Goal: Transaction & Acquisition: Book appointment/travel/reservation

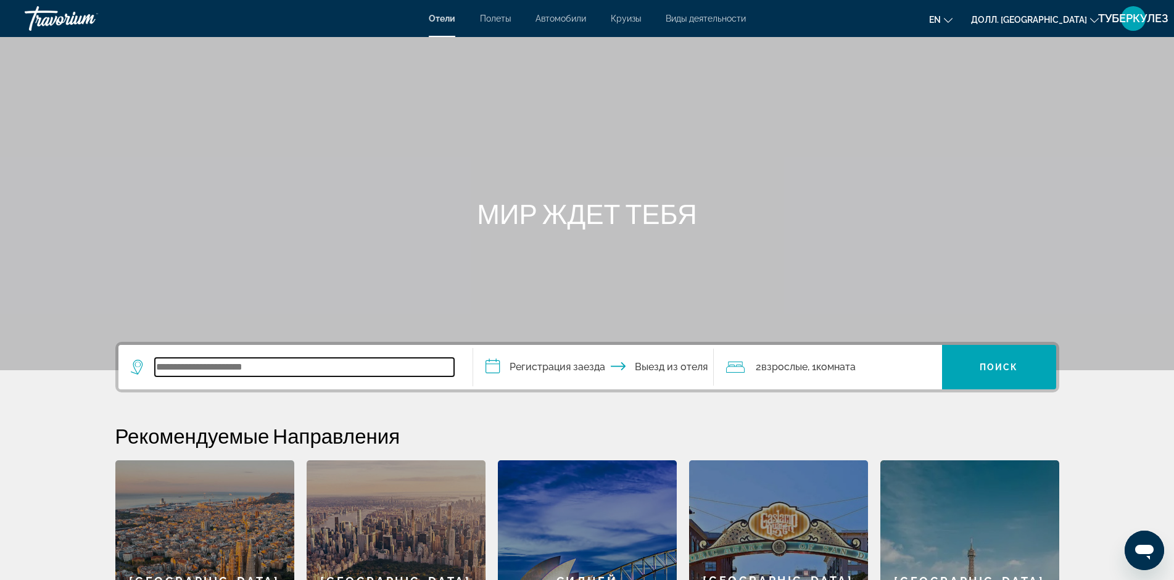
click at [229, 373] on input "Виджет поиска" at bounding box center [304, 367] width 299 height 19
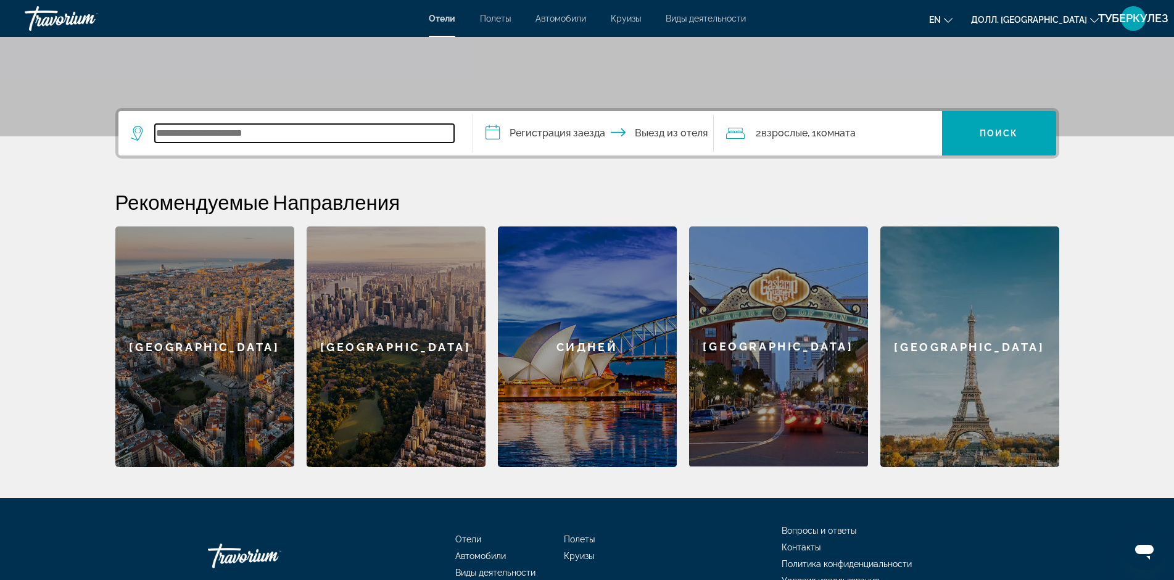
scroll to position [178, 0]
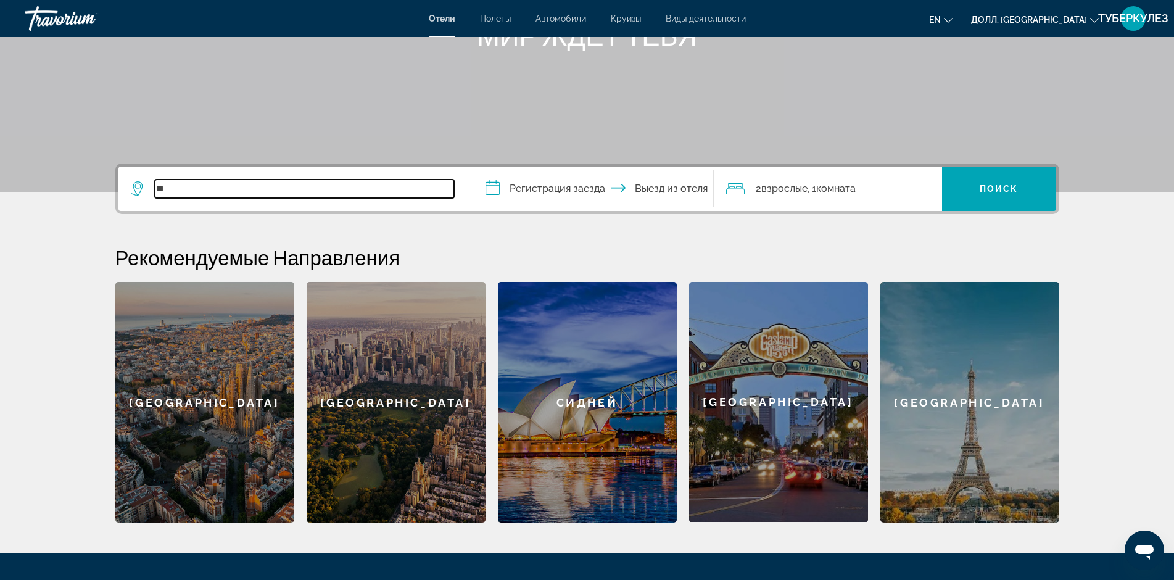
type input "*"
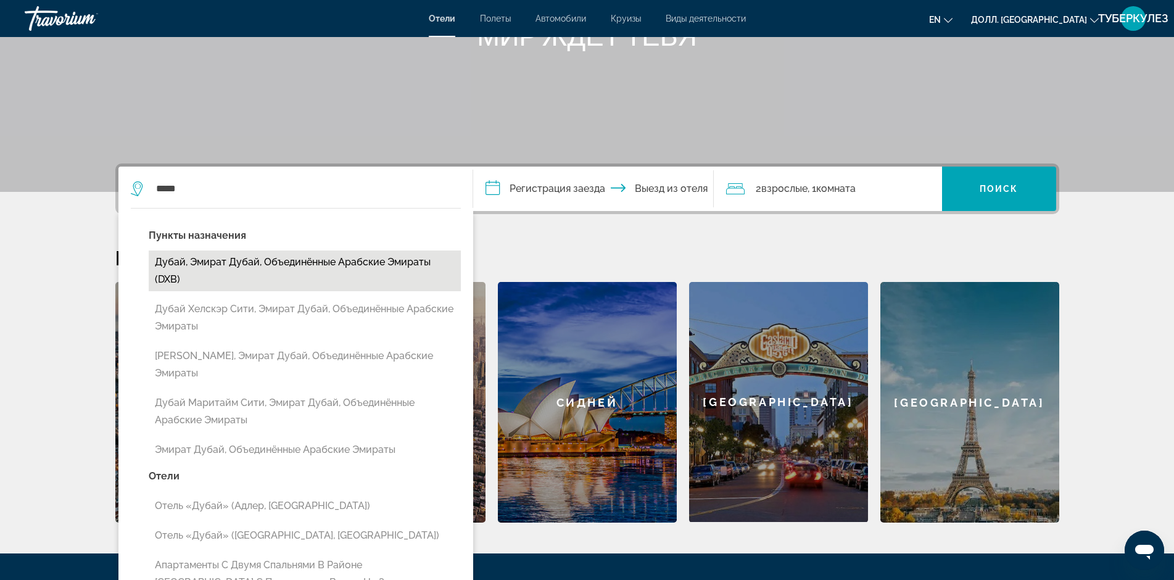
click at [254, 263] on ya-tr-span "Дубай, эмират Дубай, Объединённые Арабские Эмираты (DXB)" at bounding box center [293, 270] width 276 height 29
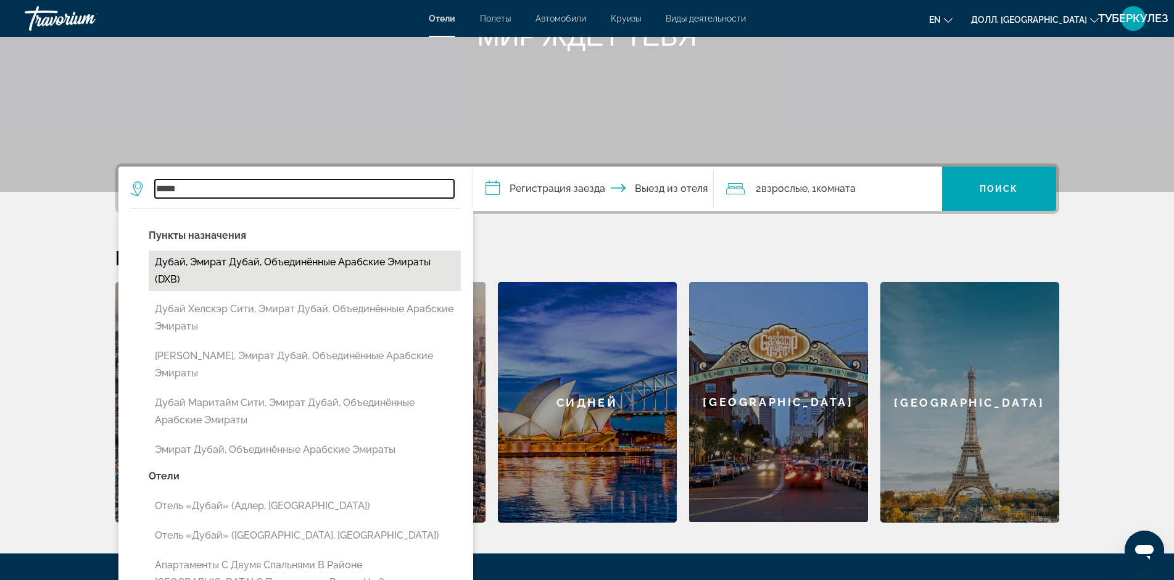
type input "**********"
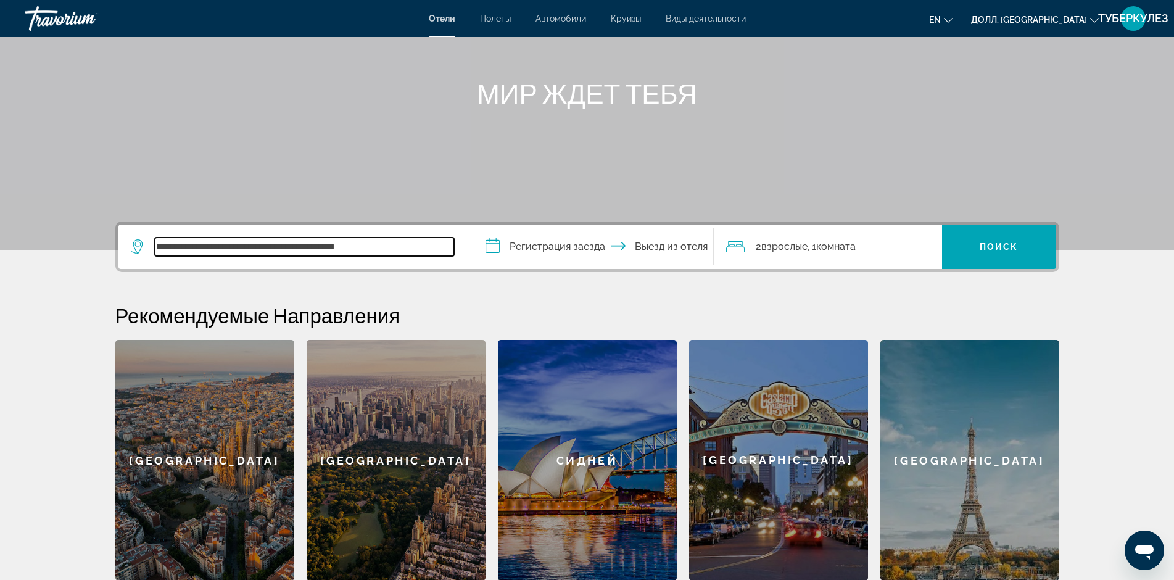
scroll to position [117, 0]
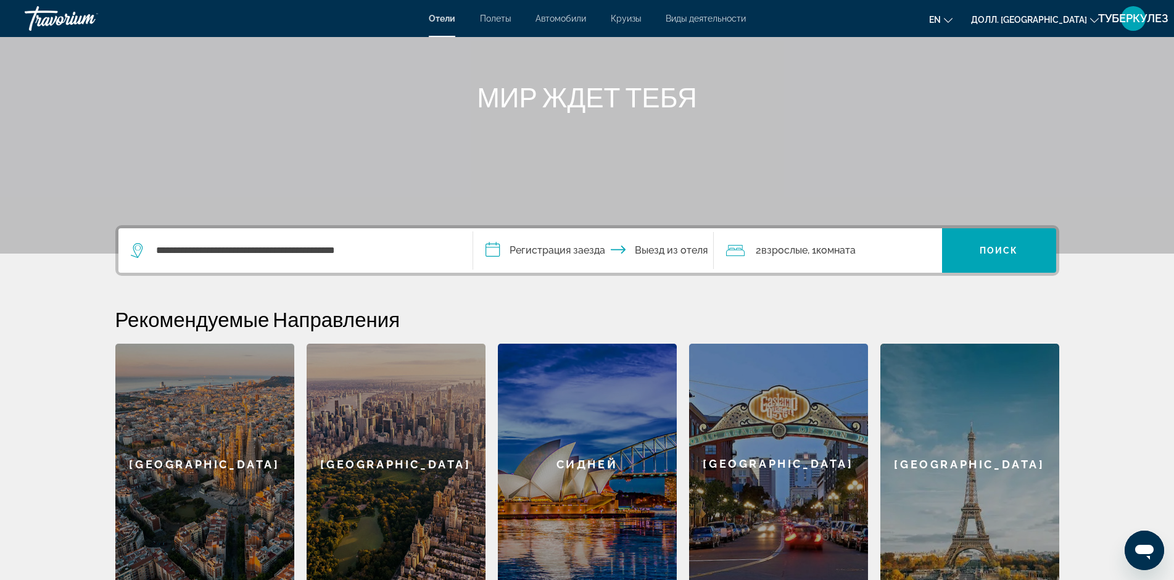
click at [491, 249] on input "**********" at bounding box center [596, 252] width 246 height 48
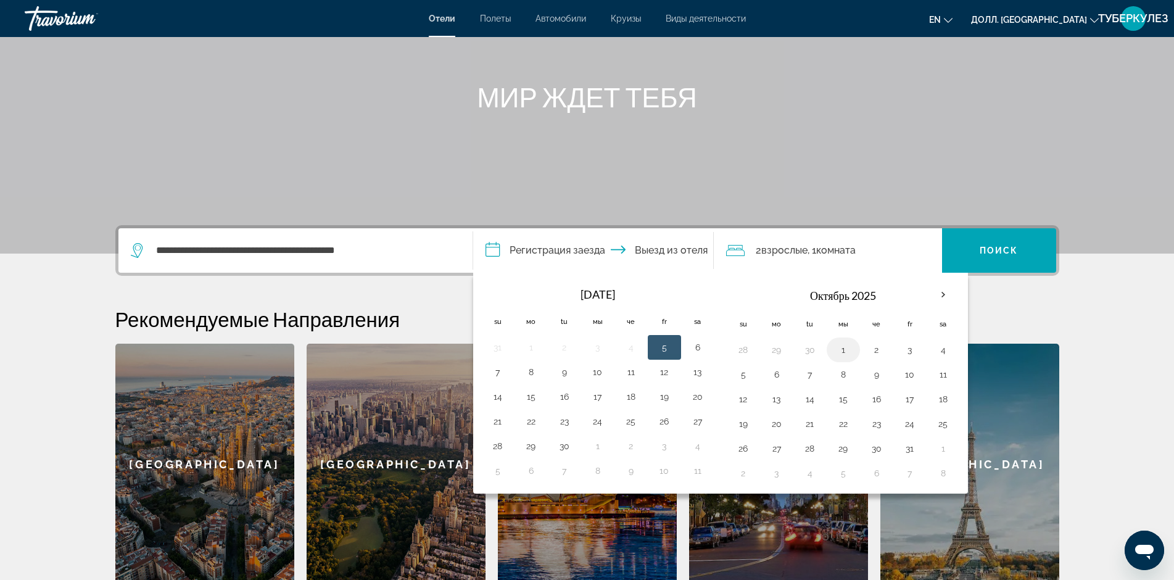
click at [845, 345] on button "1" at bounding box center [844, 349] width 20 height 17
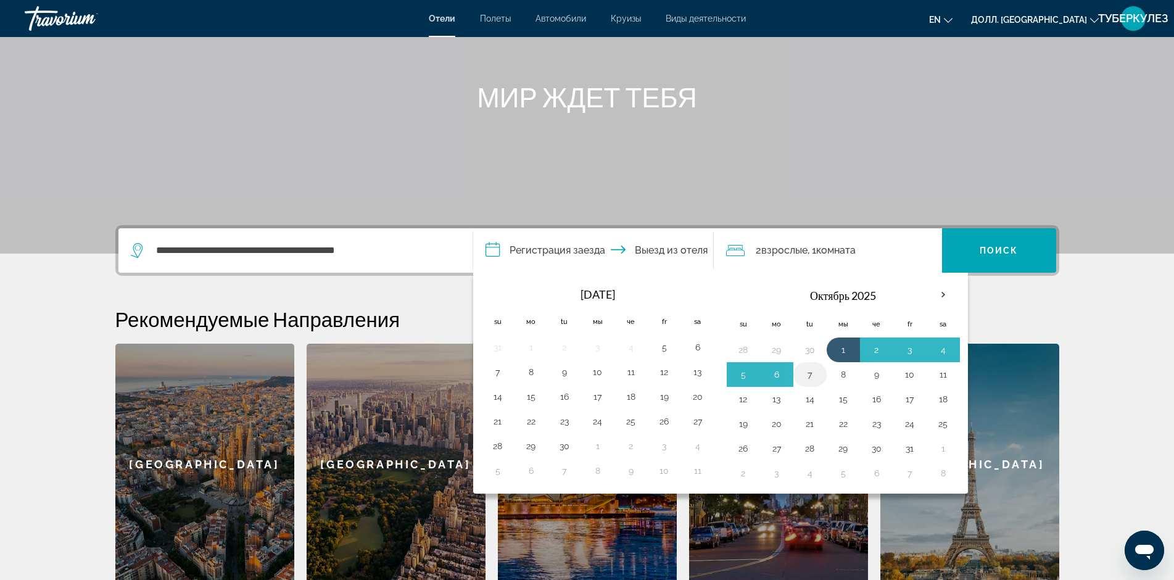
click at [804, 376] on button "7" at bounding box center [810, 374] width 20 height 17
type input "**********"
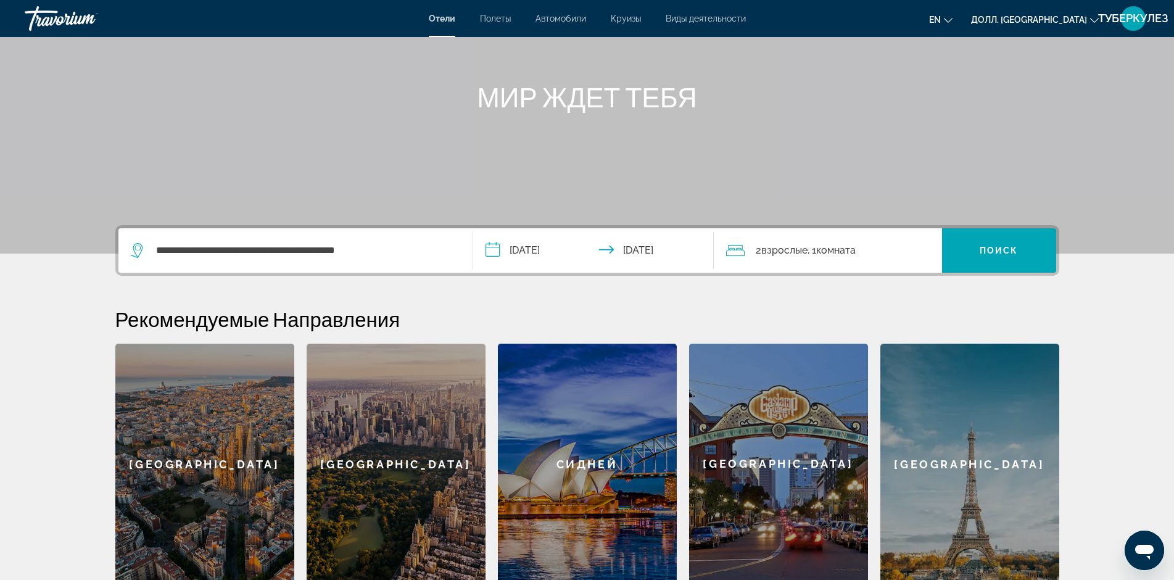
click at [764, 252] on ya-tr-span "Взрослые" at bounding box center [785, 250] width 46 height 12
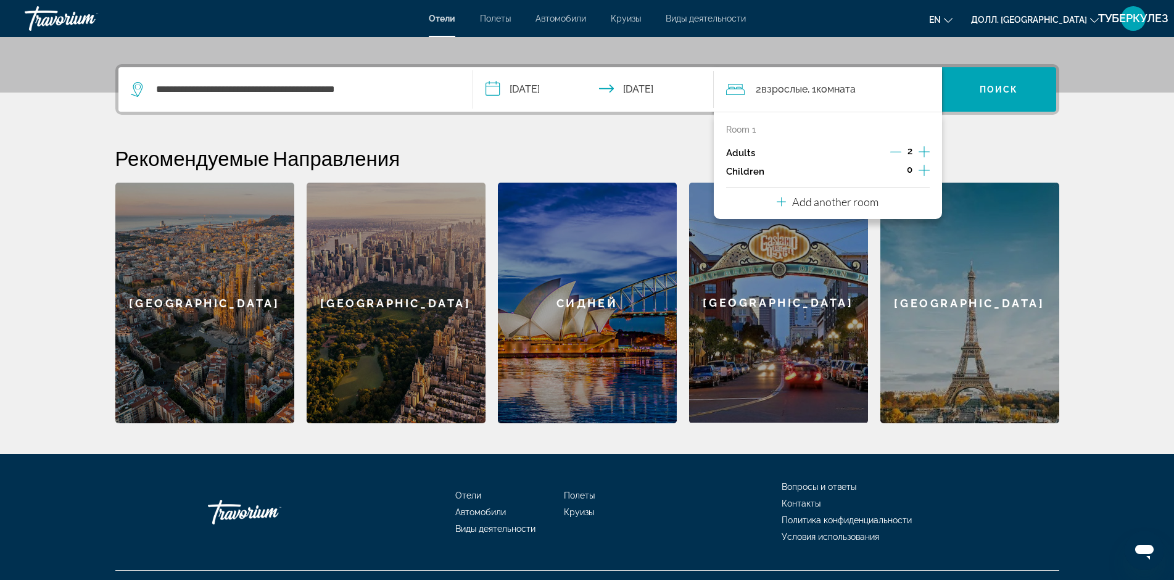
scroll to position [302, 0]
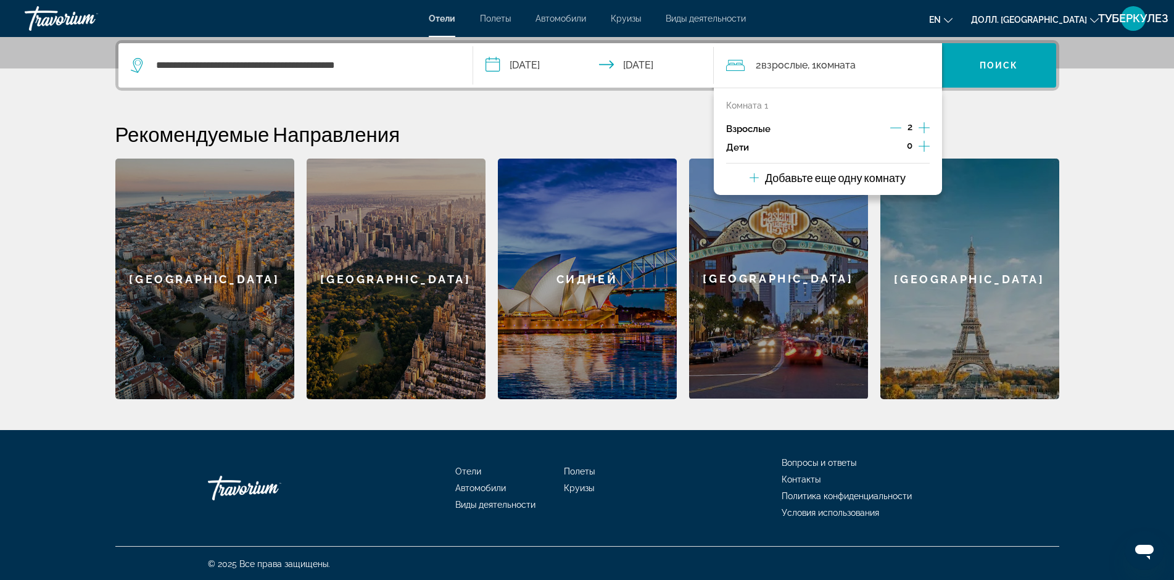
click at [991, 123] on h2 "Рекомендуемые Направления" at bounding box center [587, 134] width 944 height 25
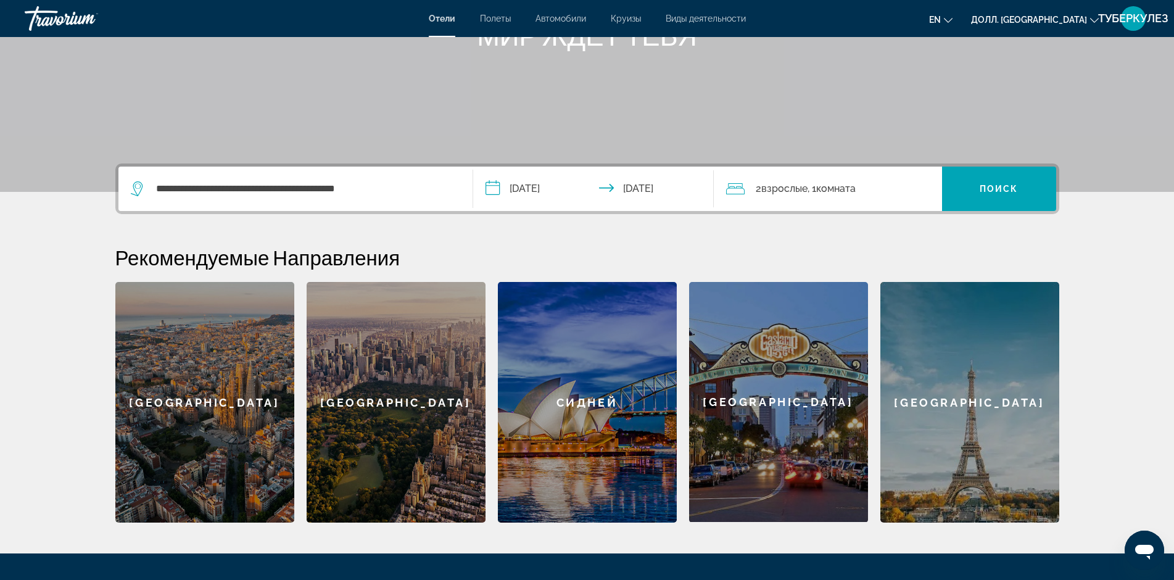
click at [828, 189] on ya-tr-span "Комната" at bounding box center [835, 189] width 39 height 12
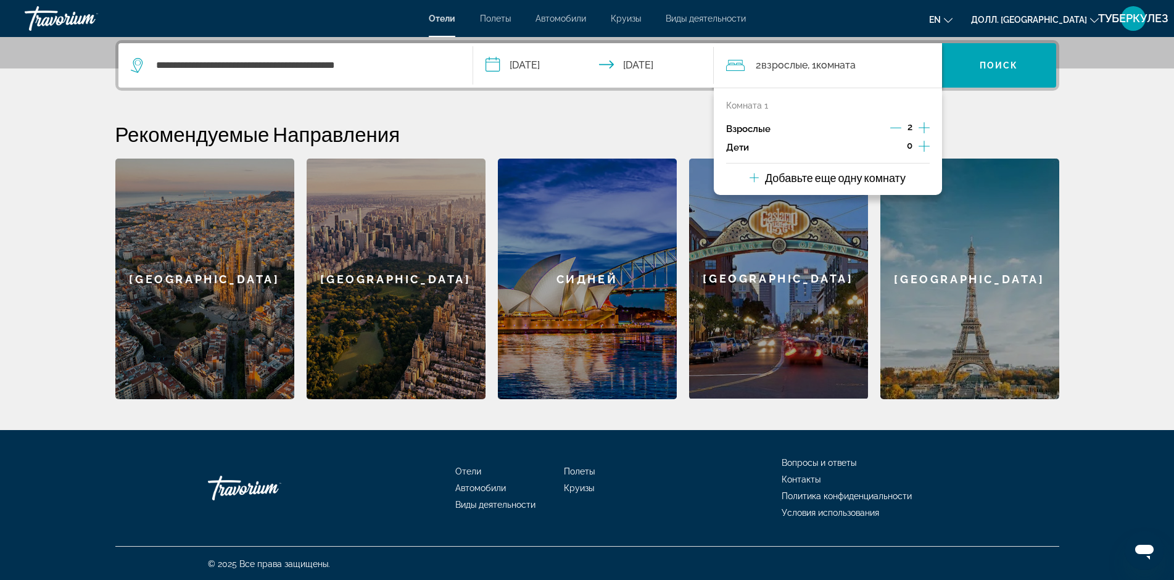
click at [995, 126] on h2 "Рекомендуемые Направления" at bounding box center [587, 134] width 944 height 25
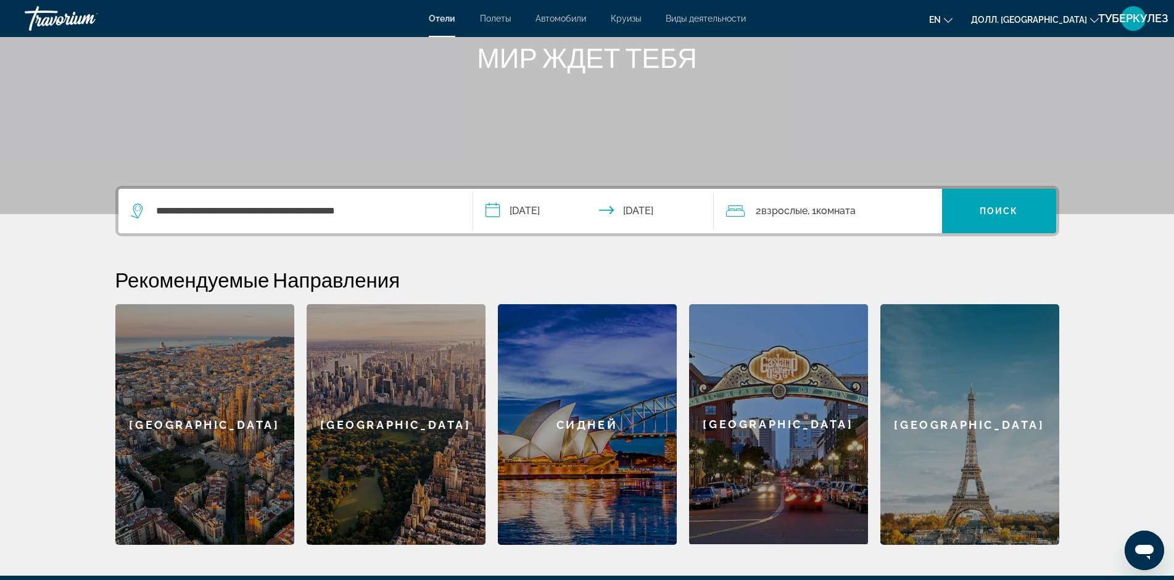
scroll to position [117, 0]
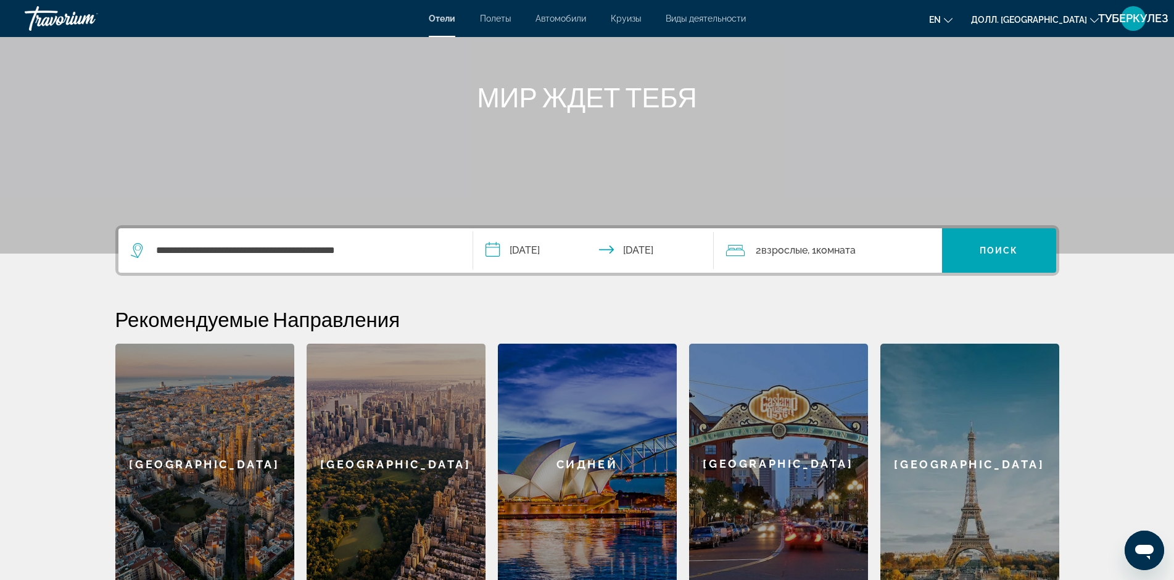
click at [794, 252] on ya-tr-span "Взрослые" at bounding box center [785, 250] width 46 height 12
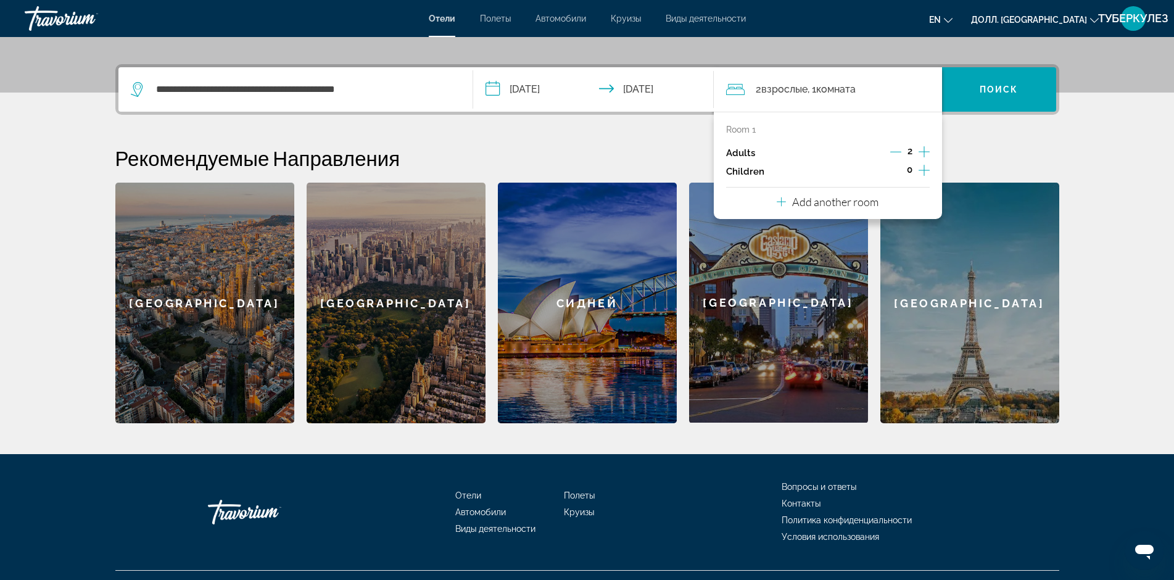
scroll to position [302, 0]
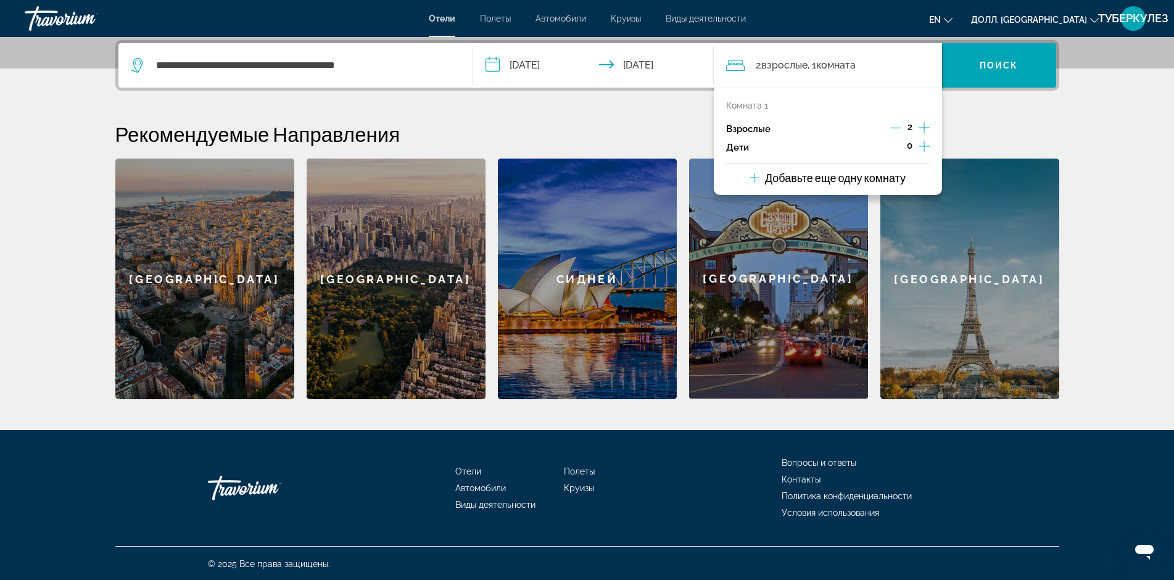
drag, startPoint x: 982, startPoint y: 133, endPoint x: 983, endPoint y: 125, distance: 8.0
click at [983, 125] on h2 "Рекомендуемые Направления" at bounding box center [587, 134] width 944 height 25
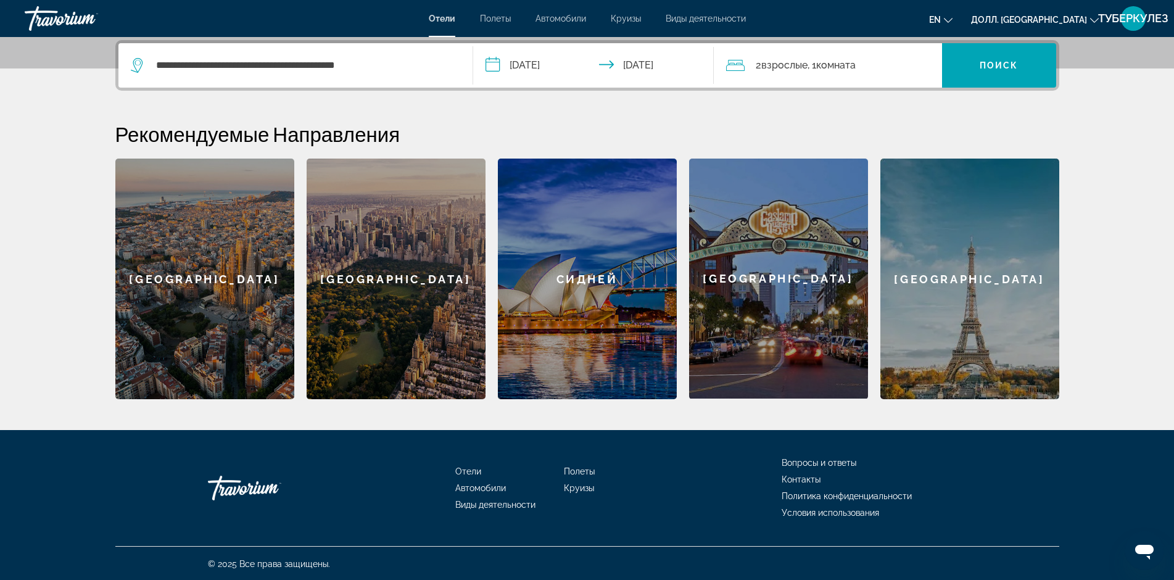
click at [907, 67] on div "2 Взрослый Взрослые , 1 Комната комнаты" at bounding box center [834, 65] width 216 height 17
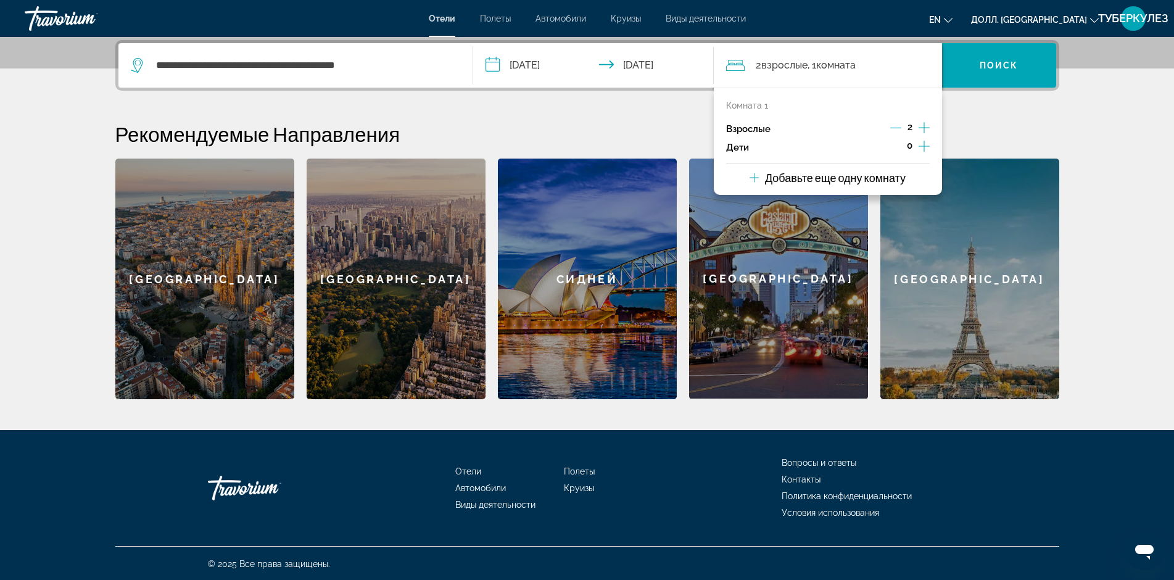
click at [923, 147] on icon "Увеличивать дочерние элементы" at bounding box center [924, 146] width 11 height 15
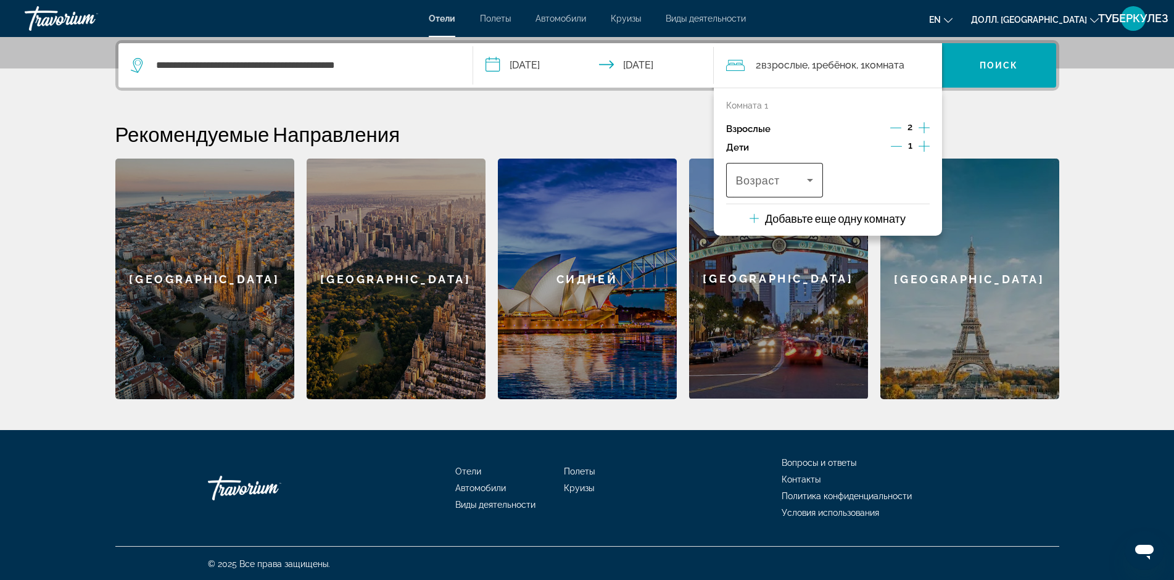
click at [807, 186] on icon "Путешественники: 2 взрослых, 1 ребёнок" at bounding box center [810, 180] width 15 height 15
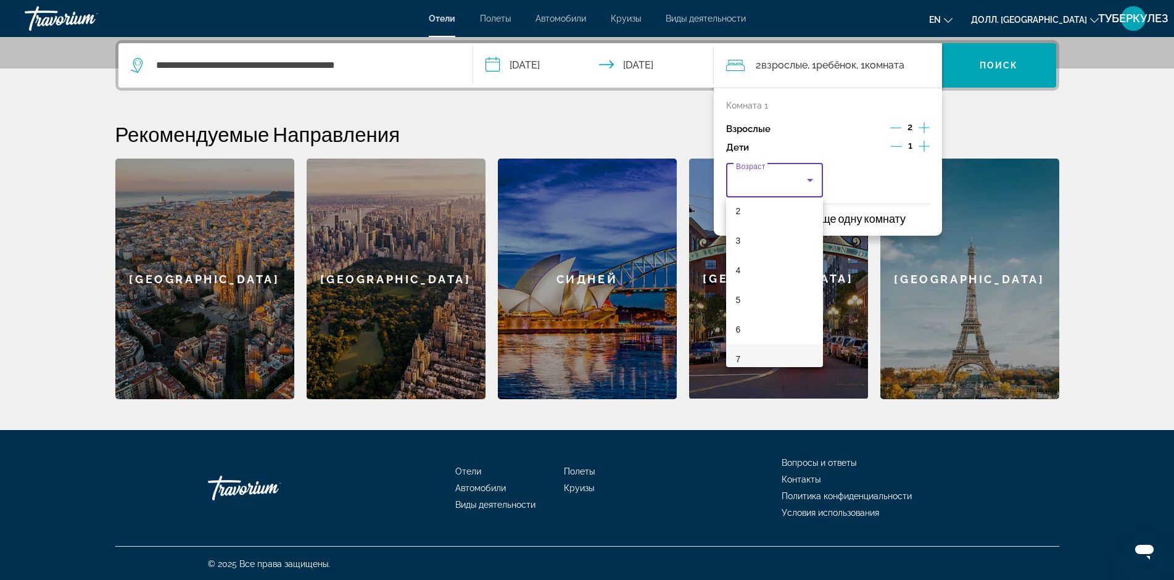
scroll to position [123, 0]
click at [752, 269] on mat-option "6" at bounding box center [775, 272] width 98 height 30
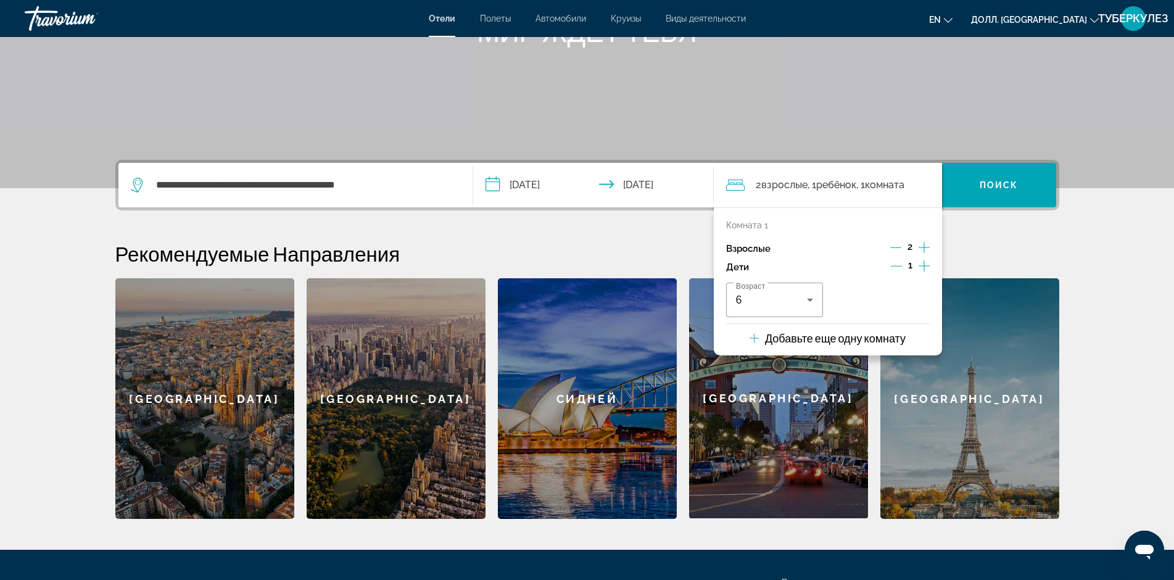
scroll to position [178, 0]
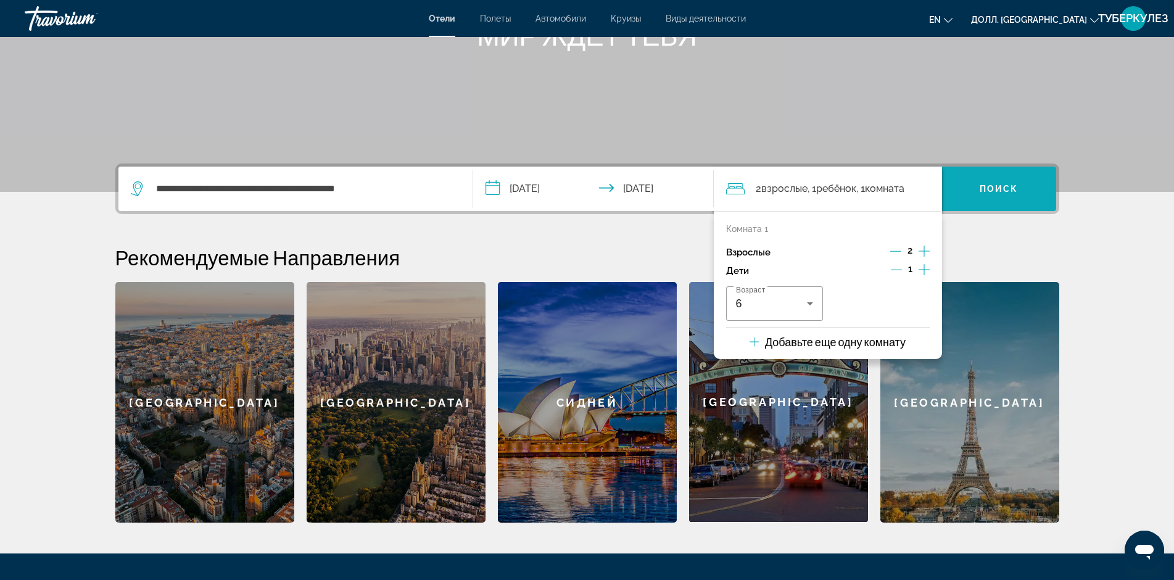
click at [1018, 191] on ya-tr-span "Поиск" at bounding box center [999, 189] width 39 height 10
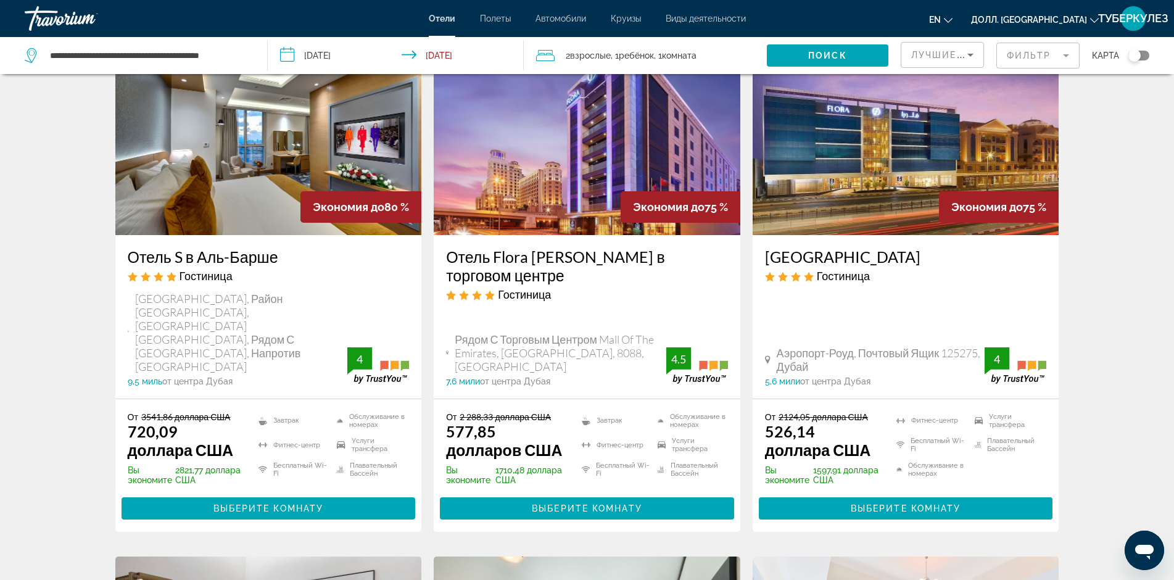
scroll to position [62, 0]
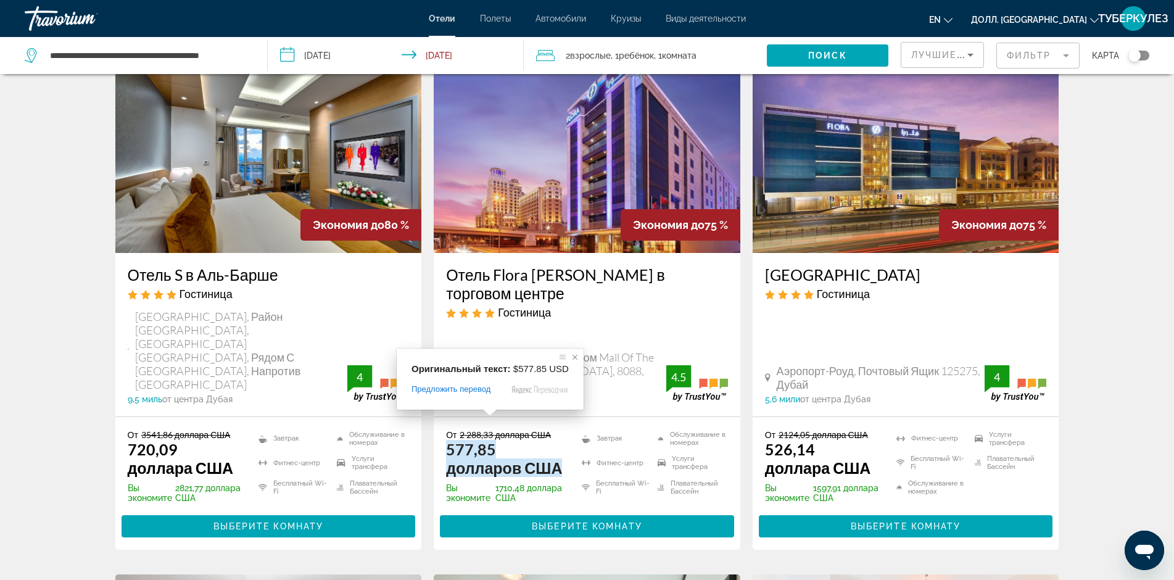
click at [573, 359] on span at bounding box center [575, 357] width 12 height 12
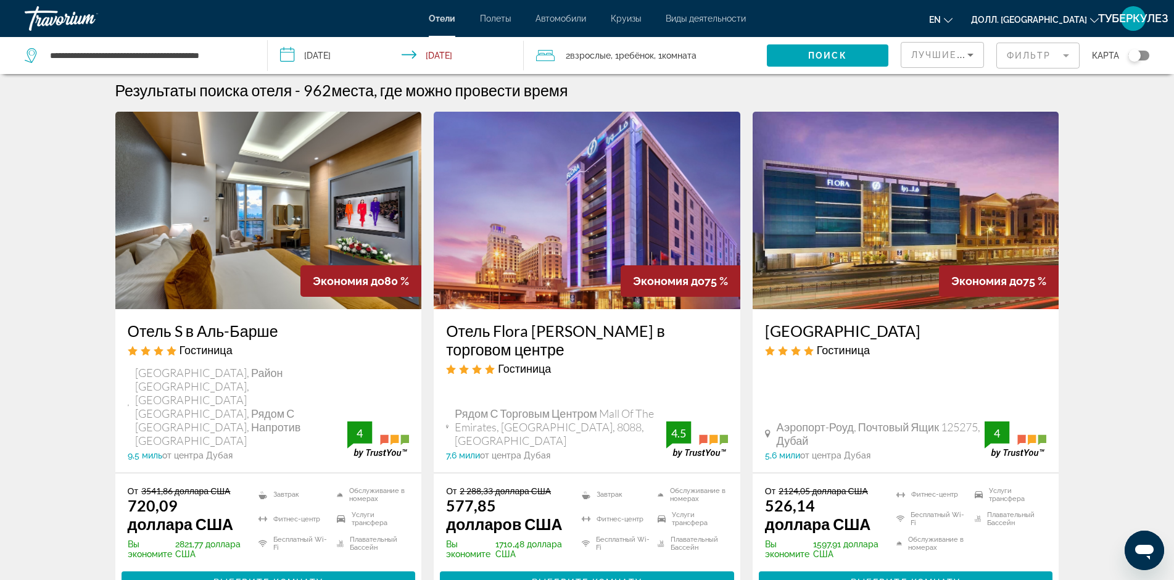
scroll to position [0, 0]
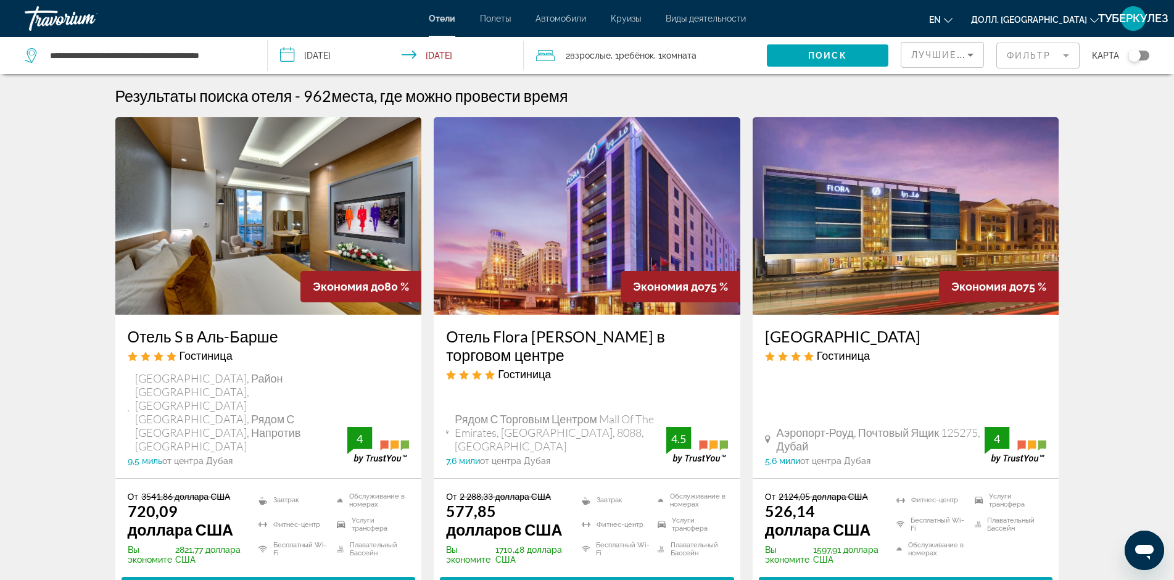
drag, startPoint x: 581, startPoint y: 471, endPoint x: 625, endPoint y: 474, distance: 43.9
click at [625, 491] on li "Завтрак" at bounding box center [614, 500] width 76 height 19
drag, startPoint x: 625, startPoint y: 474, endPoint x: 576, endPoint y: 474, distance: 48.8
click at [576, 491] on li "Завтрак" at bounding box center [614, 500] width 76 height 19
click at [637, 491] on li "Завтрак" at bounding box center [614, 500] width 76 height 19
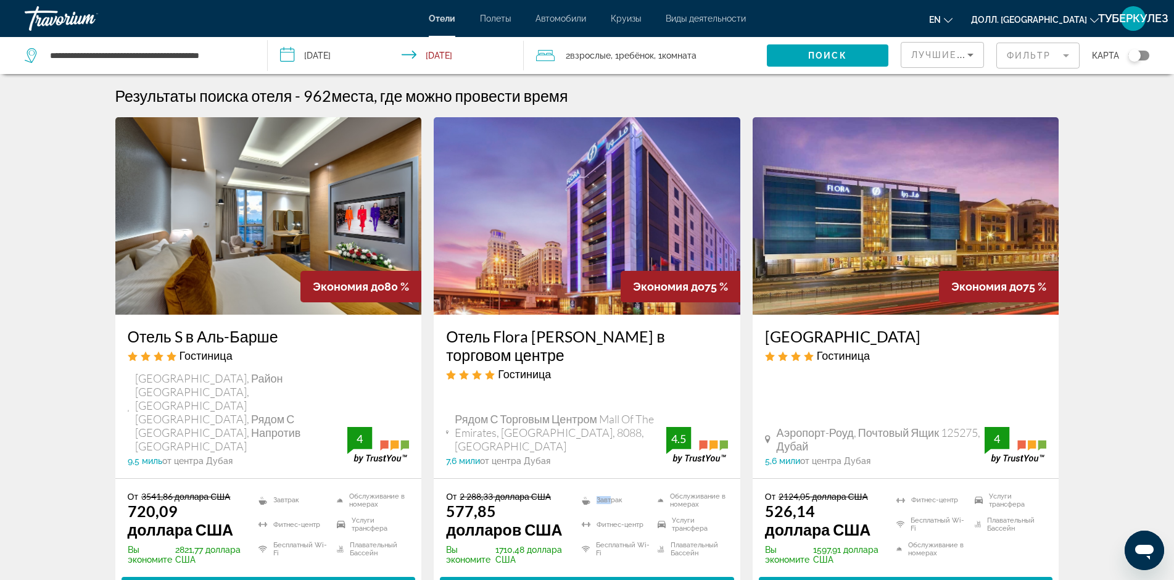
drag, startPoint x: 592, startPoint y: 472, endPoint x: 577, endPoint y: 472, distance: 15.4
click at [577, 491] on li "Завтрак" at bounding box center [614, 500] width 76 height 19
drag, startPoint x: 597, startPoint y: 470, endPoint x: 565, endPoint y: 470, distance: 32.7
click at [565, 491] on div "От 2 288,33 доллара США 577,85 долларов США Вы экономите 1710,48 доллара США За…" at bounding box center [587, 527] width 282 height 73
click at [605, 491] on li "Завтрак" at bounding box center [614, 500] width 76 height 19
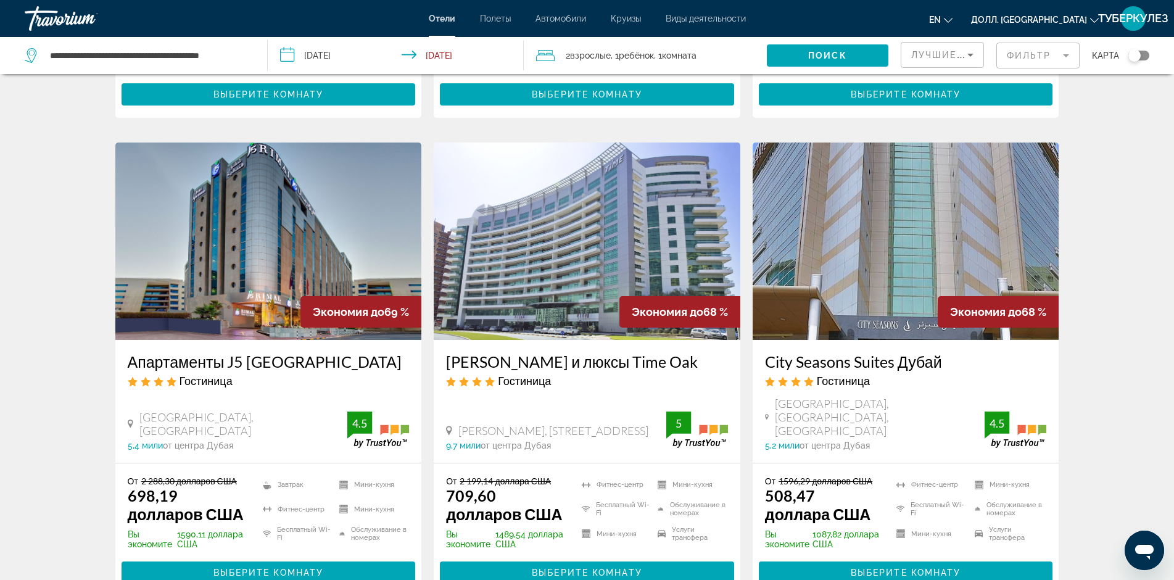
scroll to position [987, 0]
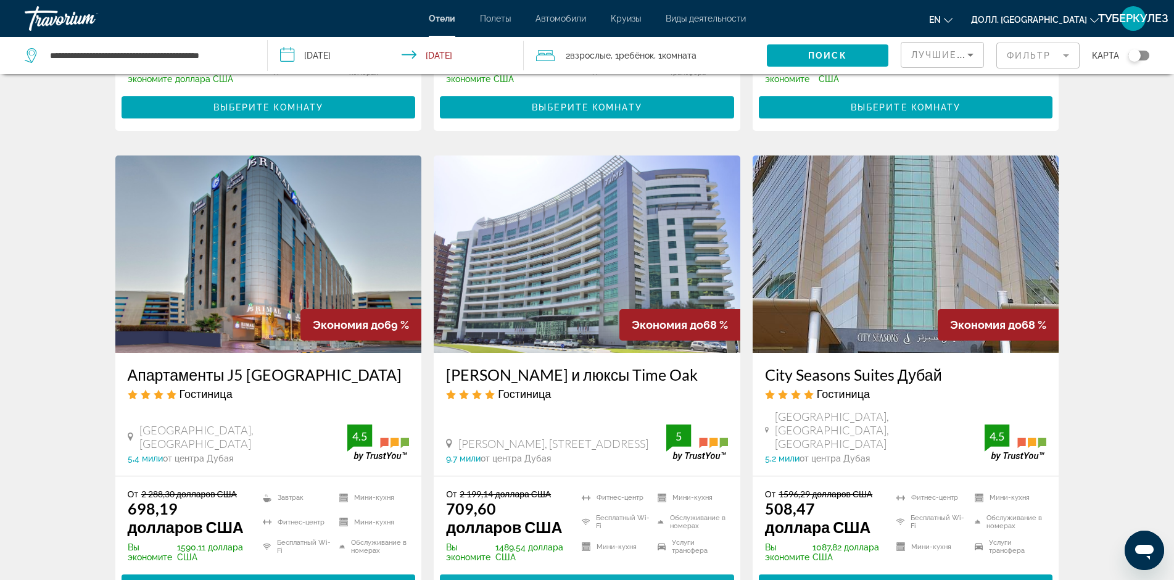
click at [560, 579] on span "Выберите Комнату" at bounding box center [587, 586] width 110 height 10
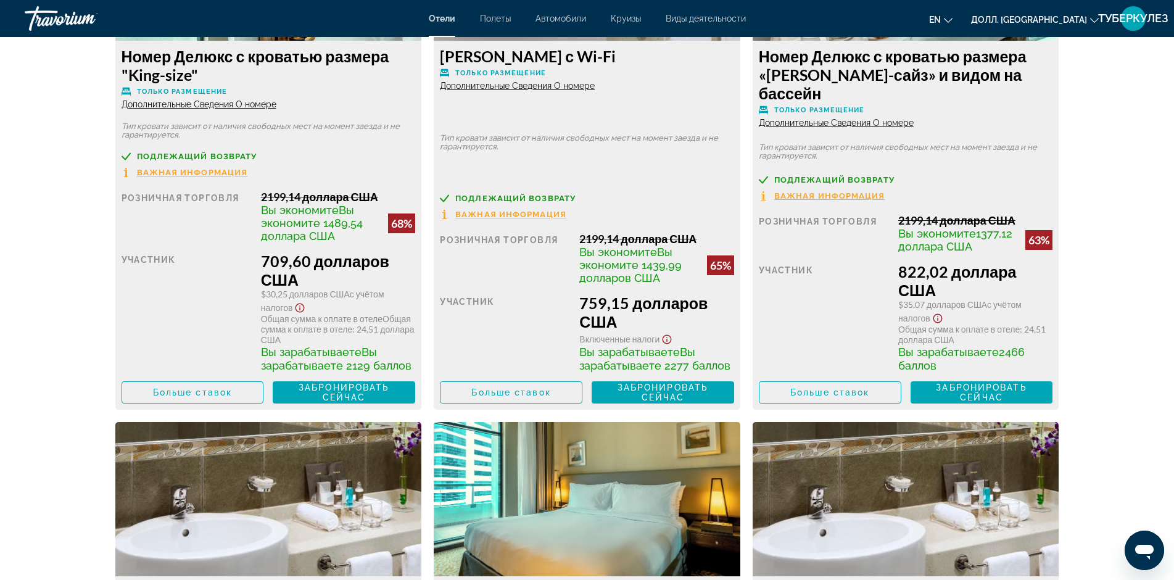
scroll to position [1790, 0]
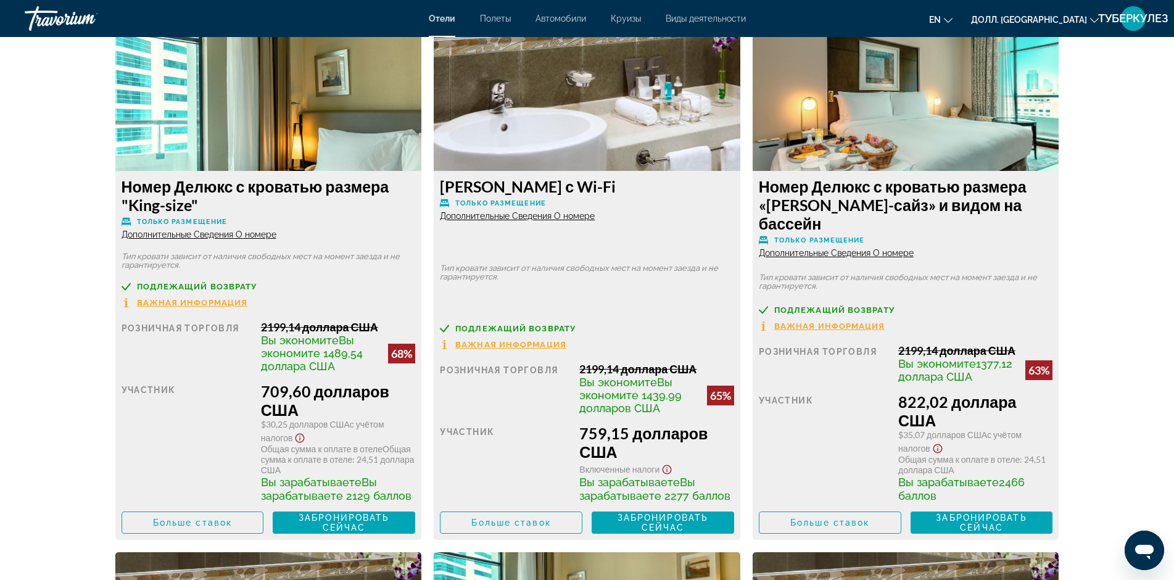
scroll to position [1728, 0]
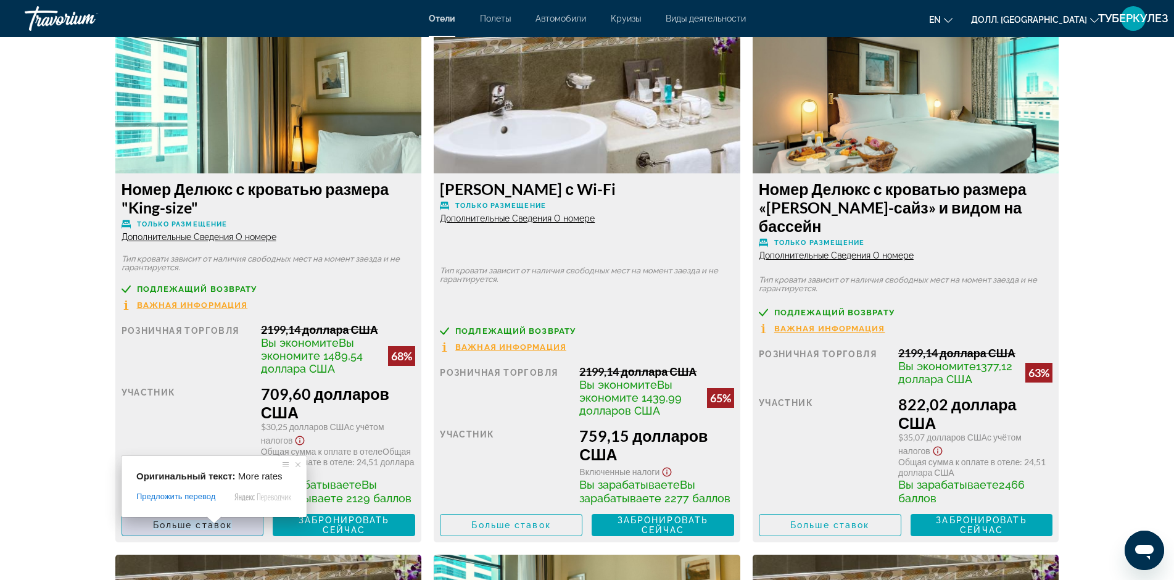
click at [202, 527] on ya-tr-span "Больше ставок" at bounding box center [192, 525] width 79 height 10
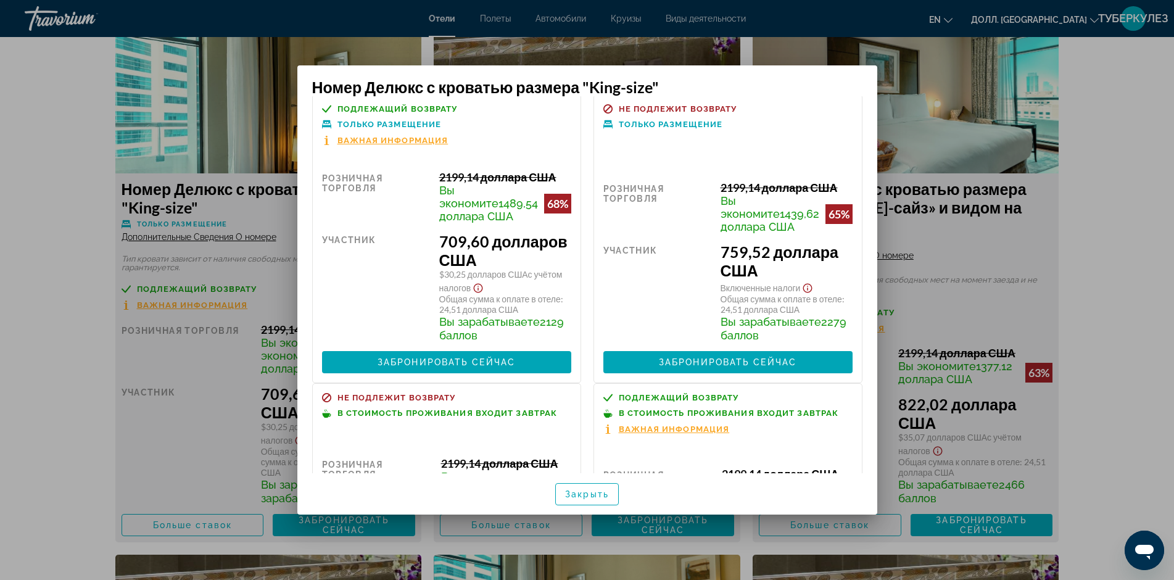
scroll to position [0, 0]
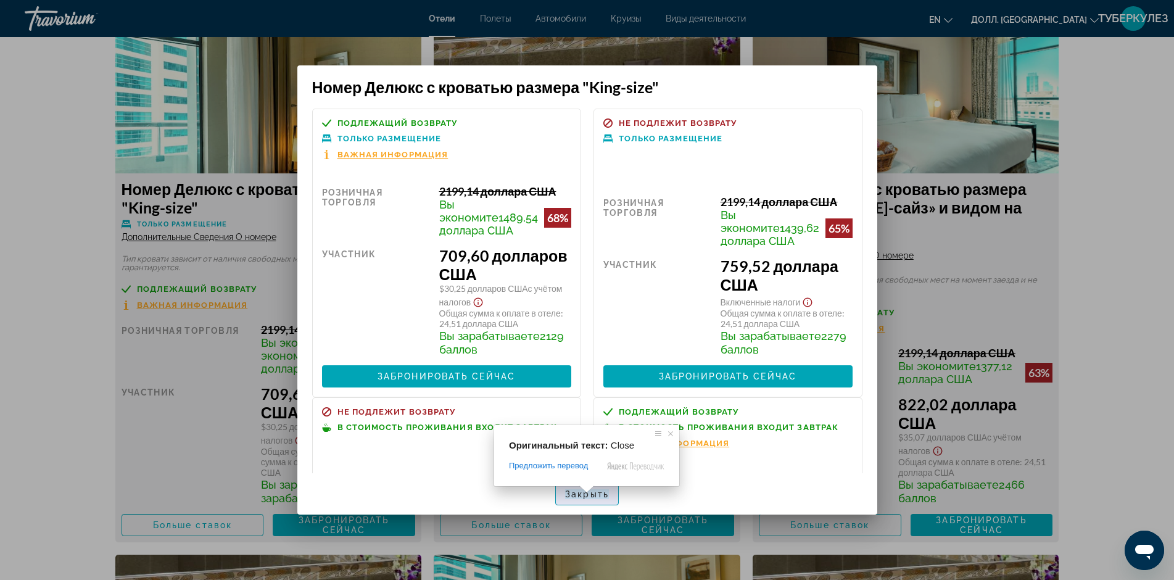
click at [586, 497] on ya-tr-span "Закрыть" at bounding box center [587, 494] width 44 height 10
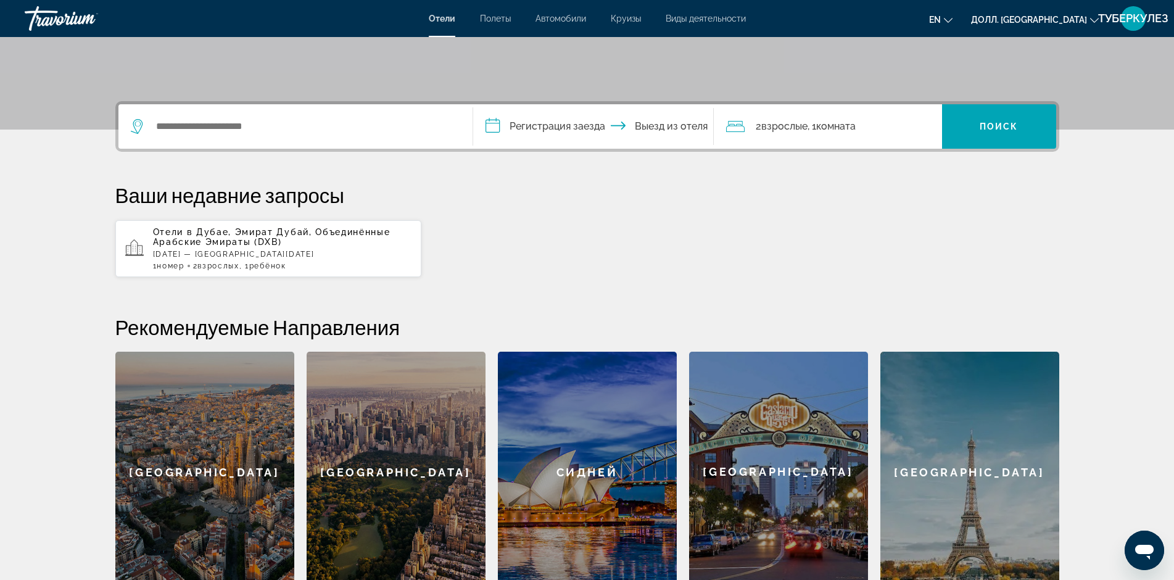
scroll to position [62, 0]
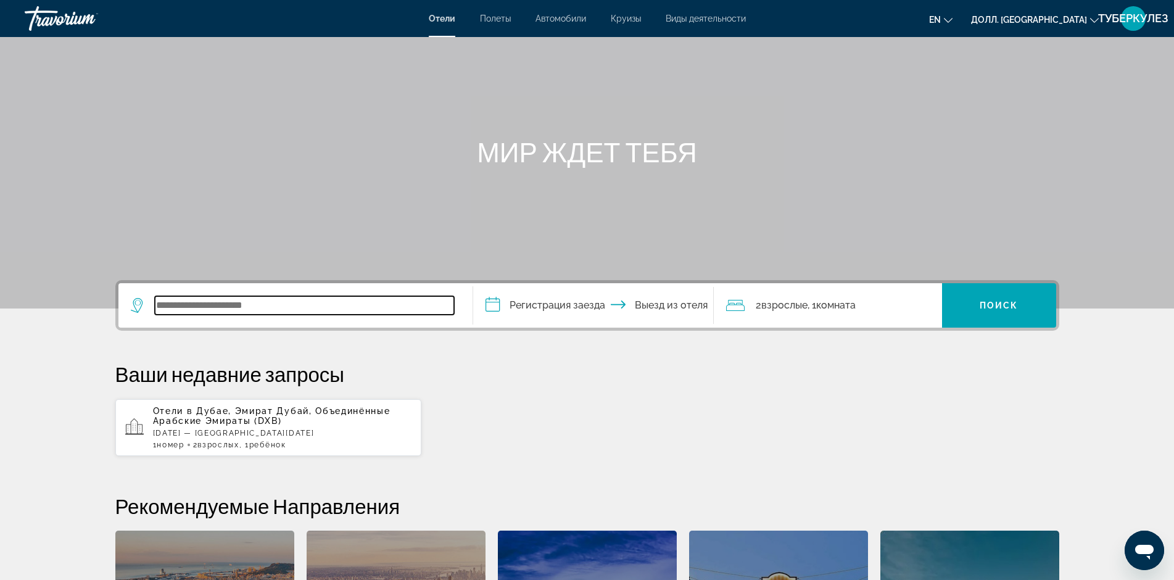
click at [383, 307] on input "Виджет поиска" at bounding box center [304, 305] width 299 height 19
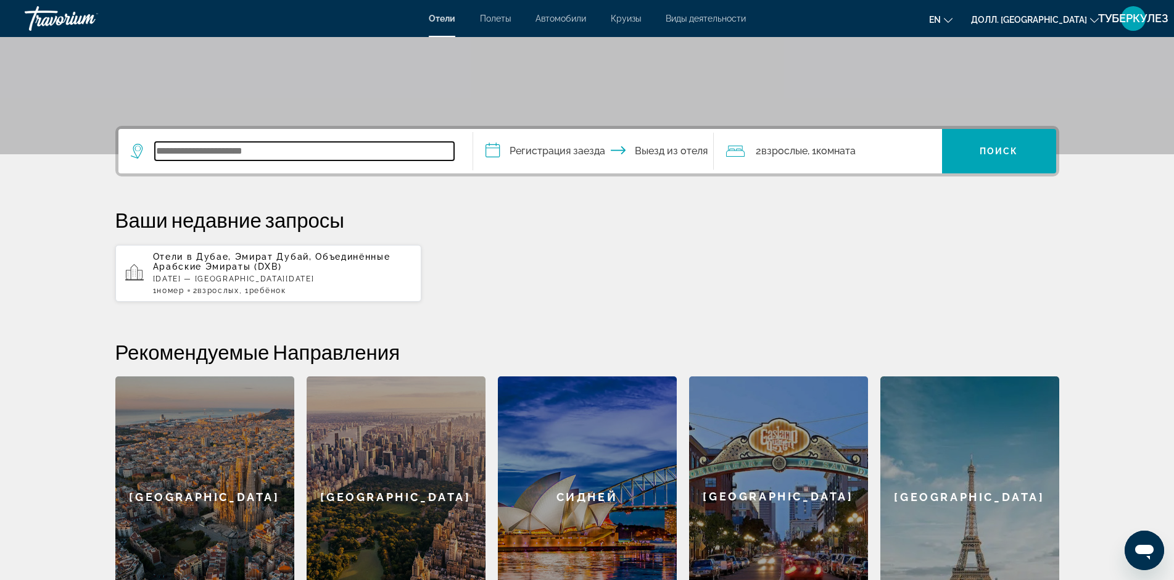
scroll to position [117, 0]
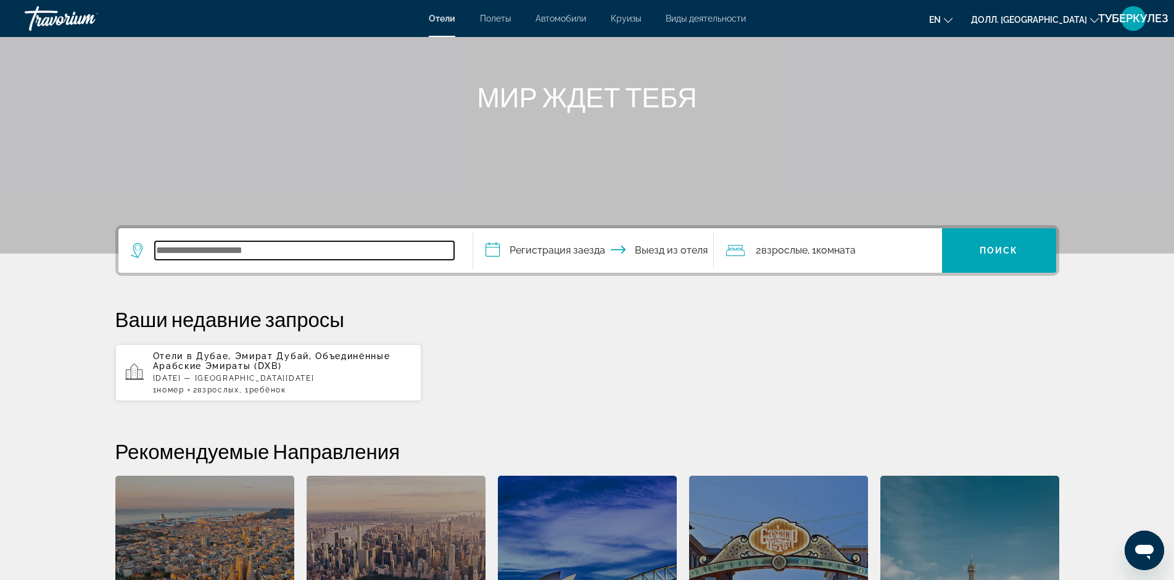
click at [316, 250] on input "Виджет поиска" at bounding box center [304, 250] width 299 height 19
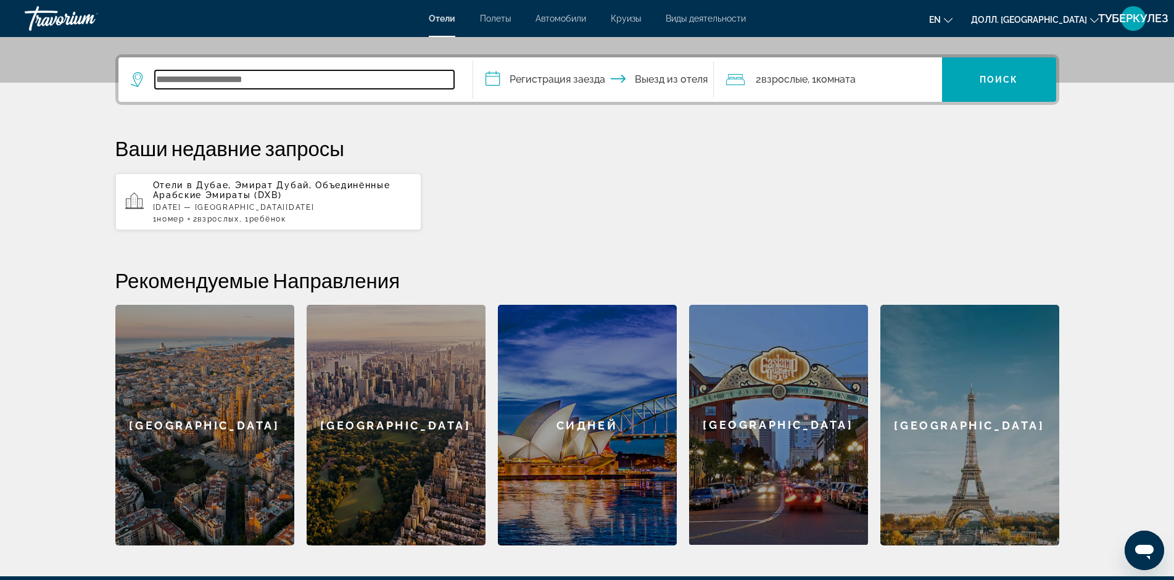
scroll to position [302, 0]
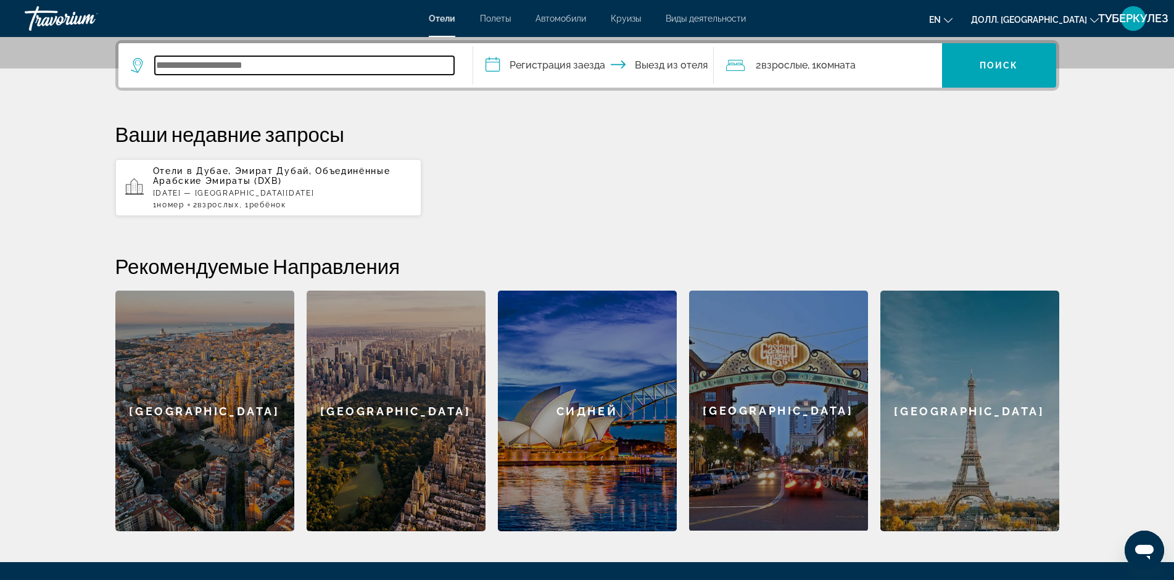
type input "*"
click at [176, 65] on input "******" at bounding box center [304, 65] width 299 height 19
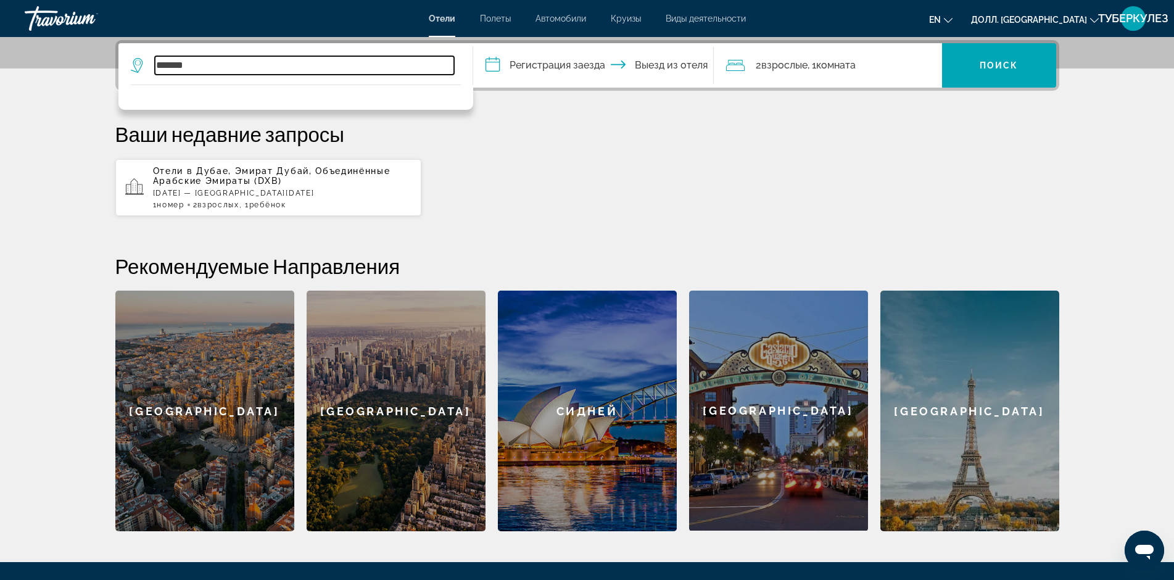
click at [162, 66] on input "******" at bounding box center [304, 65] width 299 height 19
click at [167, 66] on input "******" at bounding box center [304, 65] width 299 height 19
click at [205, 62] on input "******" at bounding box center [304, 65] width 299 height 19
drag, startPoint x: 199, startPoint y: 65, endPoint x: 128, endPoint y: 64, distance: 70.4
click at [131, 65] on div "******" at bounding box center [292, 65] width 323 height 19
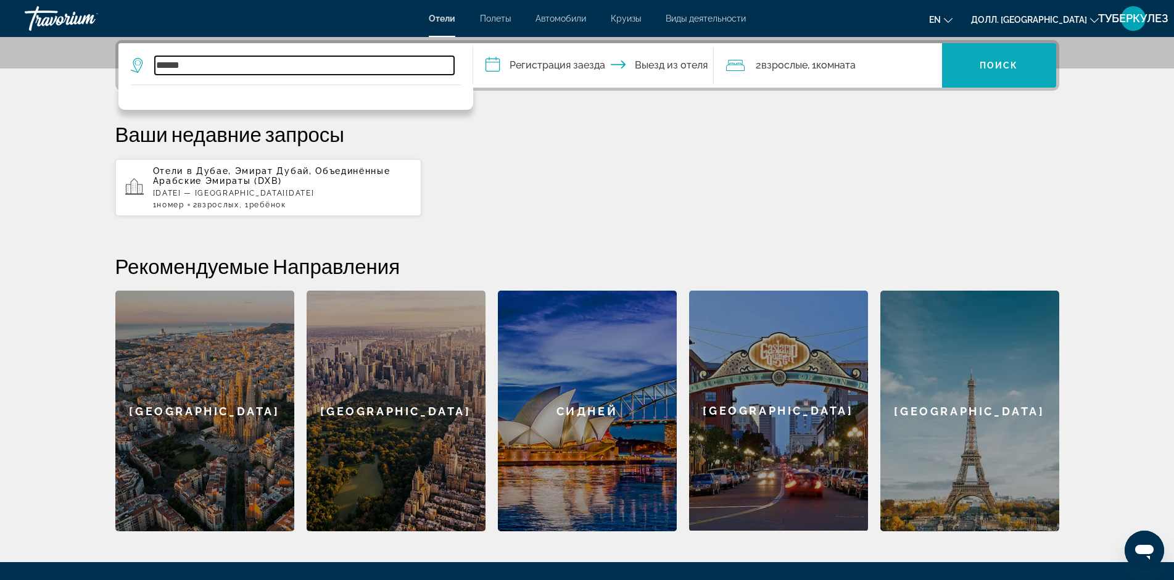
type input "******"
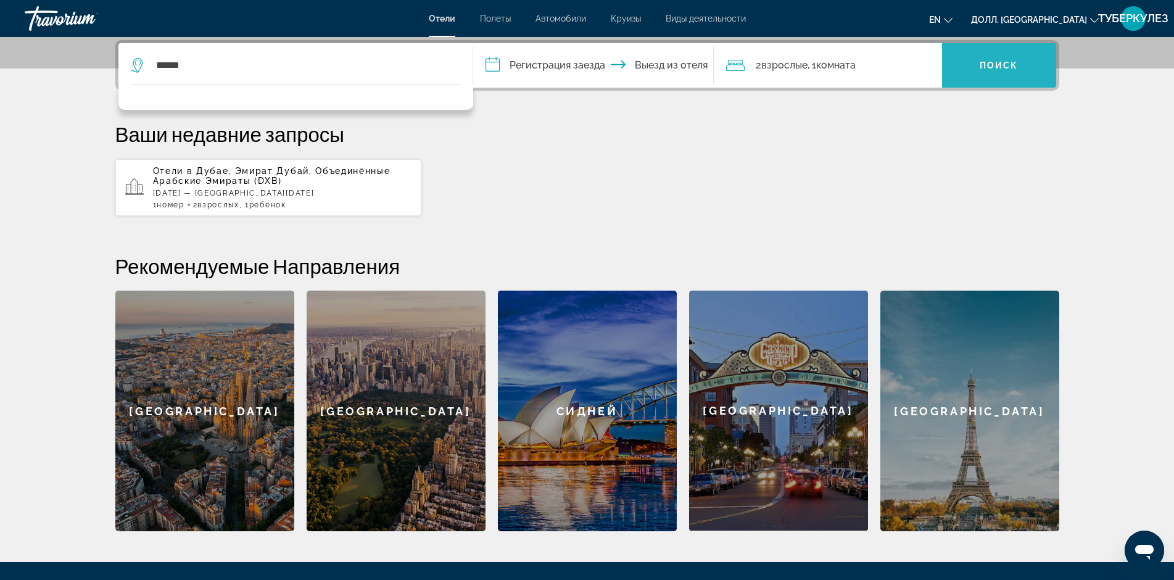
click at [974, 73] on span "Виджет поиска" at bounding box center [999, 66] width 114 height 30
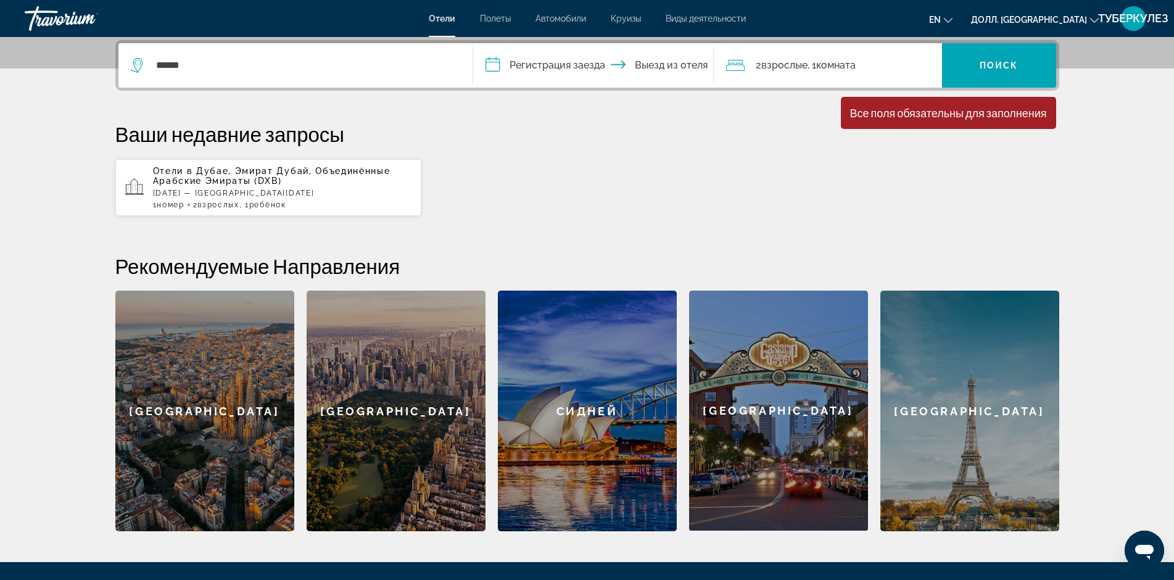
click at [511, 62] on input "**********" at bounding box center [596, 67] width 246 height 48
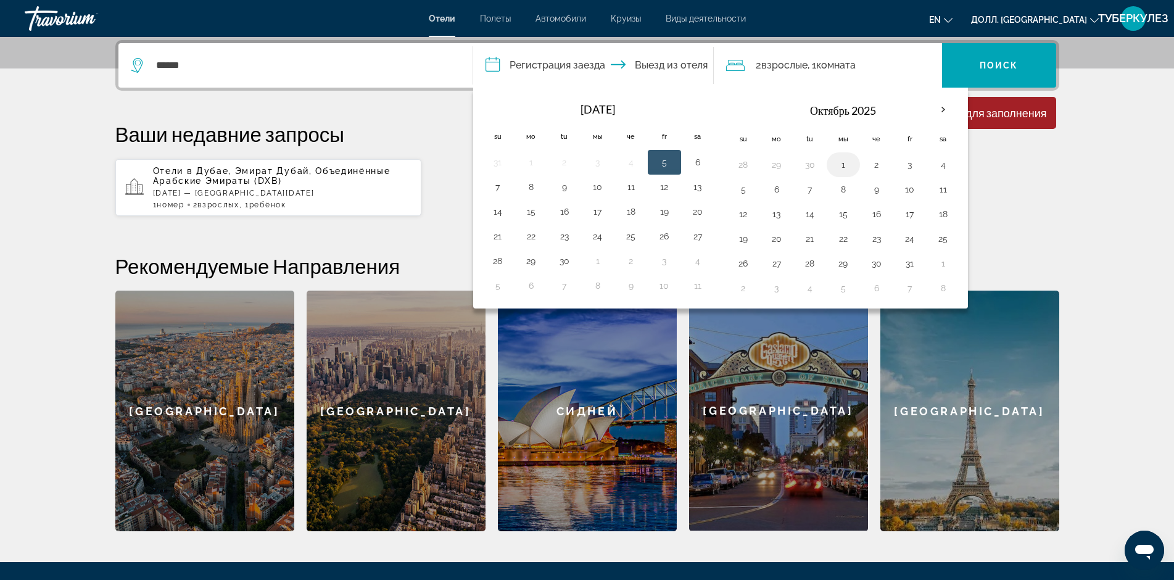
click at [846, 160] on button "1" at bounding box center [844, 164] width 20 height 17
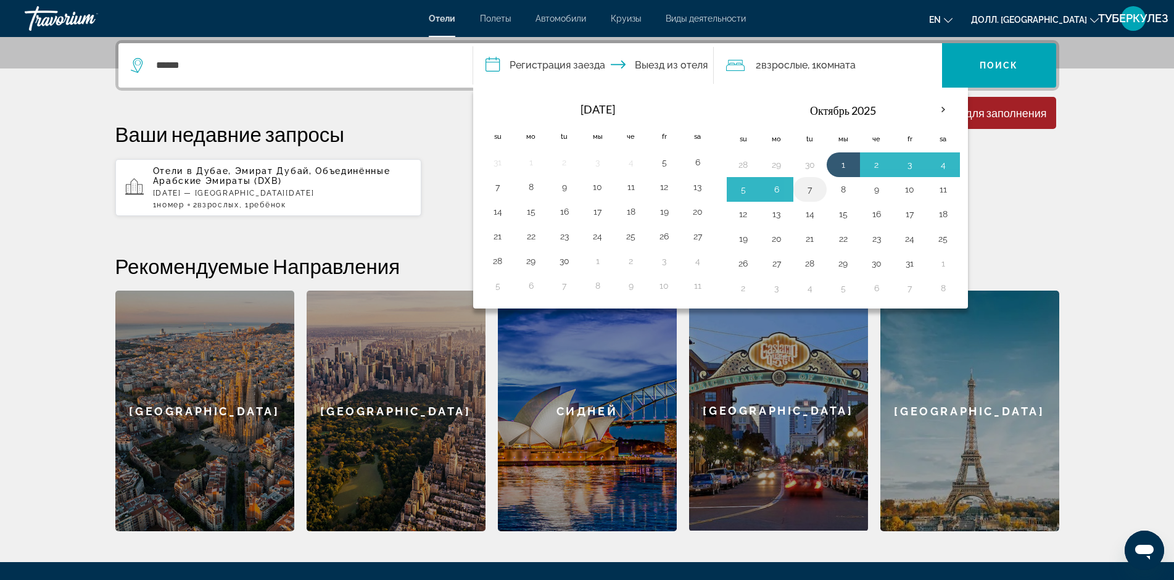
click at [814, 188] on button "7" at bounding box center [810, 189] width 20 height 17
type input "**********"
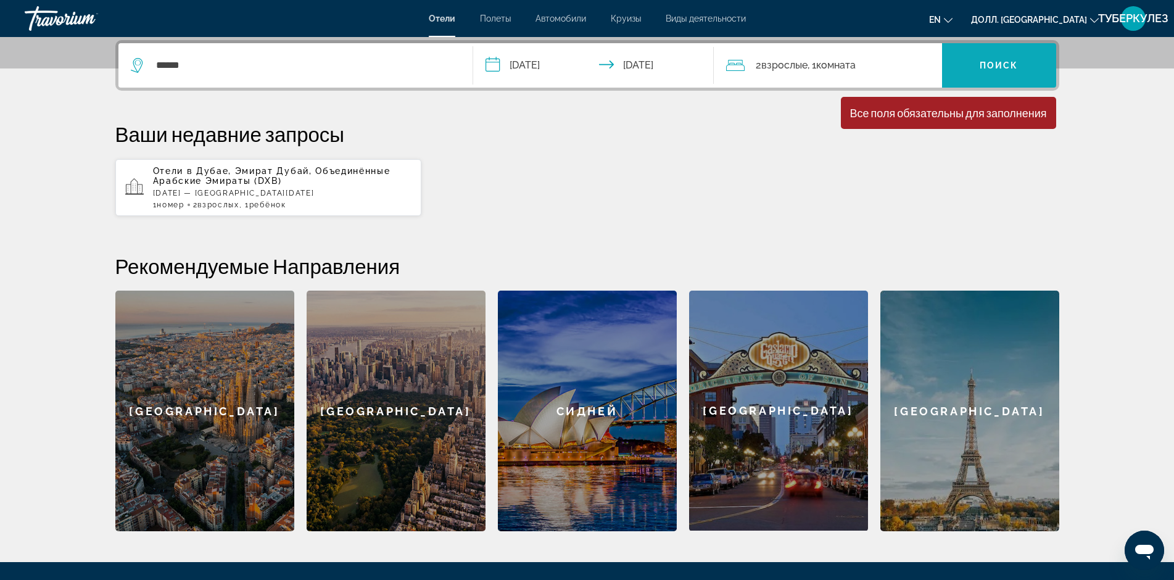
click at [1007, 67] on ya-tr-span "Поиск" at bounding box center [999, 65] width 39 height 10
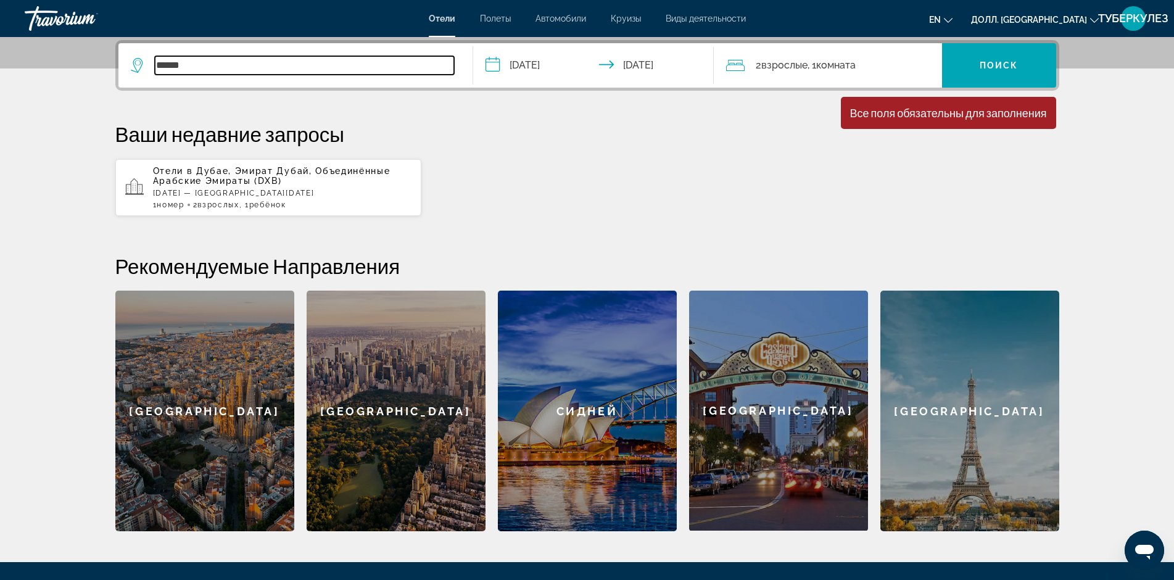
click at [311, 68] on input "******" at bounding box center [304, 65] width 299 height 19
type input "*"
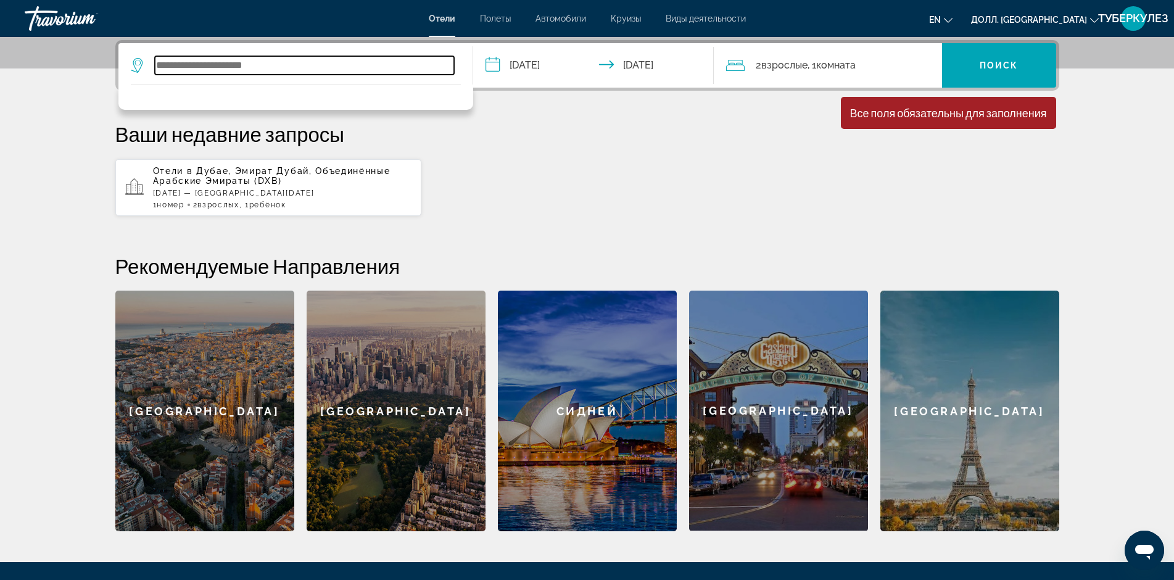
type input "*"
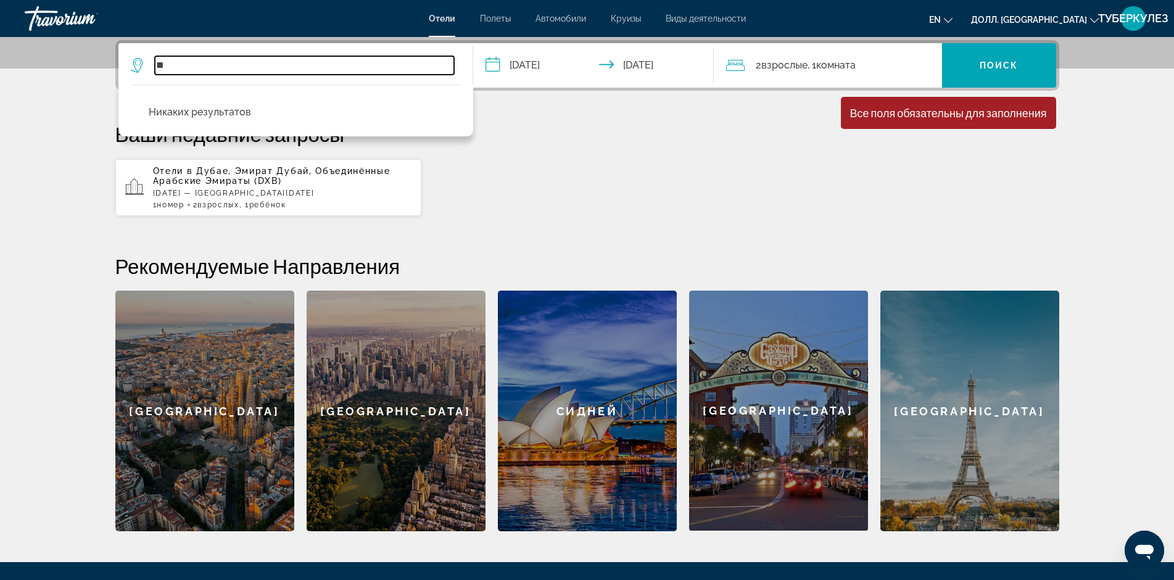
type input "**"
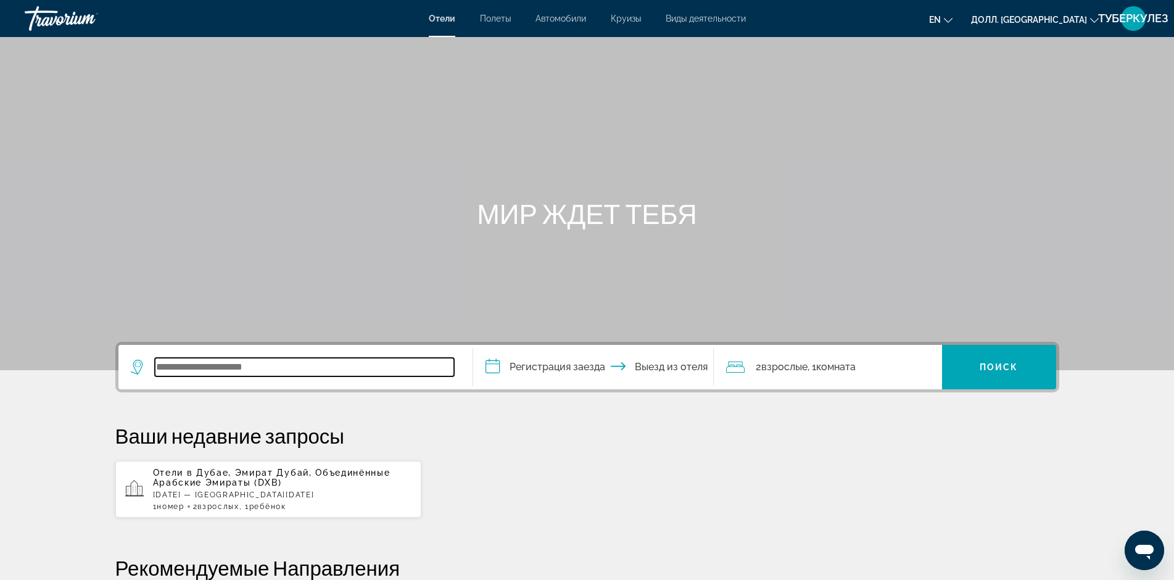
click at [247, 370] on input "Виджет поиска" at bounding box center [304, 367] width 299 height 19
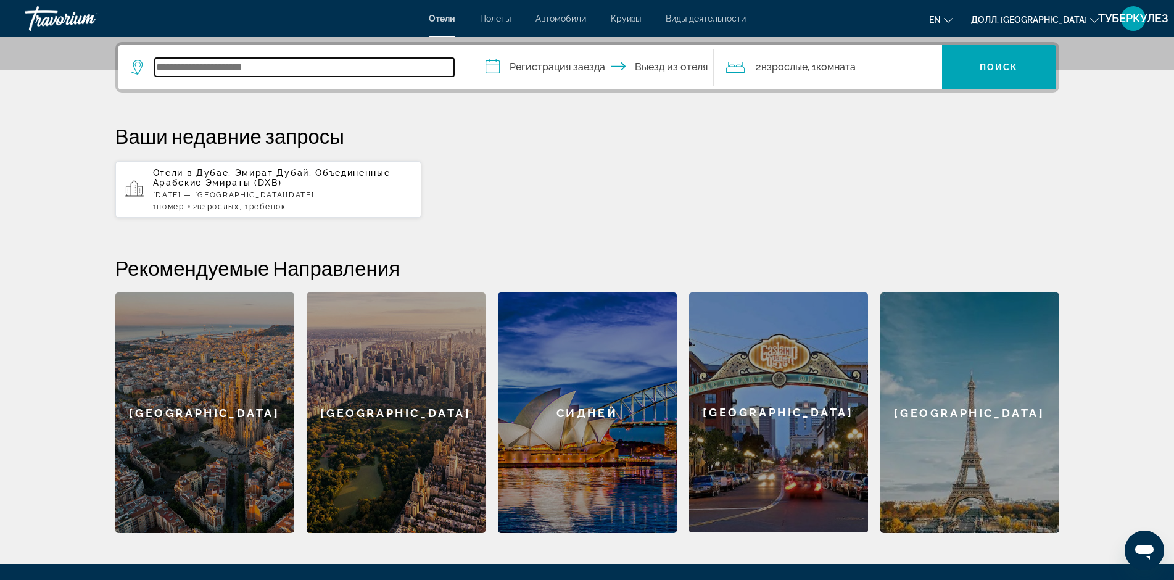
scroll to position [302, 0]
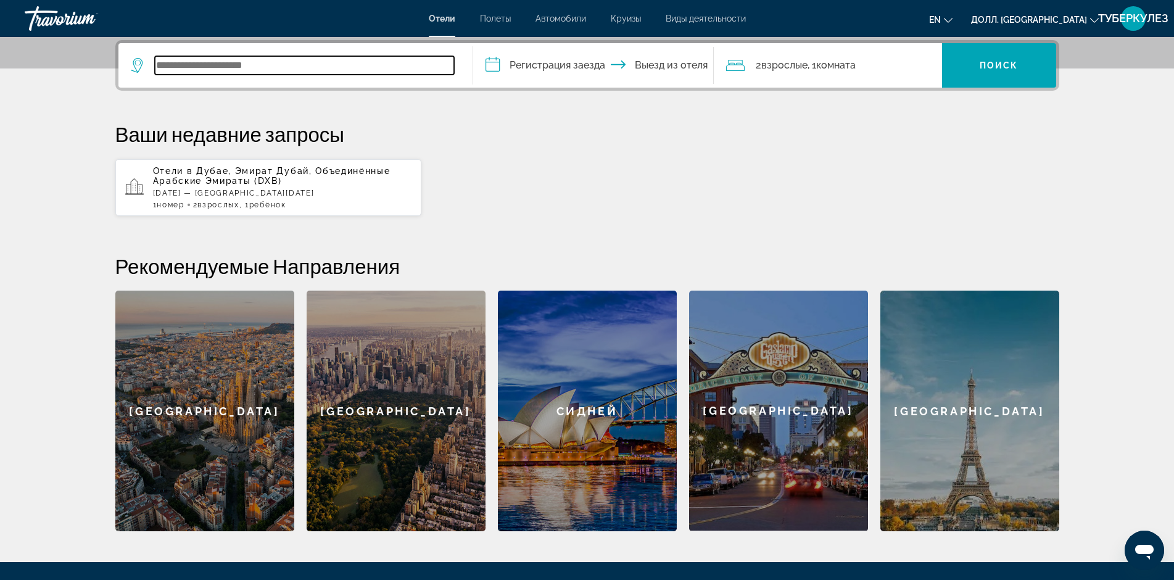
paste input "**********"
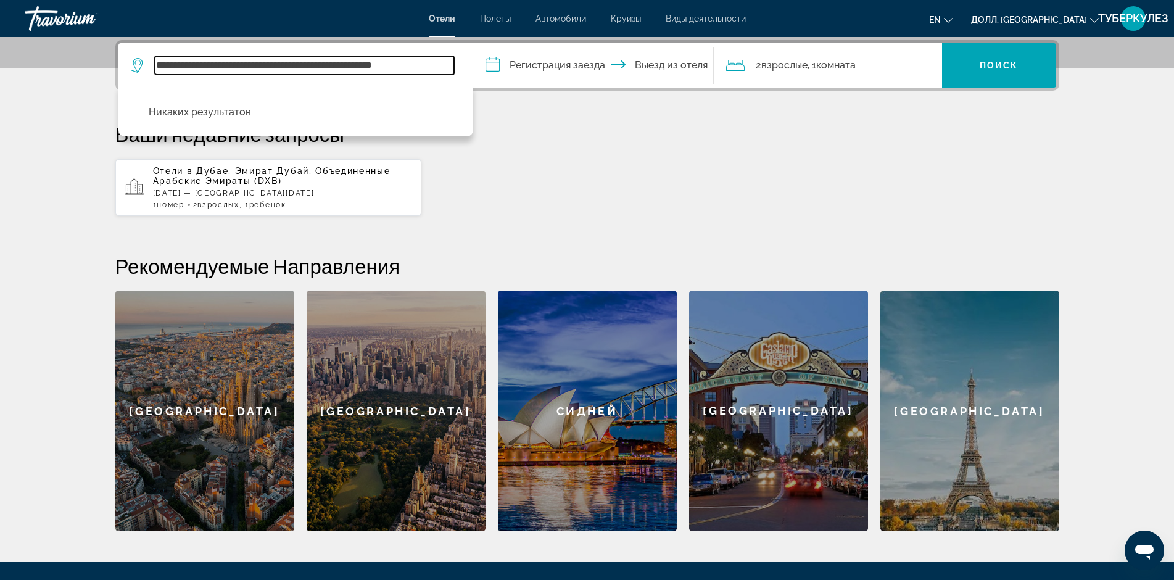
click at [294, 62] on input "**********" at bounding box center [304, 65] width 299 height 19
drag, startPoint x: 205, startPoint y: 64, endPoint x: 470, endPoint y: 64, distance: 264.7
click at [470, 64] on app-destination-search "**********" at bounding box center [295, 65] width 355 height 44
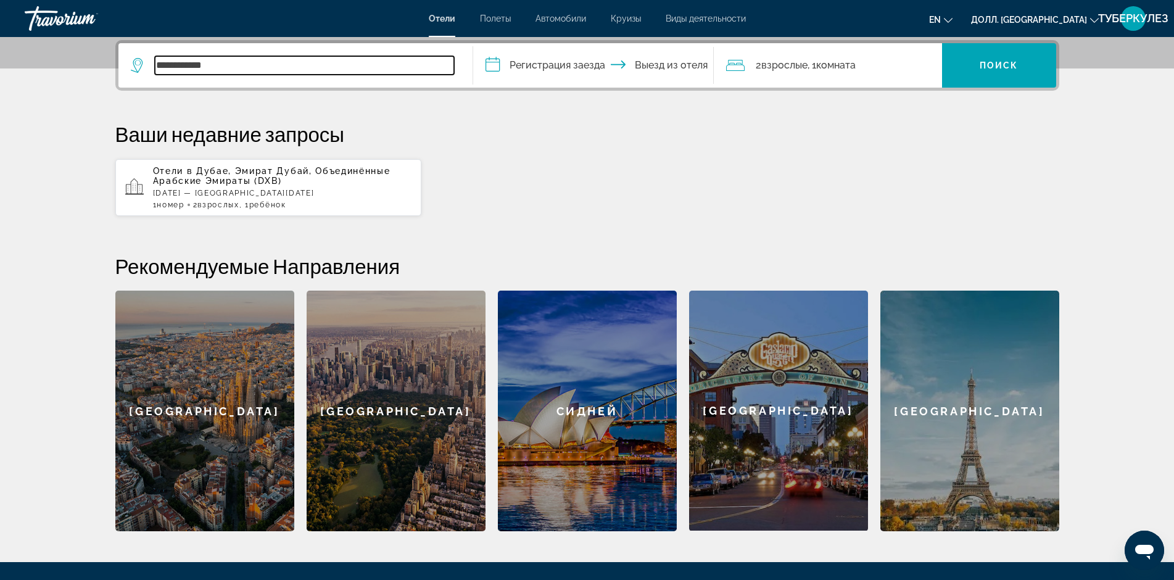
scroll to position [0, 0]
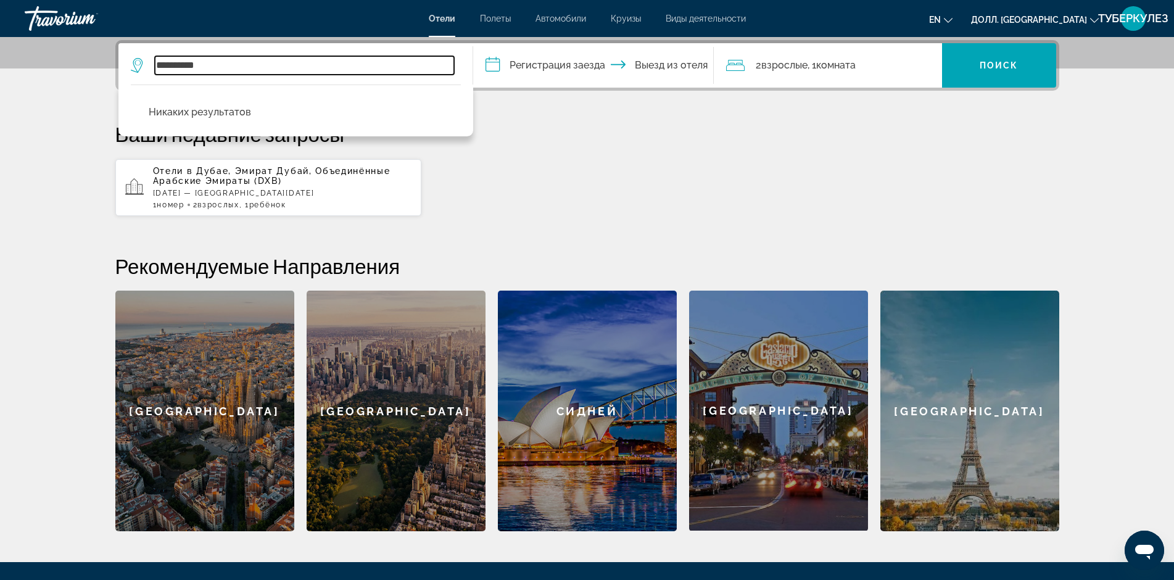
drag, startPoint x: 175, startPoint y: 67, endPoint x: 155, endPoint y: 66, distance: 20.4
click at [155, 66] on input "**********" at bounding box center [304, 65] width 299 height 19
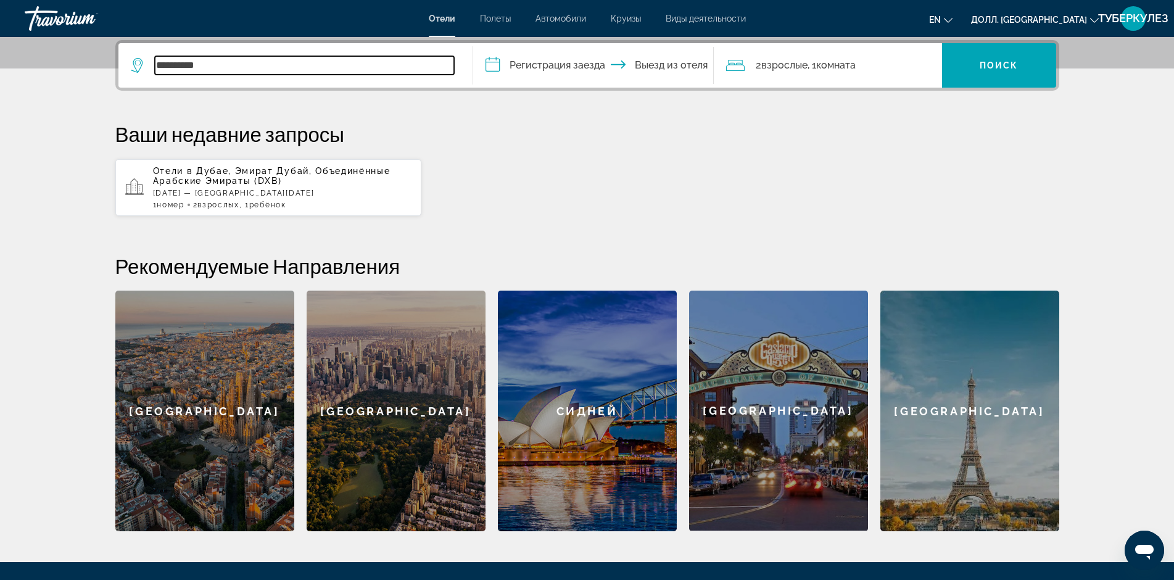
paste input "Виджет поиска"
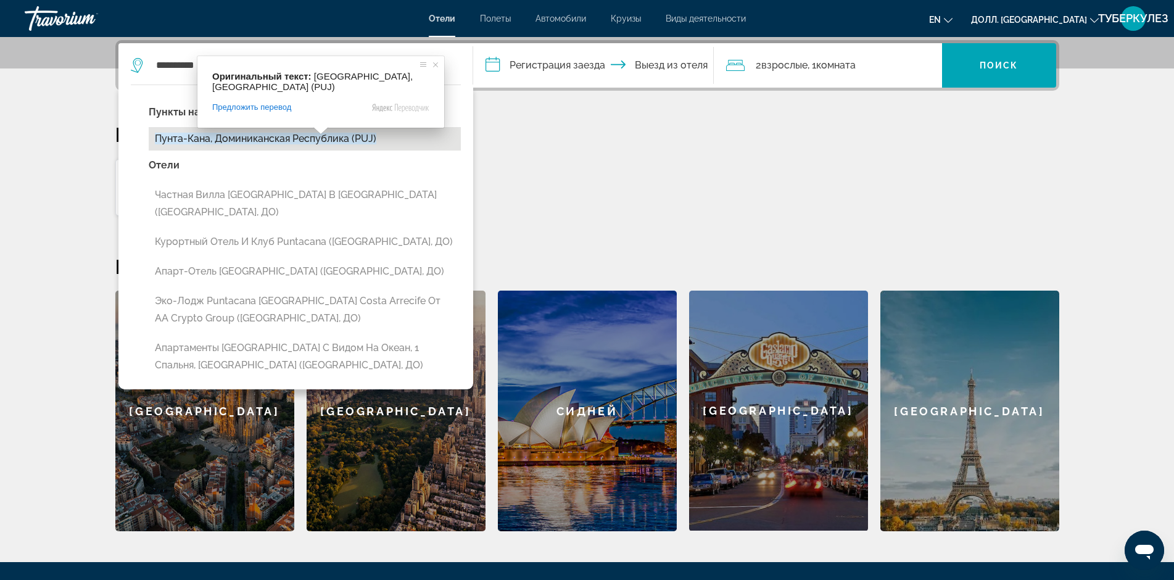
click at [321, 140] on ya-tr-span "Пунта-Кана, Доминиканская Республика (PUJ)" at bounding box center [266, 139] width 222 height 12
type input "**********"
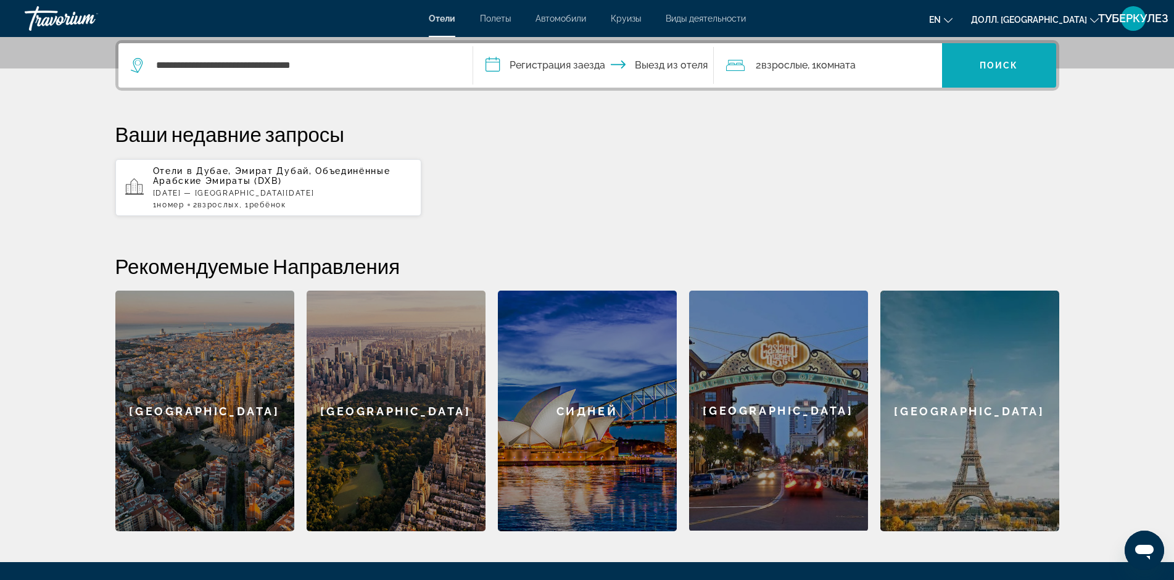
click at [987, 68] on ya-tr-span "Поиск" at bounding box center [999, 65] width 39 height 10
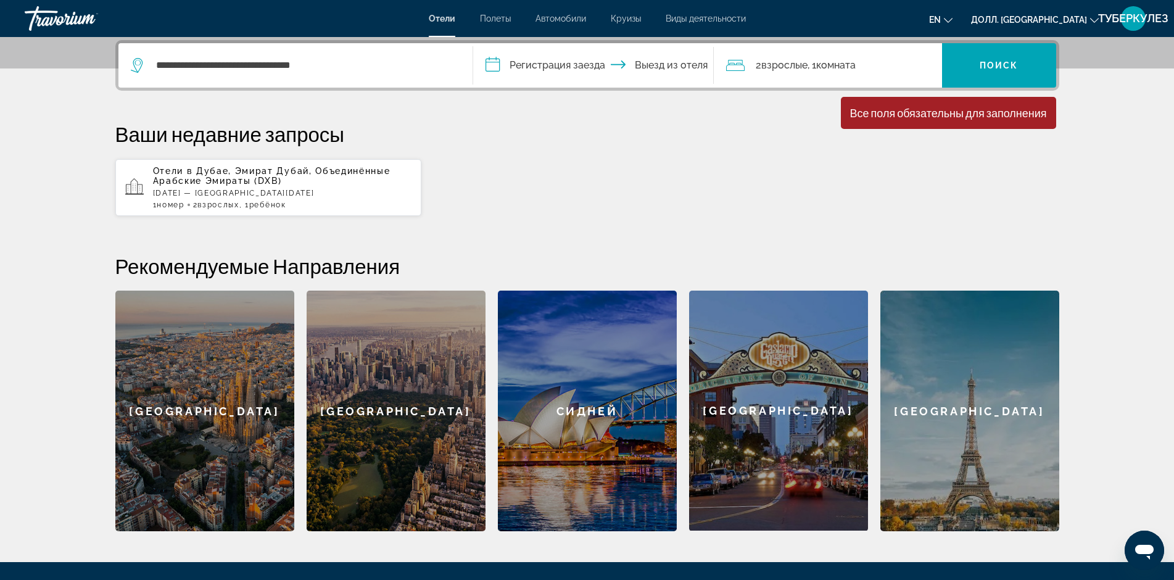
click at [593, 64] on input "**********" at bounding box center [596, 67] width 246 height 48
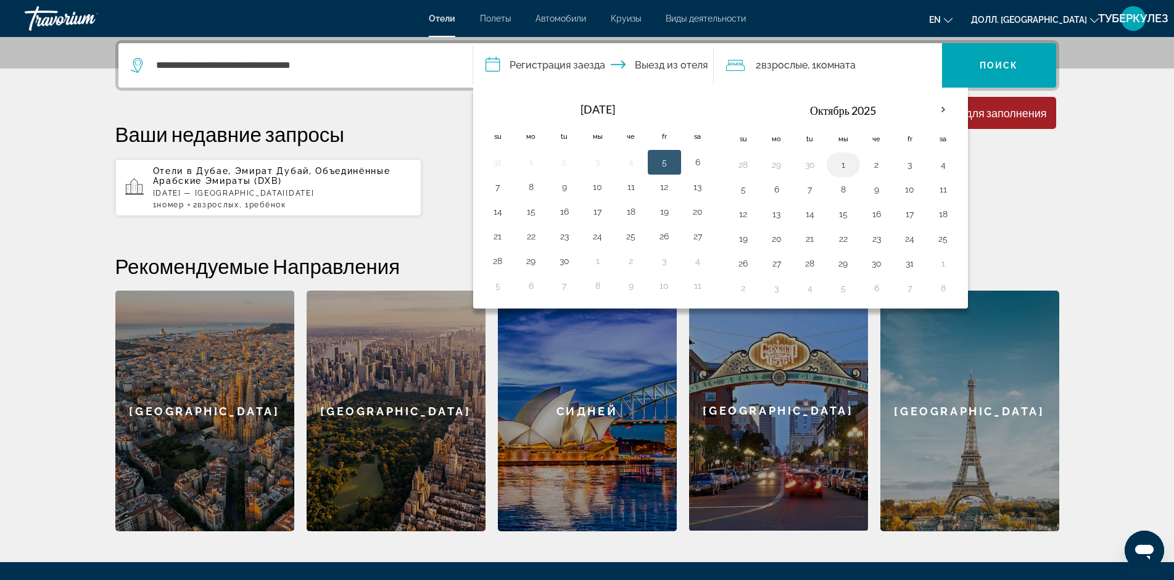
click at [832, 162] on td "1" at bounding box center [843, 164] width 33 height 25
click at [844, 162] on button "1" at bounding box center [844, 164] width 20 height 17
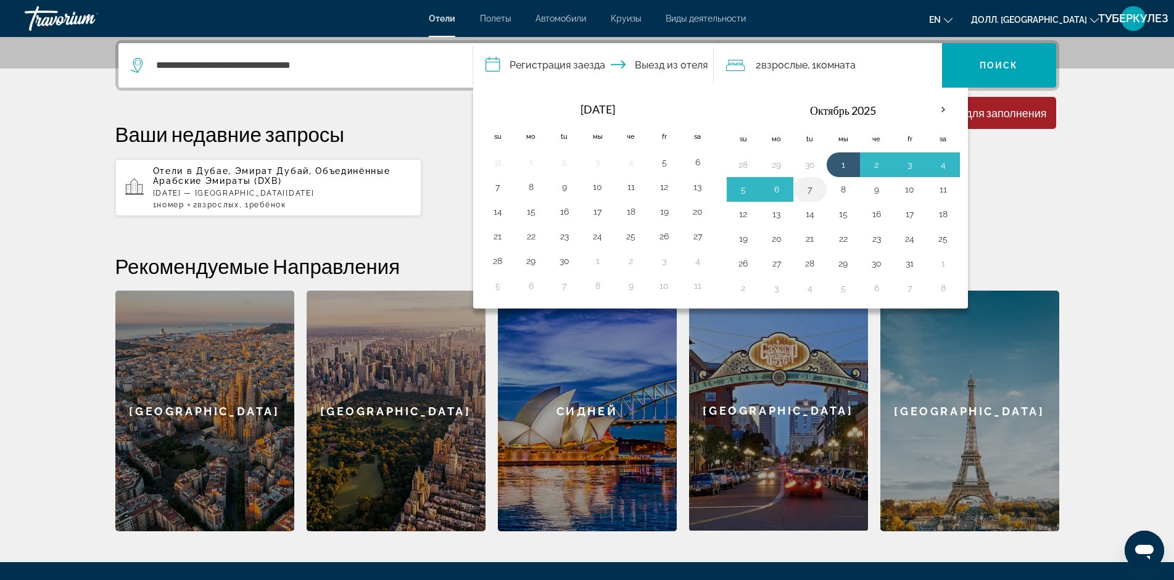
click at [810, 190] on button "7" at bounding box center [810, 189] width 20 height 17
type input "**********"
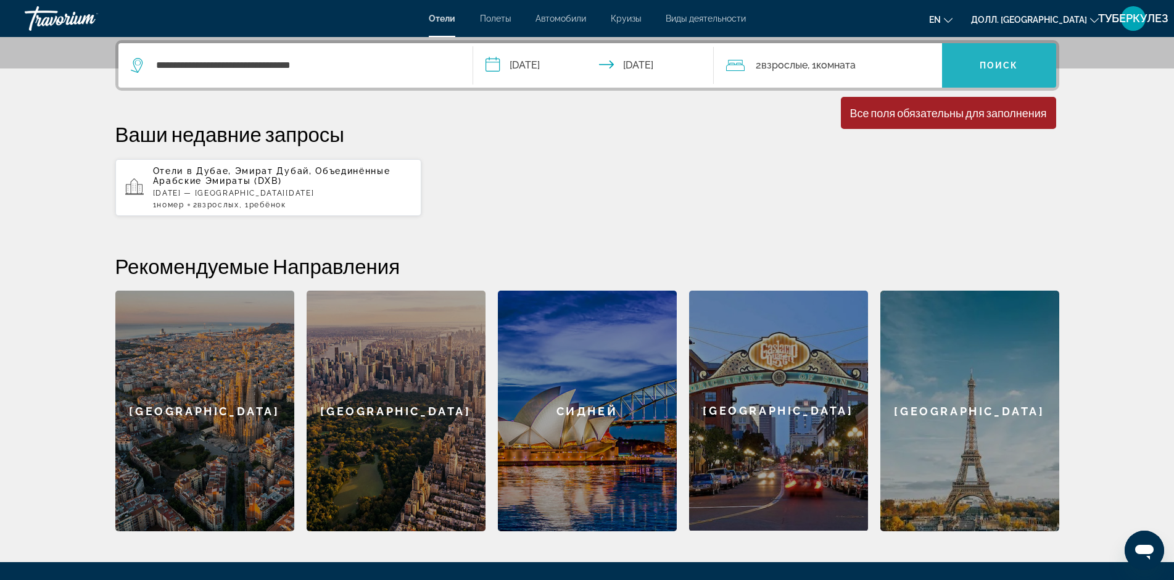
click at [1015, 62] on ya-tr-span "Поиск" at bounding box center [999, 65] width 39 height 10
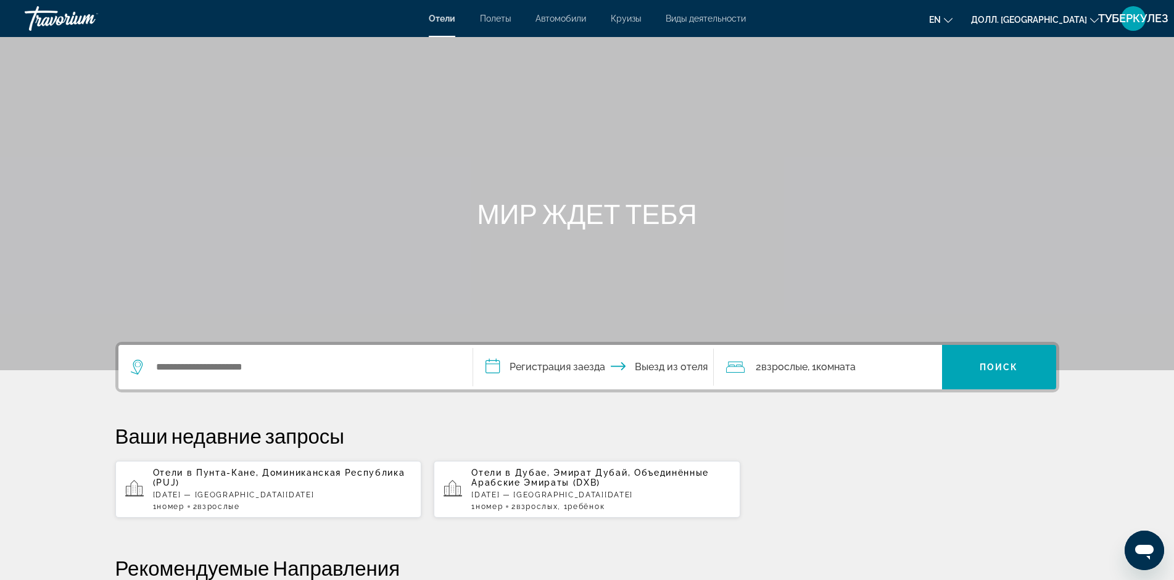
scroll to position [185, 0]
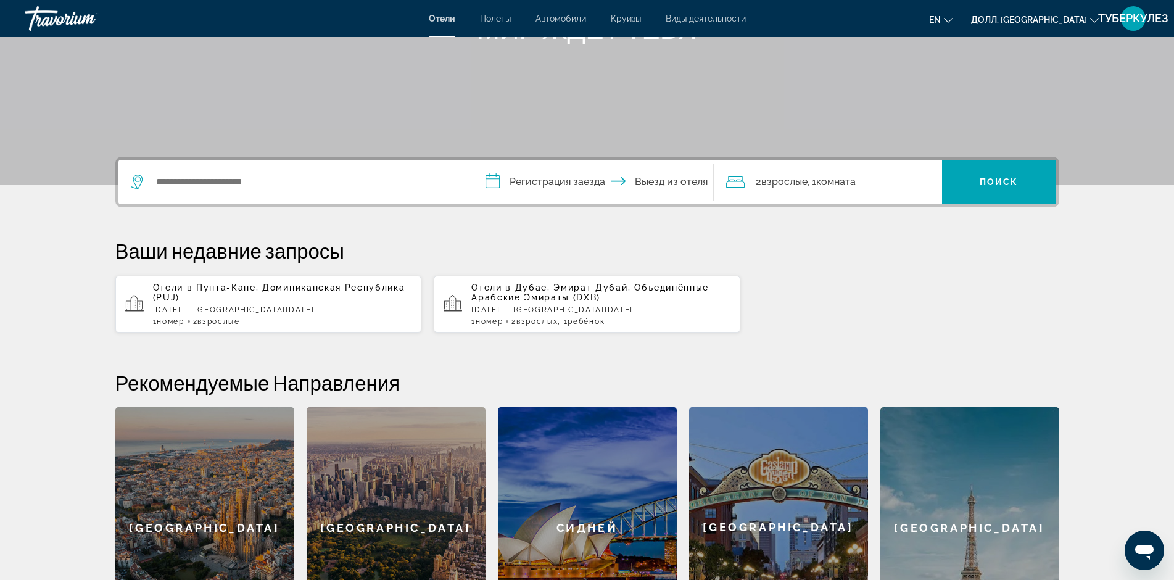
click at [309, 295] on p "Отели в [GEOGRAPHIC_DATA], [GEOGRAPHIC_DATA] (PUJ)" at bounding box center [282, 293] width 259 height 20
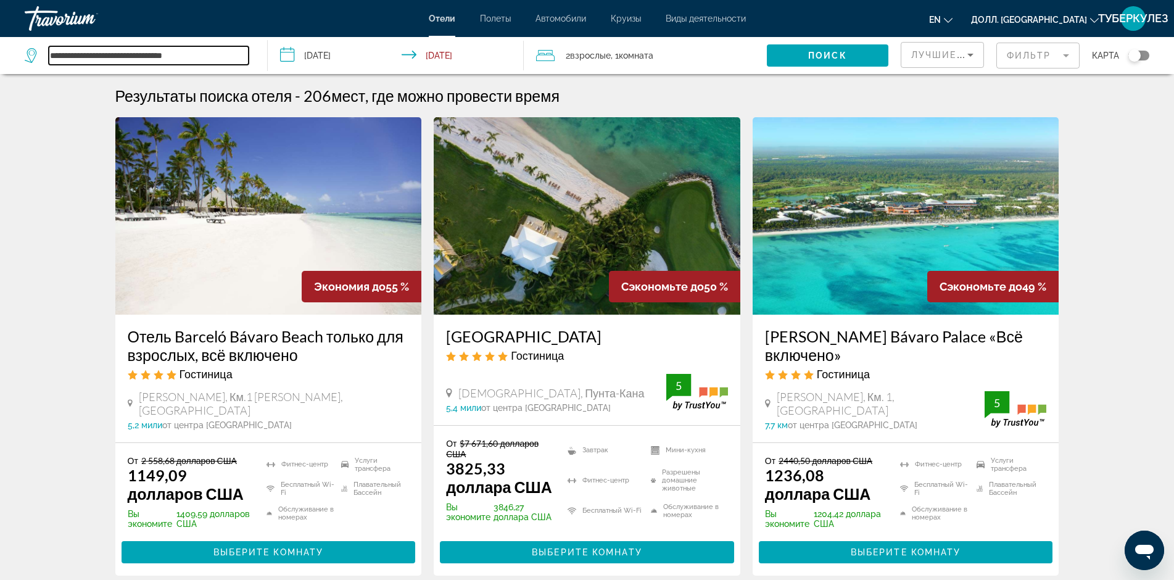
click at [242, 56] on input "**********" at bounding box center [149, 55] width 200 height 19
type input "*"
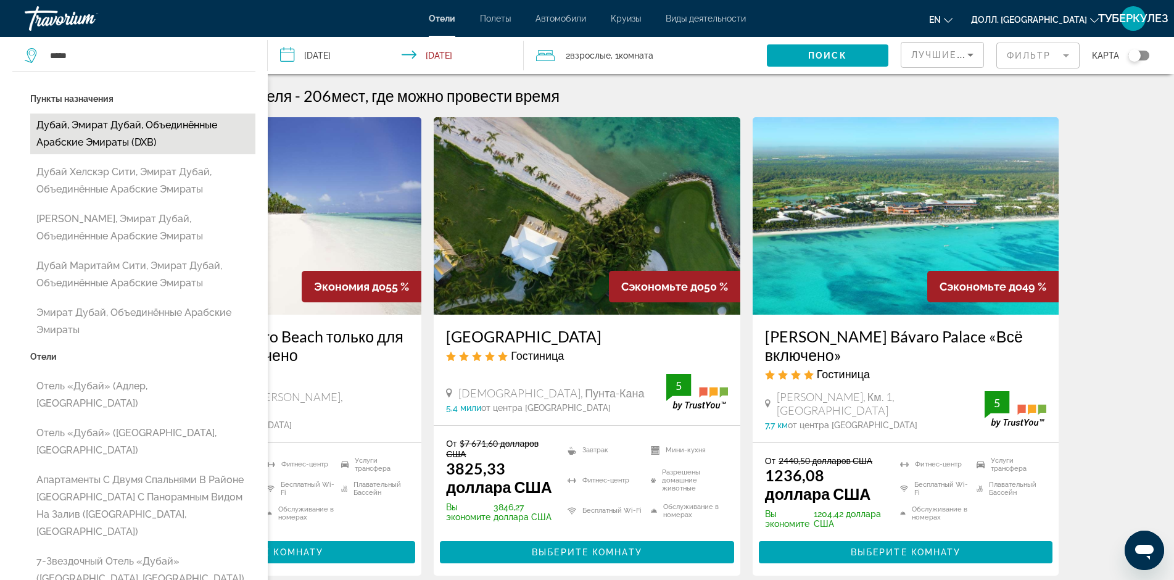
click at [91, 132] on button "Дубай, эмират Дубай, Объединённые Арабские Эмираты (DXB)" at bounding box center [142, 134] width 225 height 41
type input "**********"
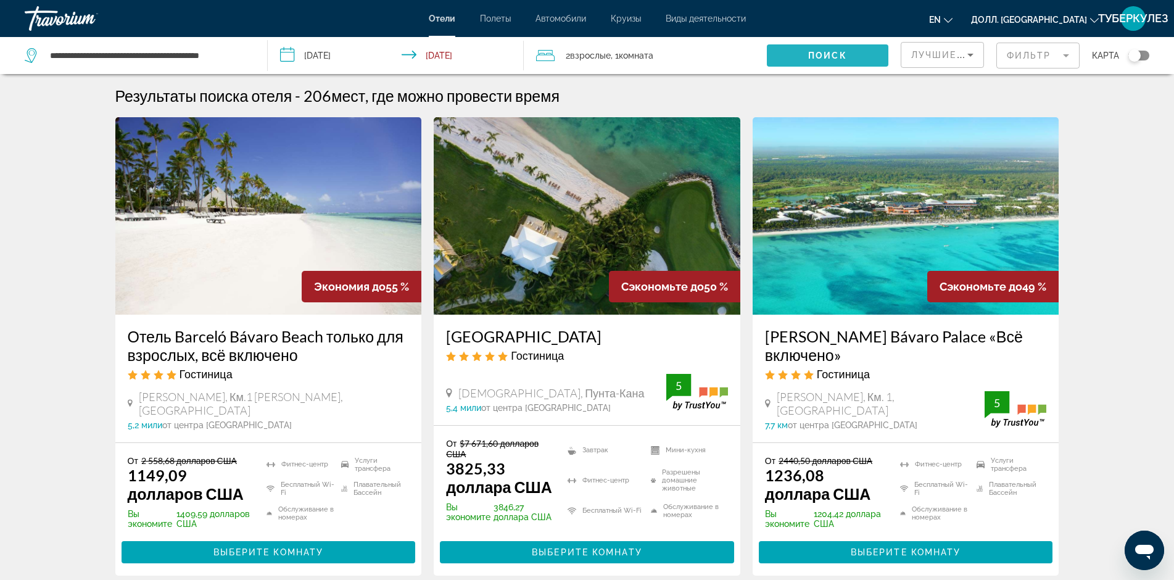
click at [851, 56] on span "Виджет поиска" at bounding box center [828, 56] width 122 height 30
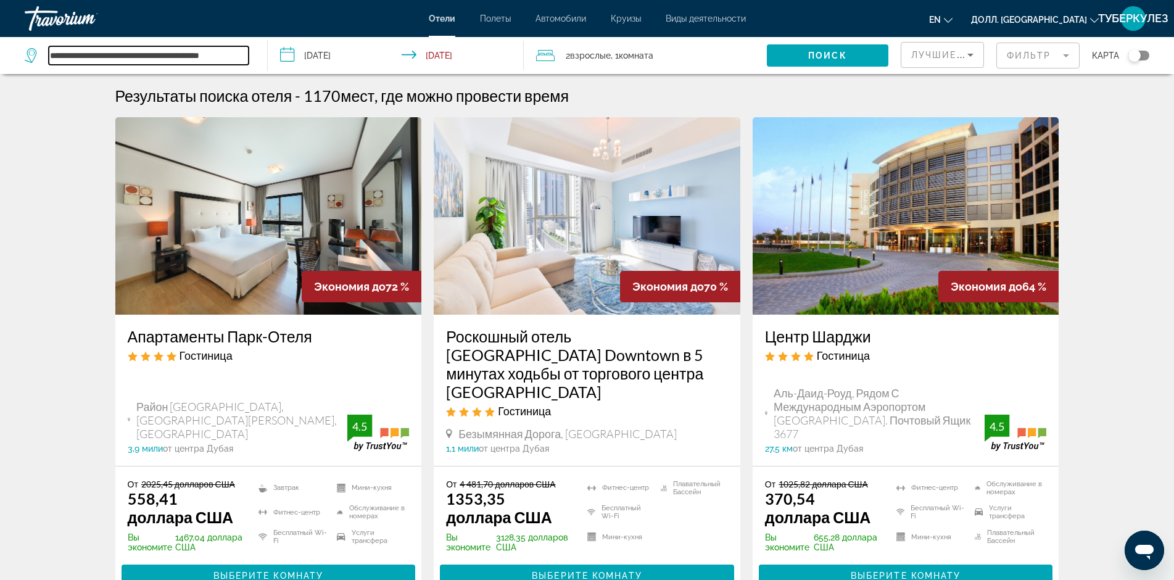
scroll to position [0, 1]
drag, startPoint x: 50, startPoint y: 55, endPoint x: 276, endPoint y: 55, distance: 226.5
click at [276, 55] on div "**********" at bounding box center [587, 55] width 1174 height 37
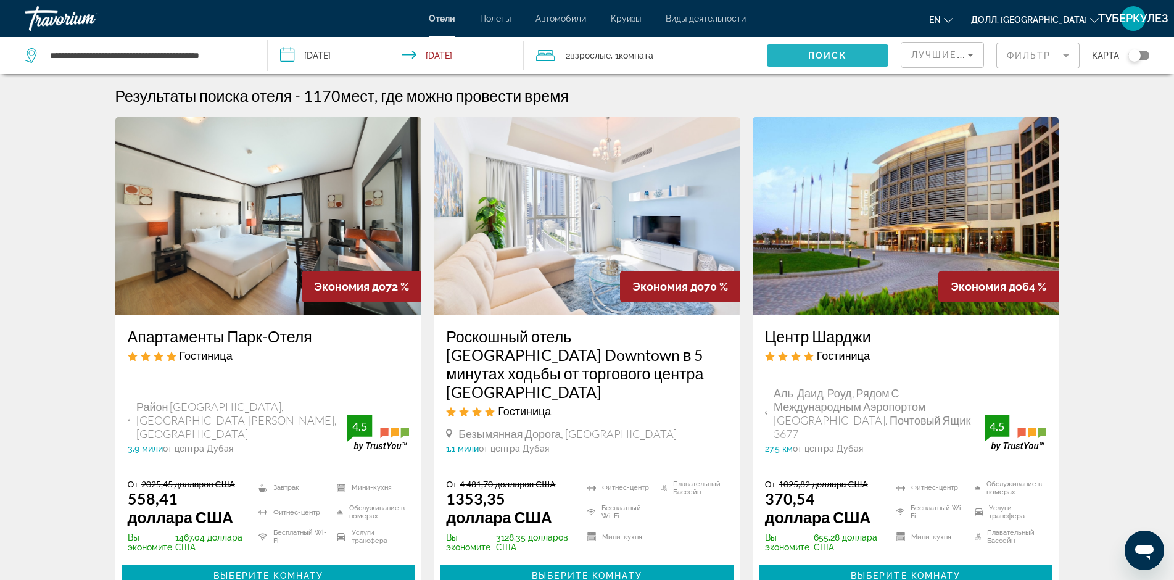
click at [831, 61] on span "Виджет поиска" at bounding box center [828, 56] width 122 height 30
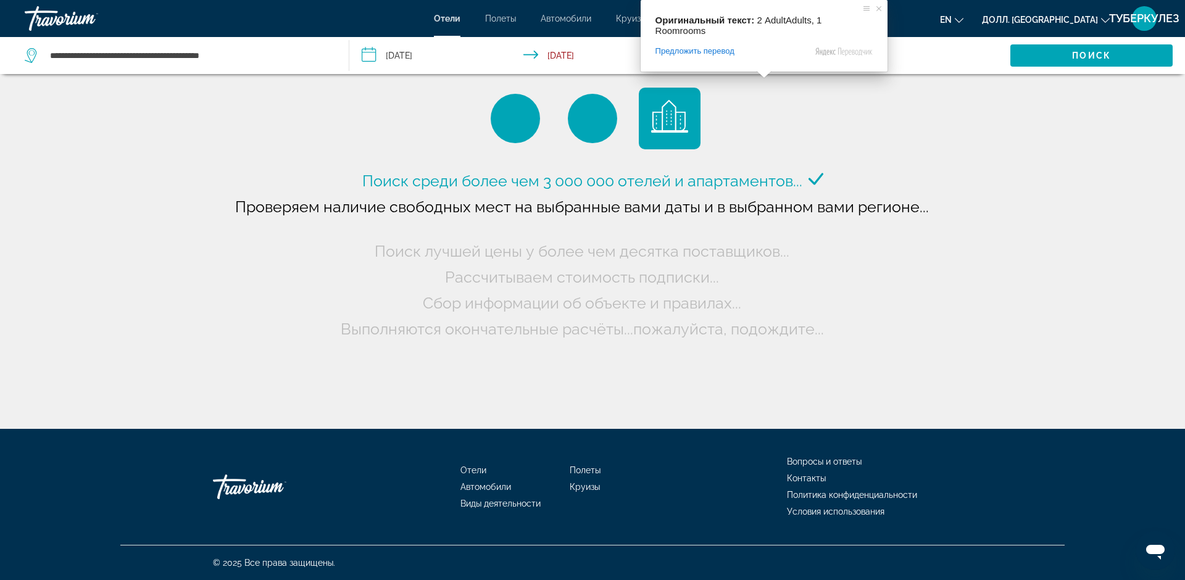
click at [757, 56] on div "Оригинальный текст: 2 AdultAdults, 1 Roomrooms Предложить перевод Отправить Спа…" at bounding box center [764, 36] width 247 height 72
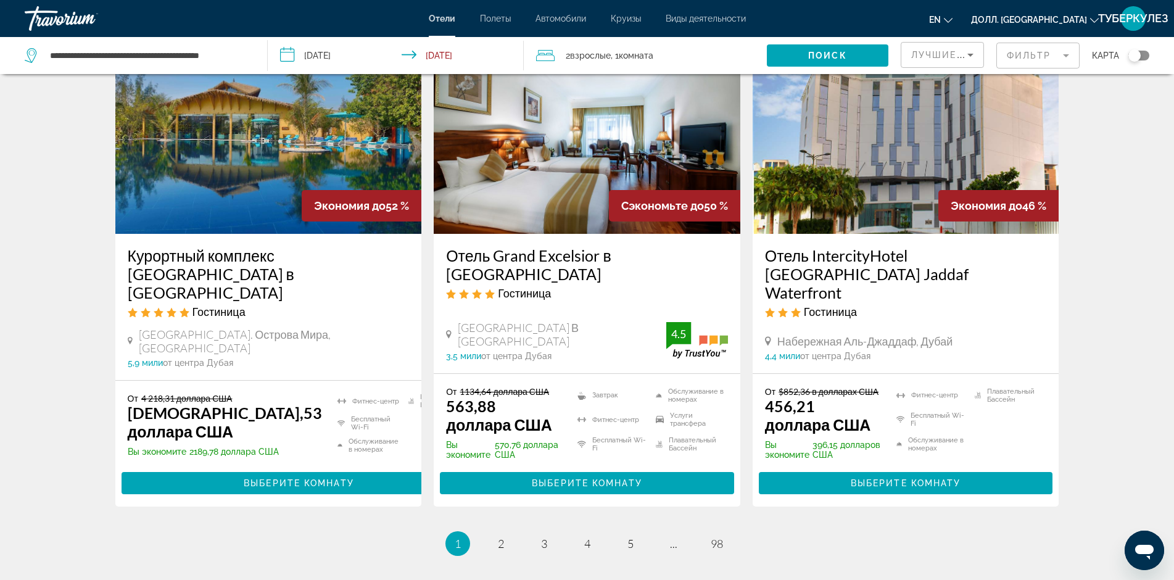
scroll to position [1667, 0]
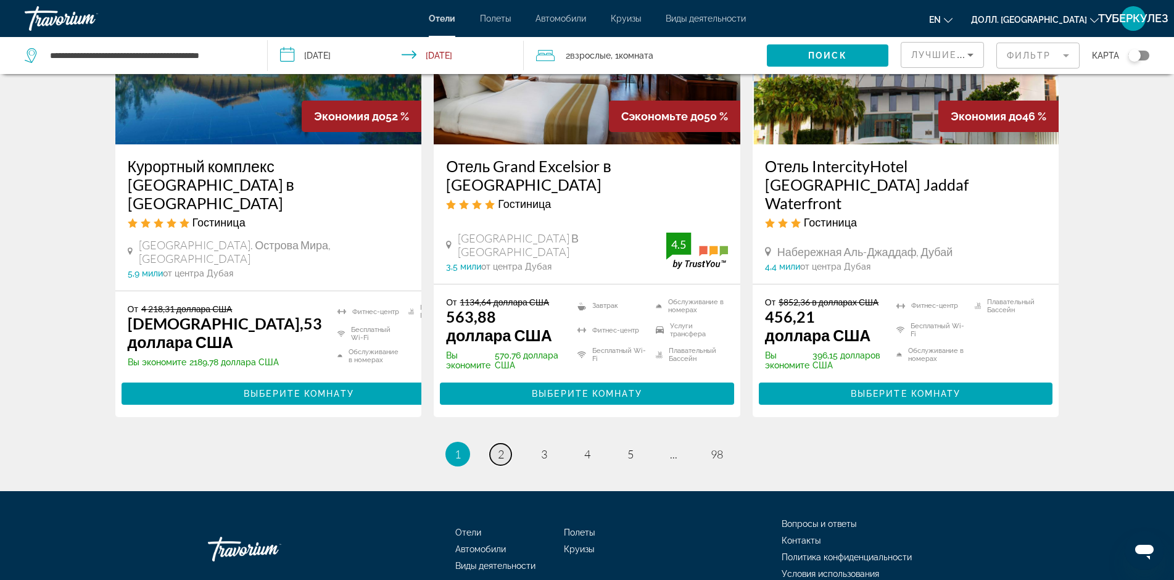
click at [499, 447] on ya-tr-span "2" at bounding box center [501, 454] width 6 height 14
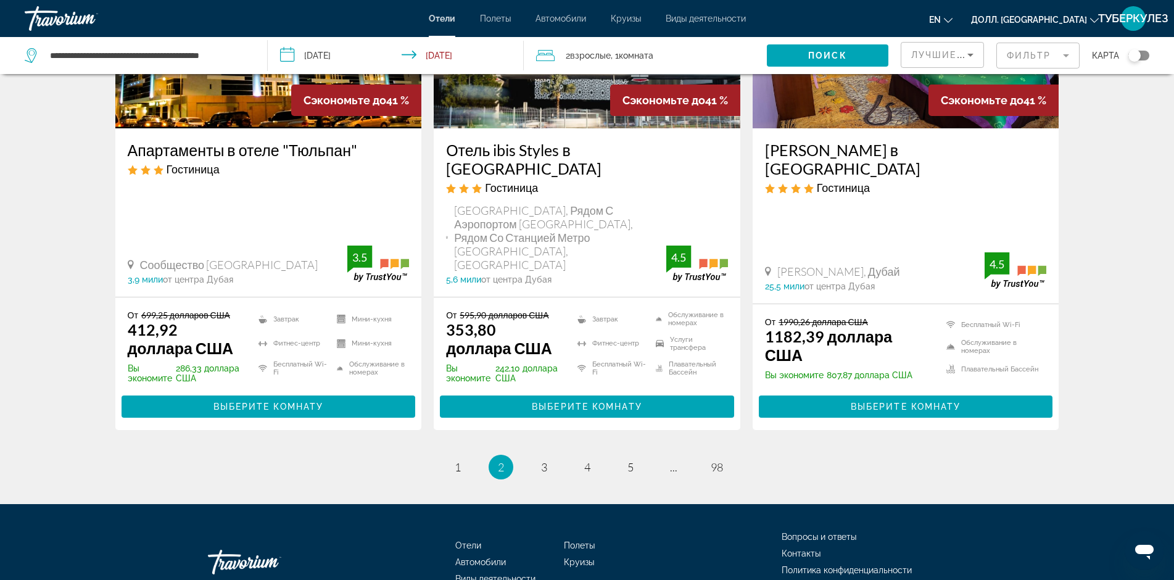
scroll to position [1666, 0]
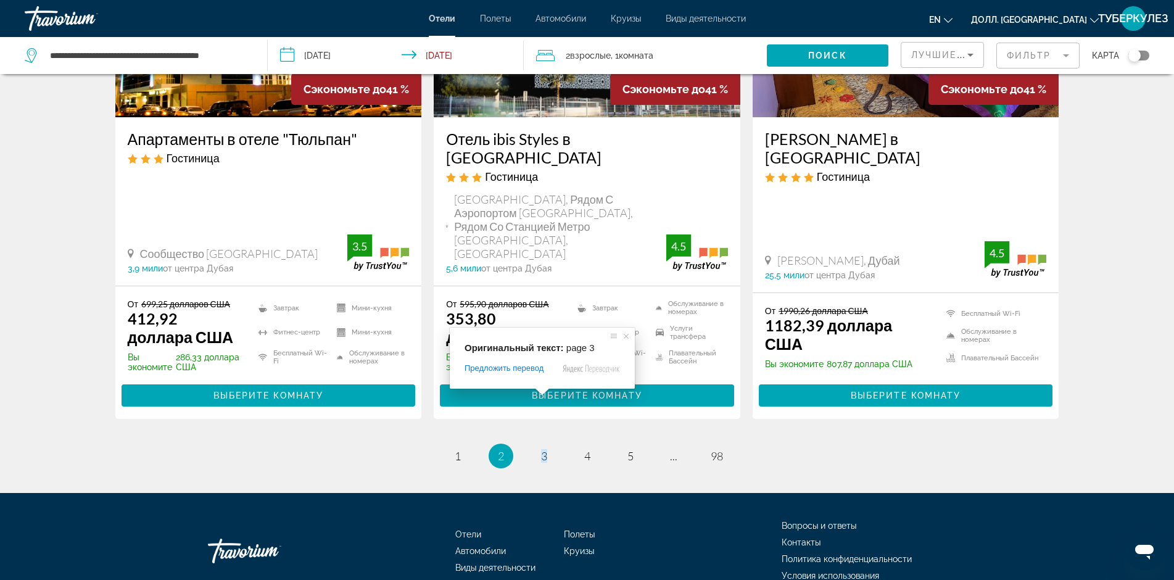
click at [546, 392] on span at bounding box center [542, 391] width 16 height 7
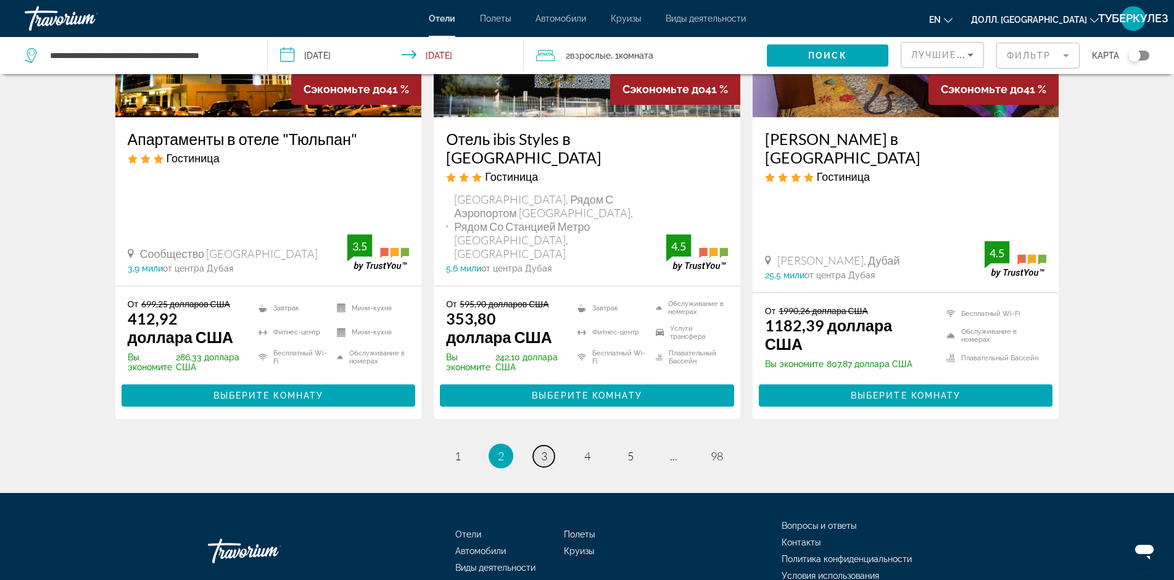
click at [544, 449] on ya-tr-span "3" at bounding box center [544, 456] width 6 height 14
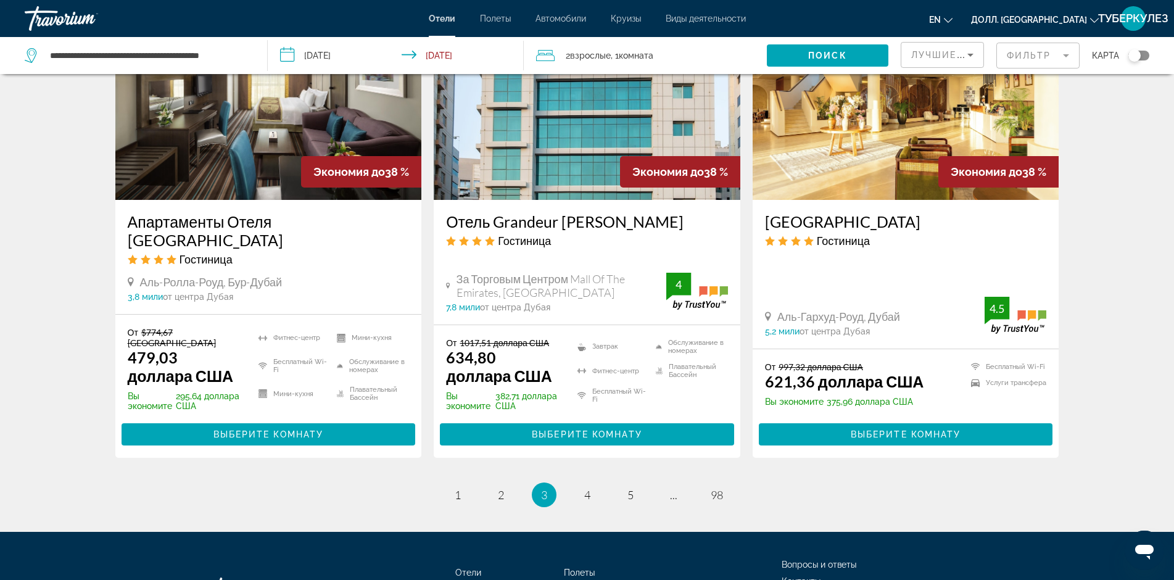
scroll to position [1619, 0]
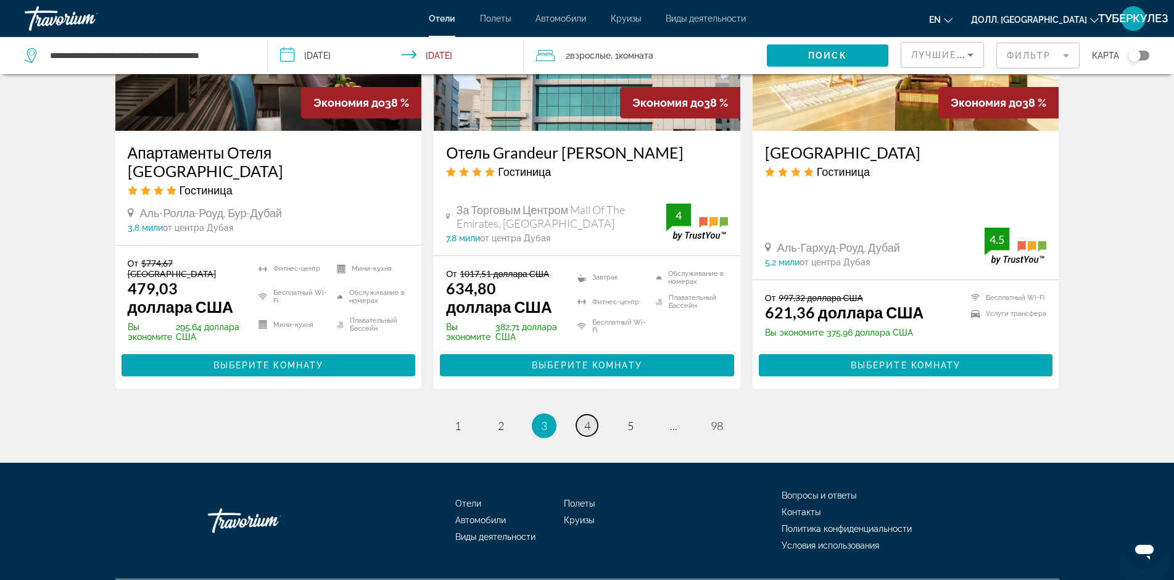
click at [592, 415] on link "страница 4" at bounding box center [587, 426] width 22 height 22
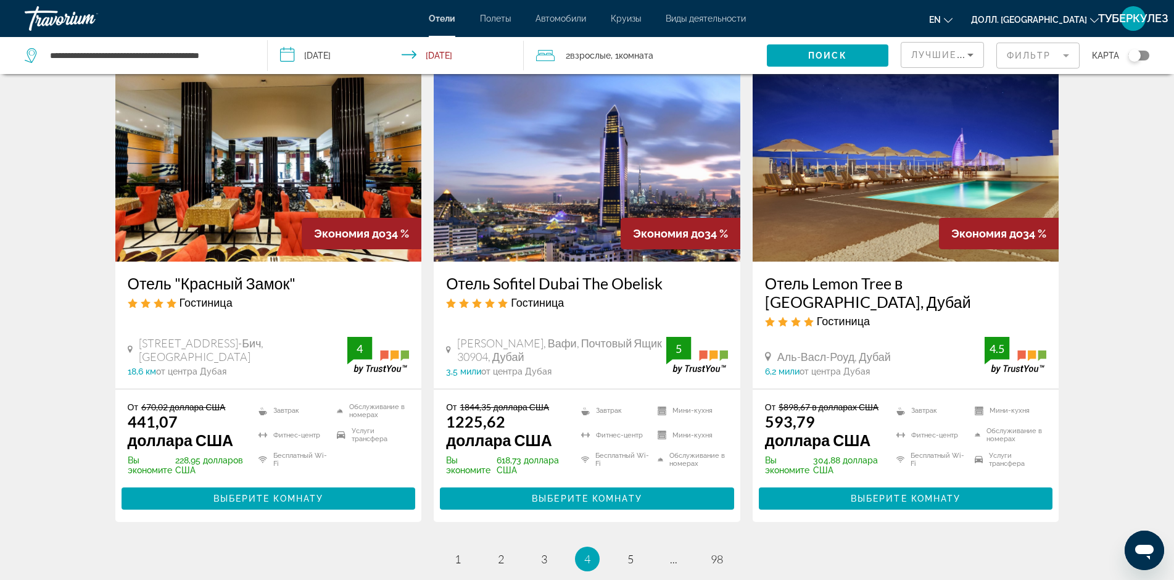
scroll to position [1640, 0]
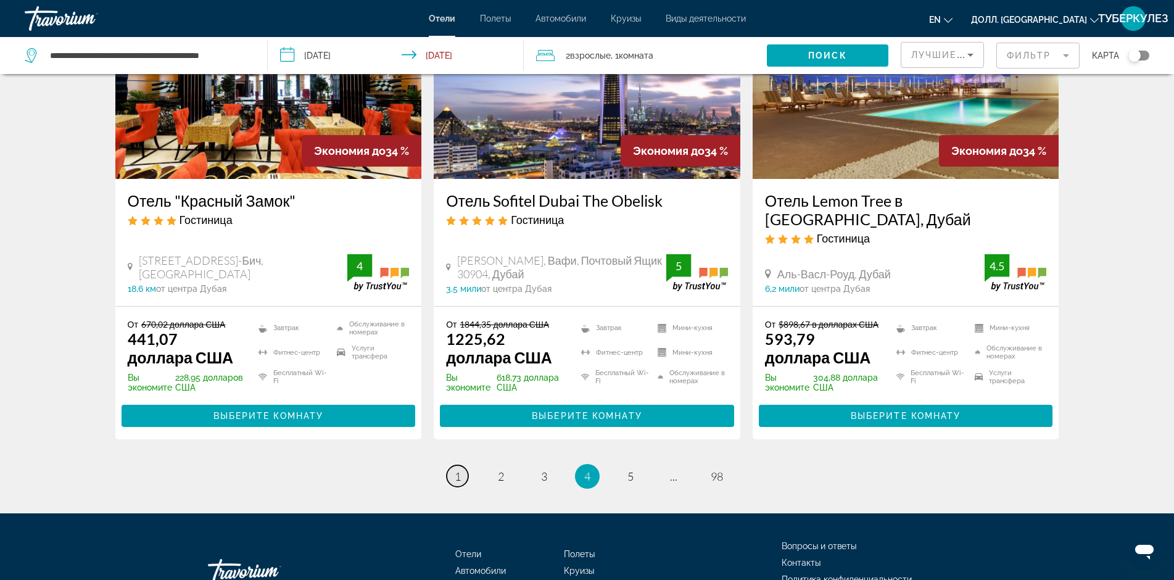
click at [453, 465] on link "страница 1" at bounding box center [458, 476] width 22 height 22
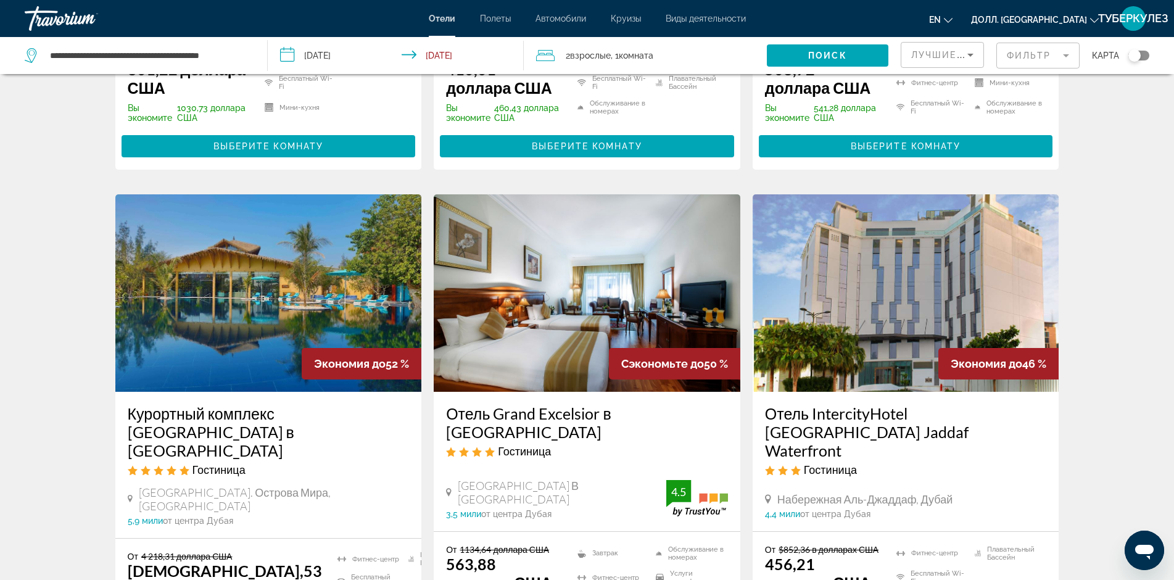
scroll to position [1667, 0]
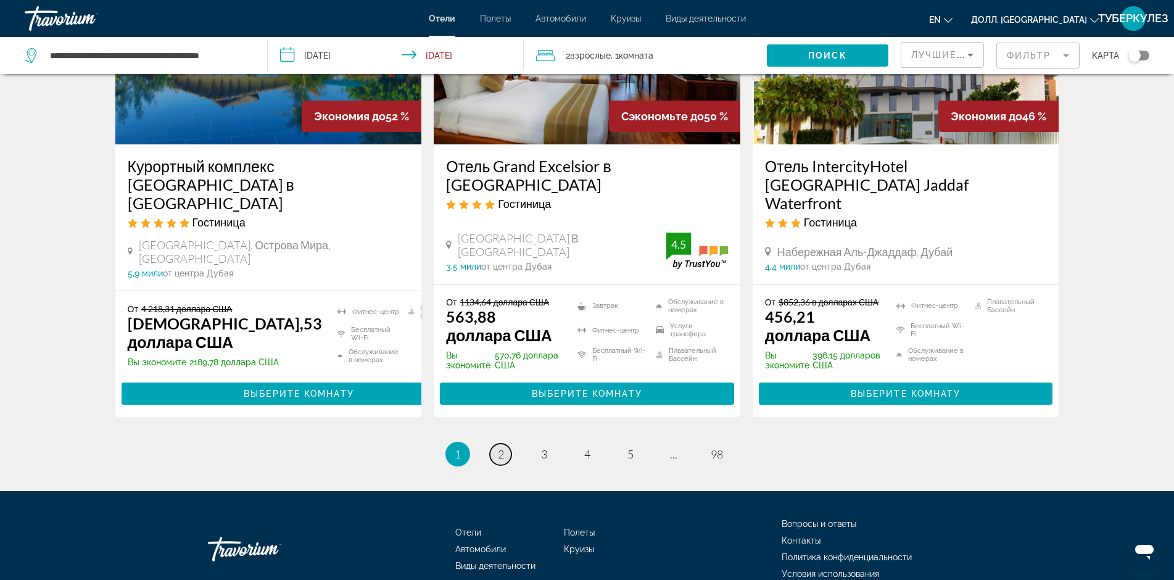
click at [500, 447] on ya-tr-span "2" at bounding box center [501, 454] width 6 height 14
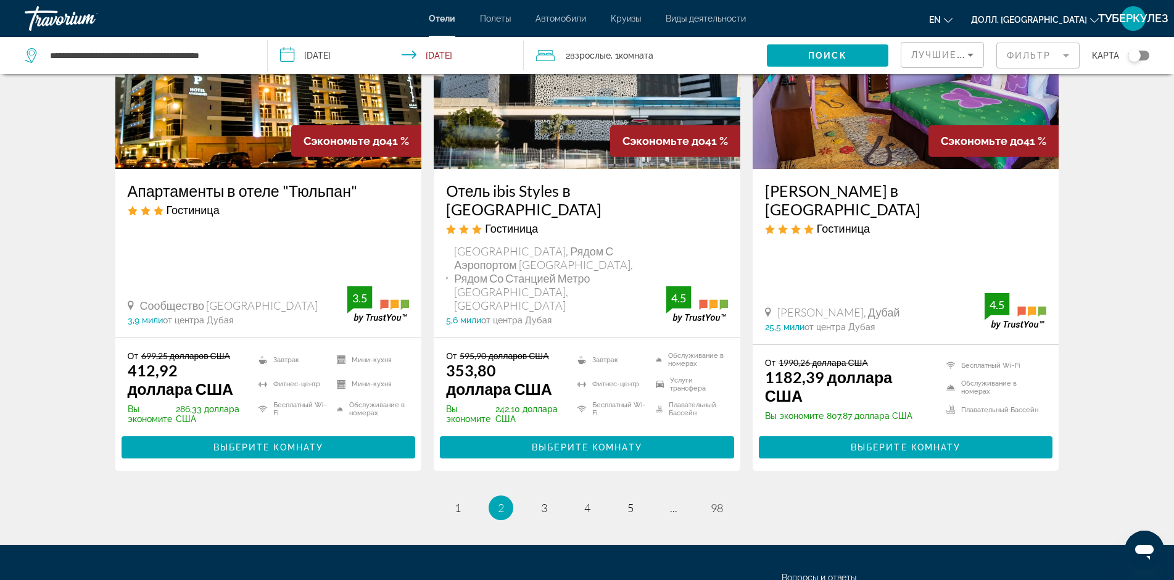
scroll to position [1666, 0]
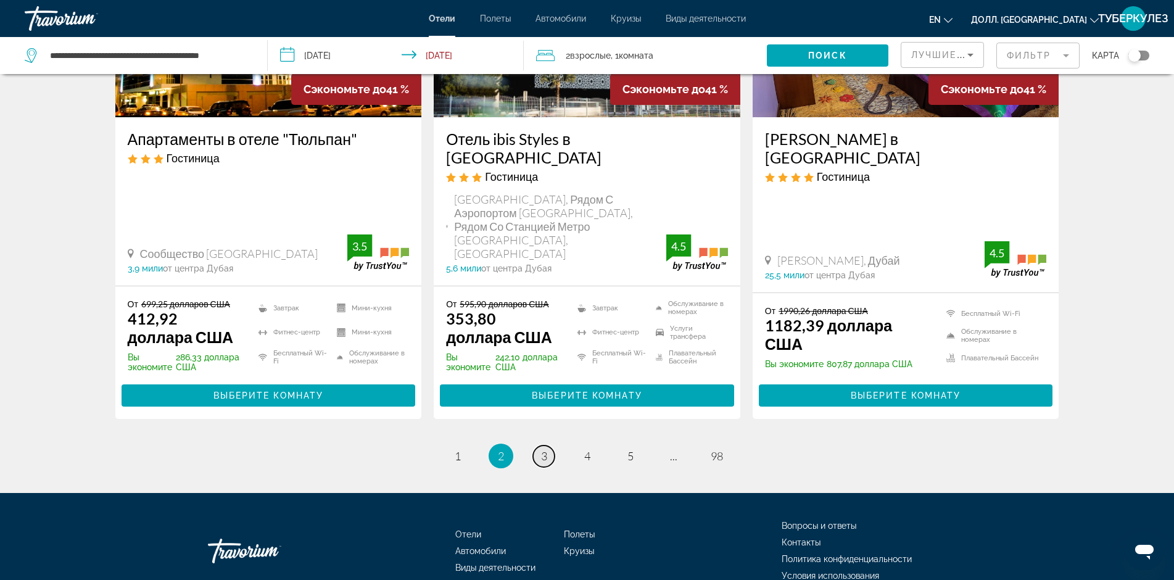
click at [552, 446] on link "страница 3" at bounding box center [544, 457] width 22 height 22
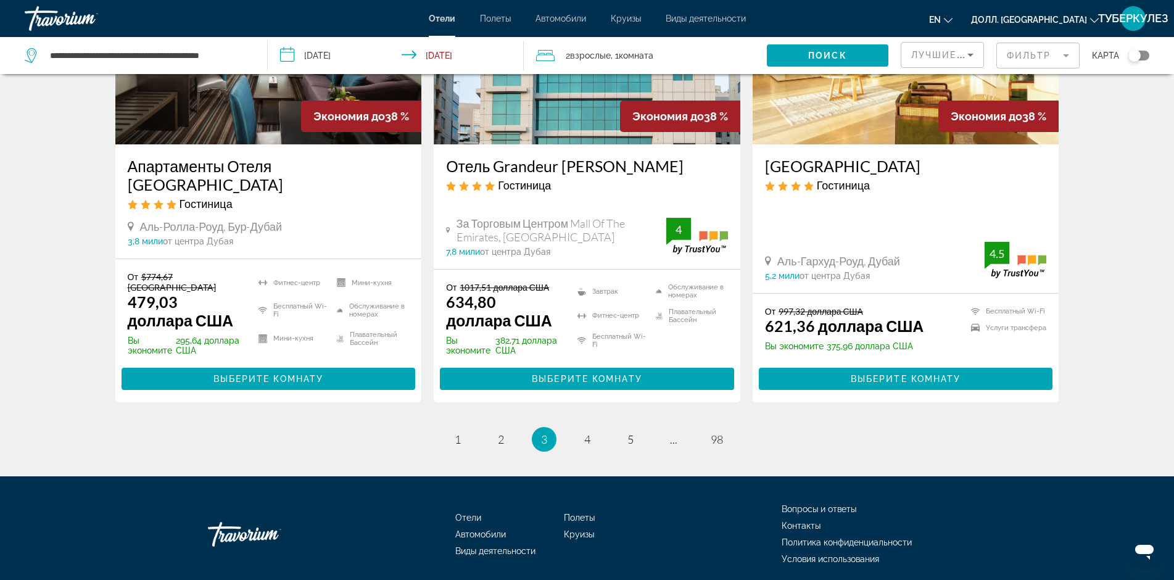
scroll to position [1619, 0]
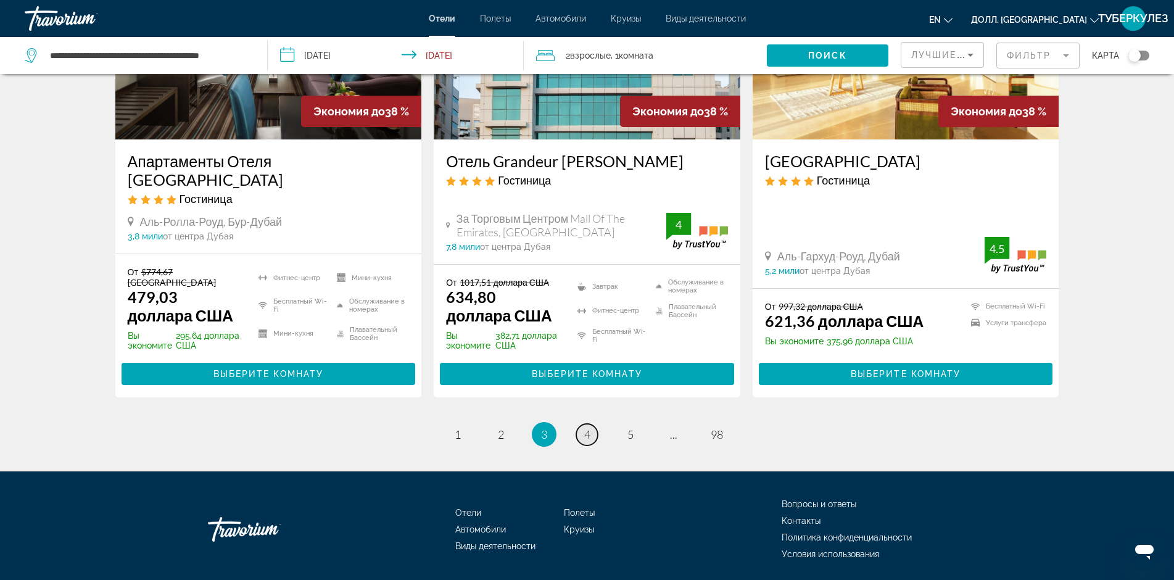
click at [586, 428] on ya-tr-span "4" at bounding box center [587, 435] width 6 height 14
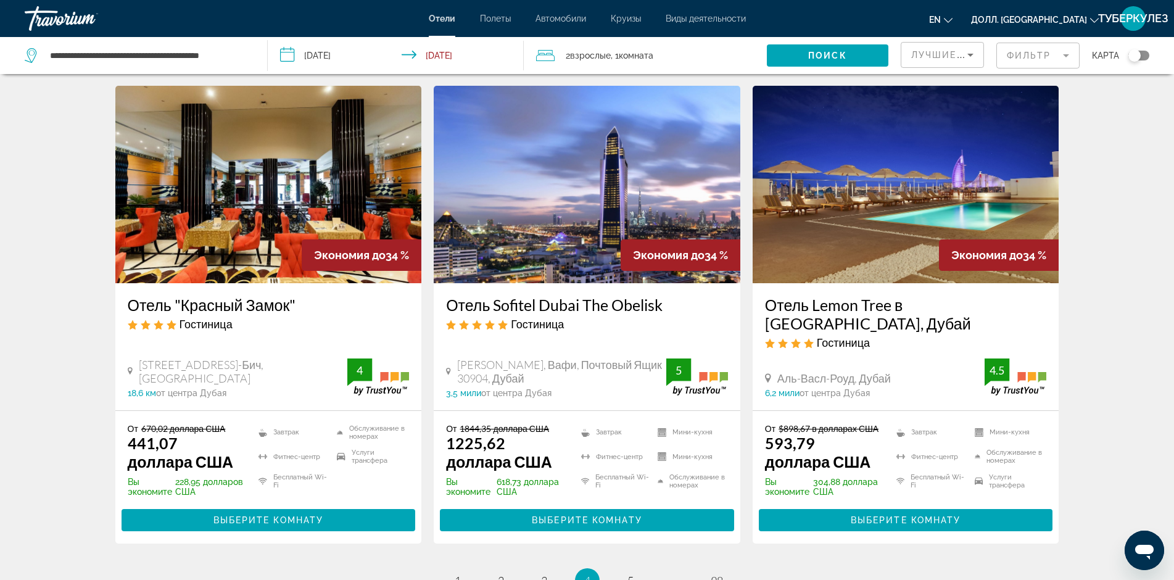
scroll to position [1543, 0]
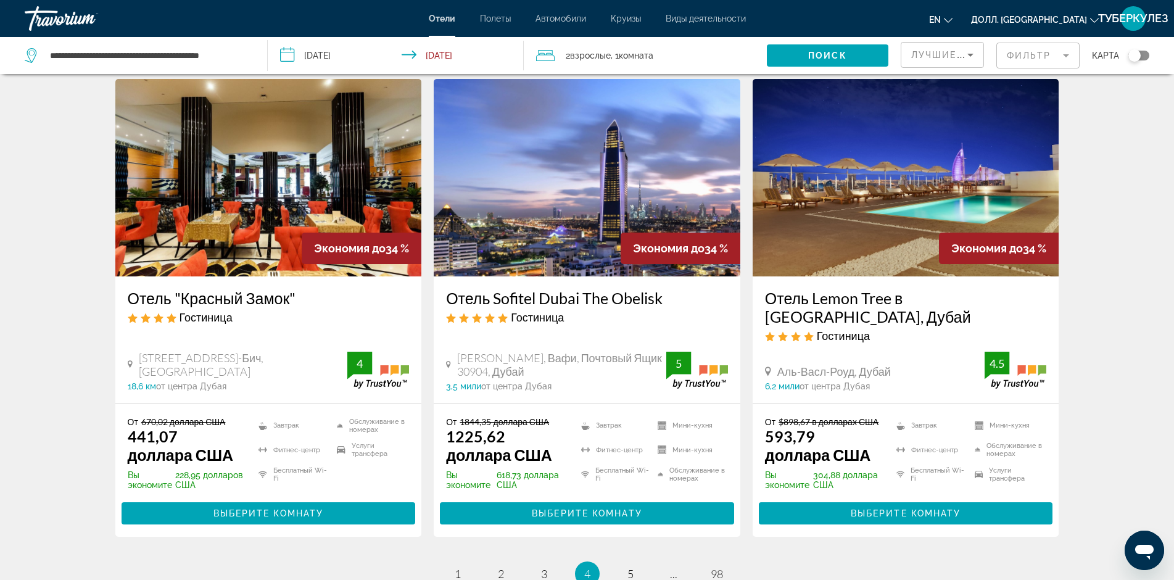
click at [855, 289] on ya-tr-span "Отель Lemon Tree в [GEOGRAPHIC_DATA], Дубай" at bounding box center [868, 307] width 206 height 37
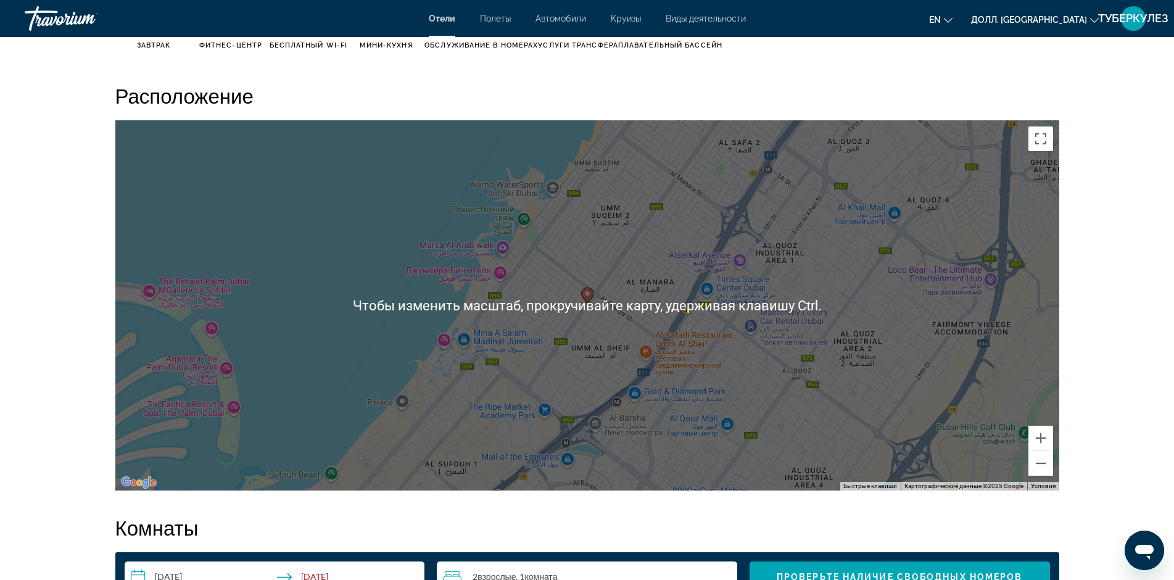
scroll to position [1111, 0]
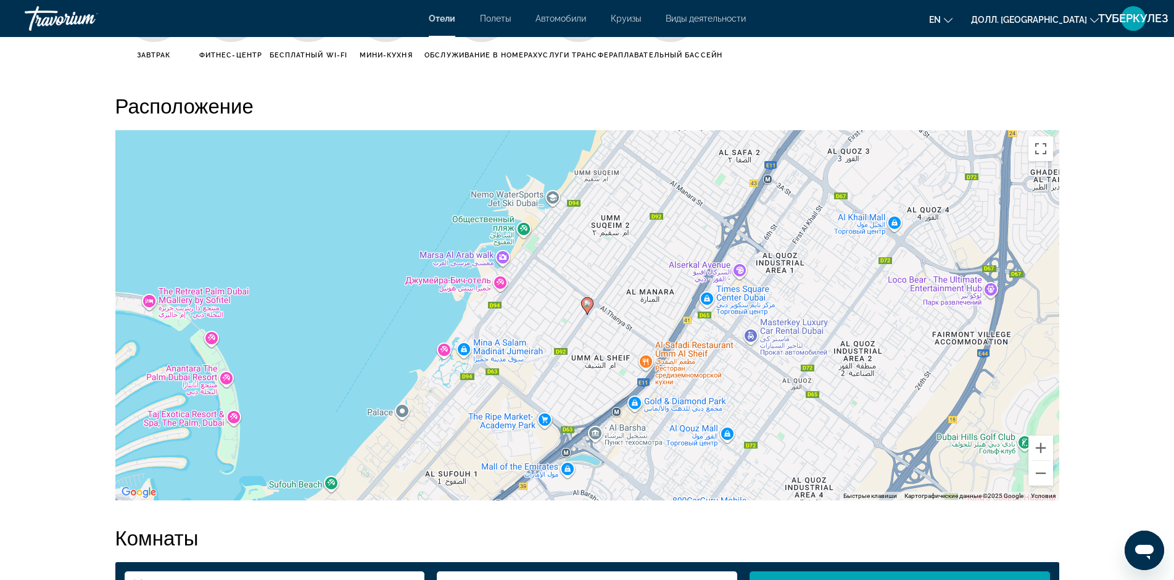
click at [472, 281] on div "Чтобы активировать перетаскивание с помощью клавиатуры, нажмите Alt + Enter. По…" at bounding box center [587, 315] width 944 height 370
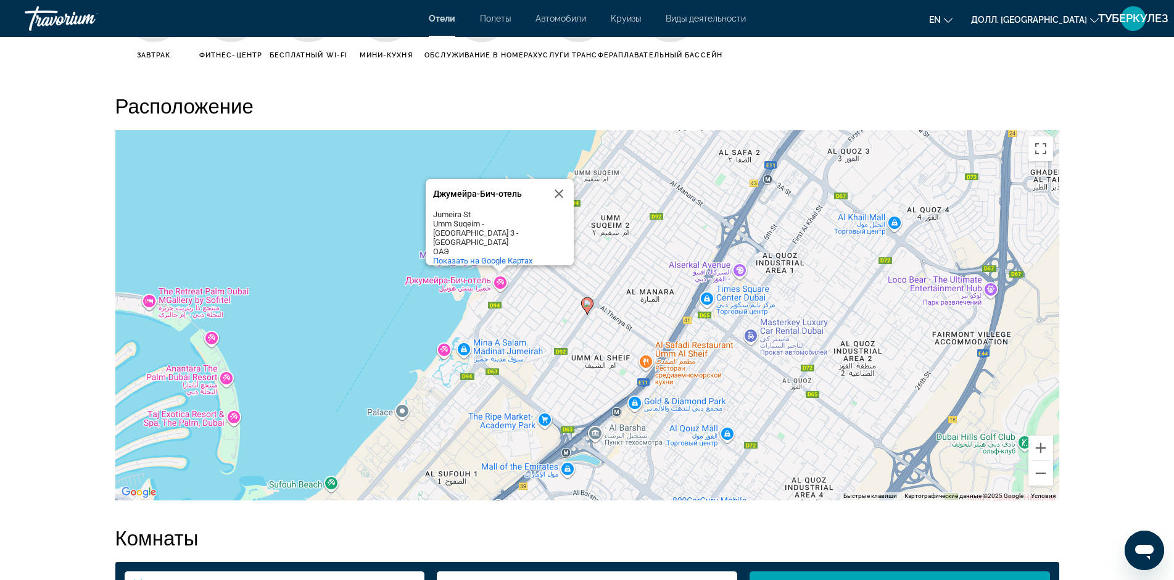
click at [483, 278] on div "Чтобы активировать перетаскивание с помощью клавиатуры, нажмите Alt + Enter. По…" at bounding box center [587, 315] width 944 height 370
click at [478, 280] on div "Чтобы активировать перетаскивание с помощью клавиатуры, нажмите Alt + Enter. По…" at bounding box center [587, 315] width 944 height 370
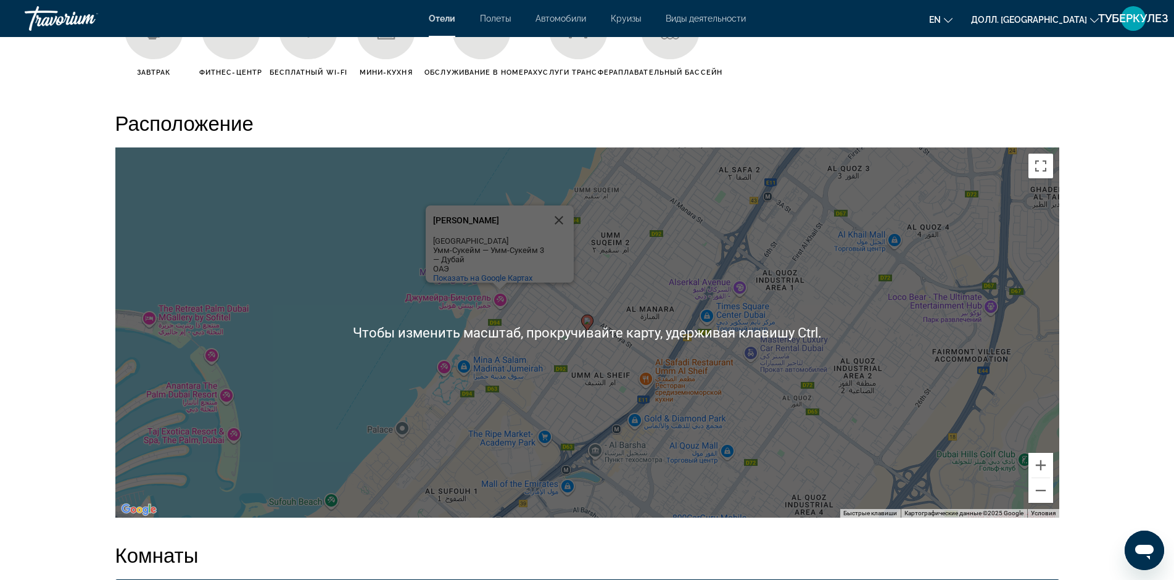
scroll to position [1049, 0]
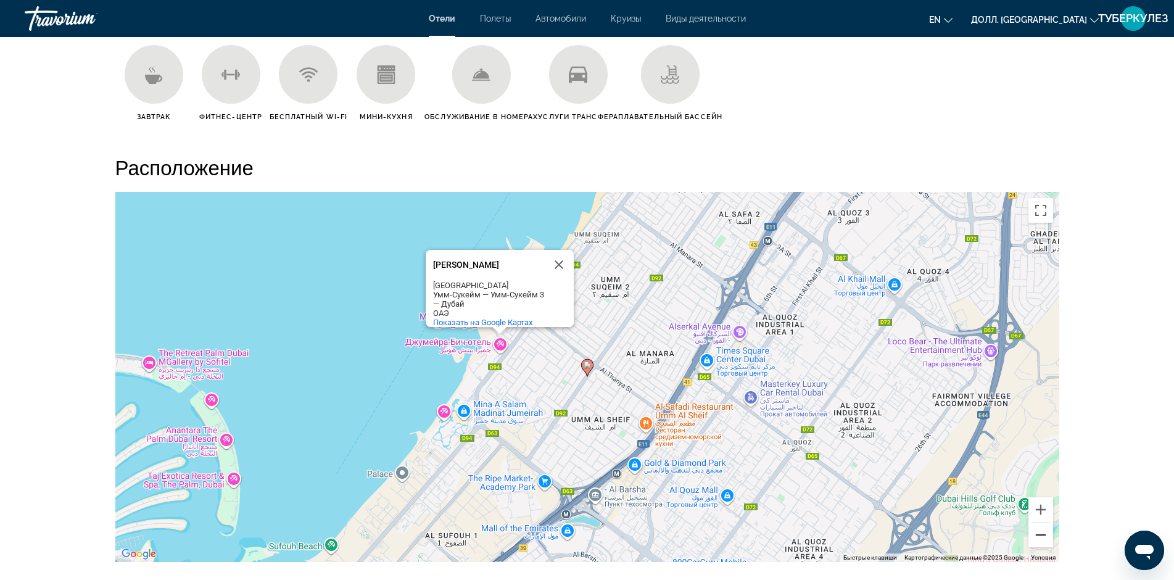
click at [1040, 535] on button "Уменьшить" at bounding box center [1041, 535] width 25 height 25
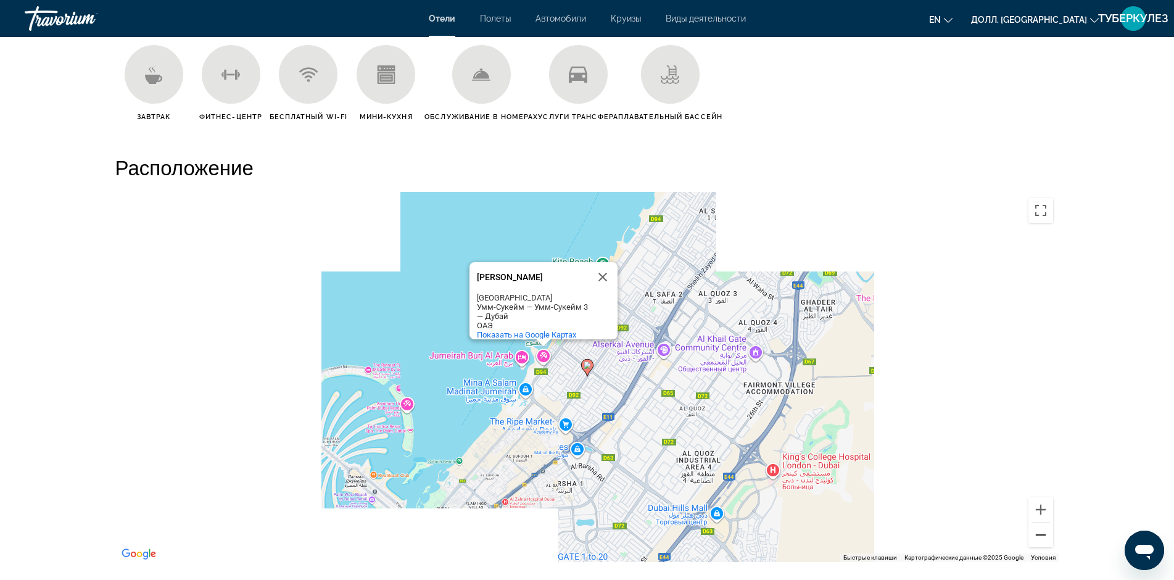
click at [1039, 533] on button "Уменьшить" at bounding box center [1041, 535] width 25 height 25
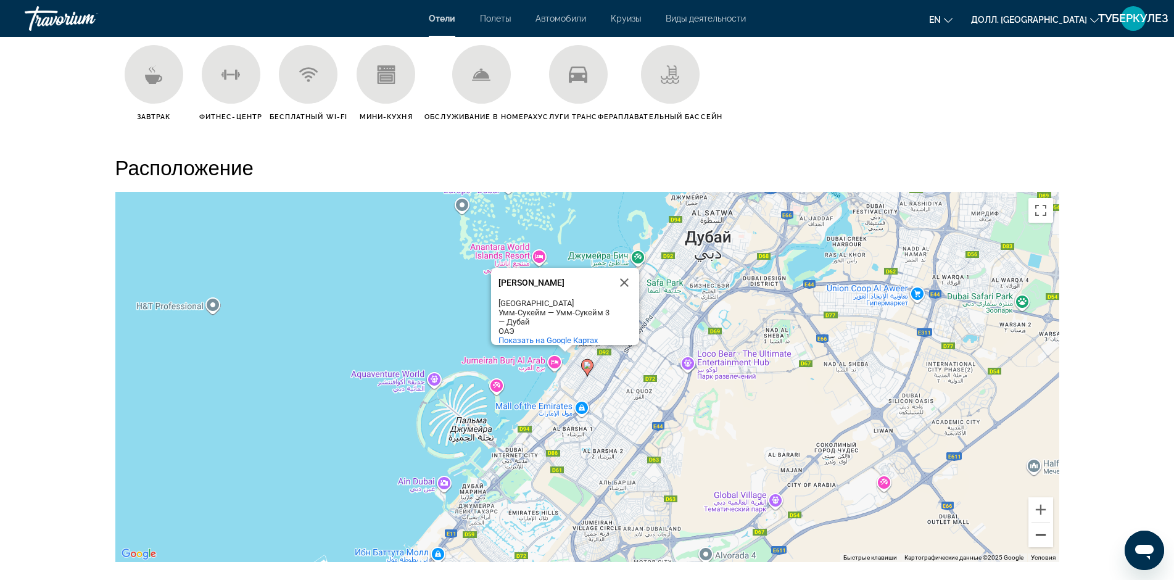
click at [1039, 532] on button "Уменьшить" at bounding box center [1041, 535] width 25 height 25
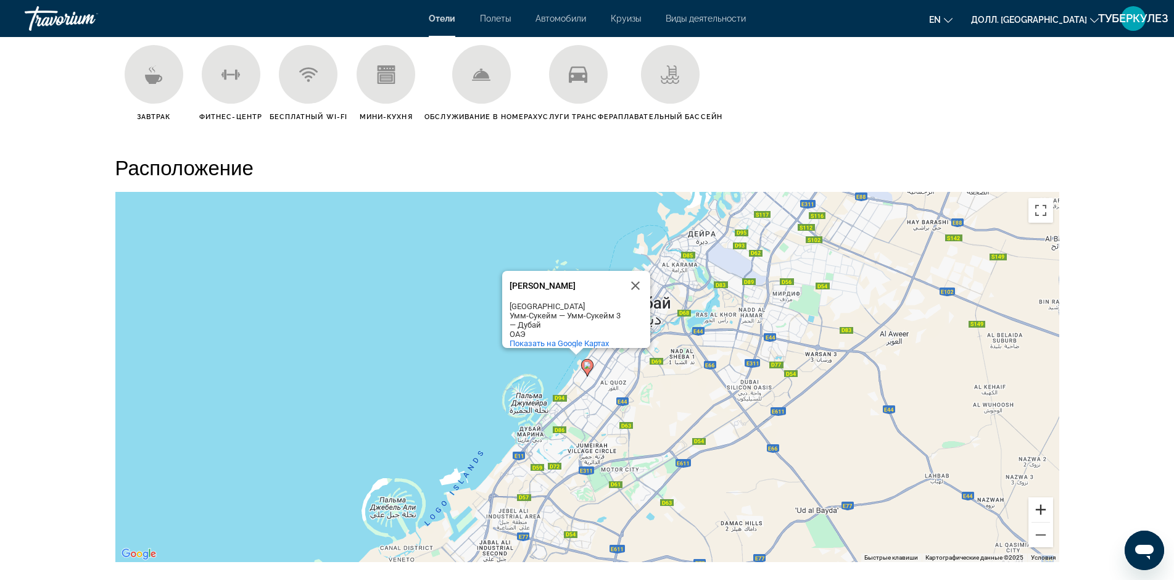
click at [1039, 507] on button "Увеличить" at bounding box center [1041, 509] width 25 height 25
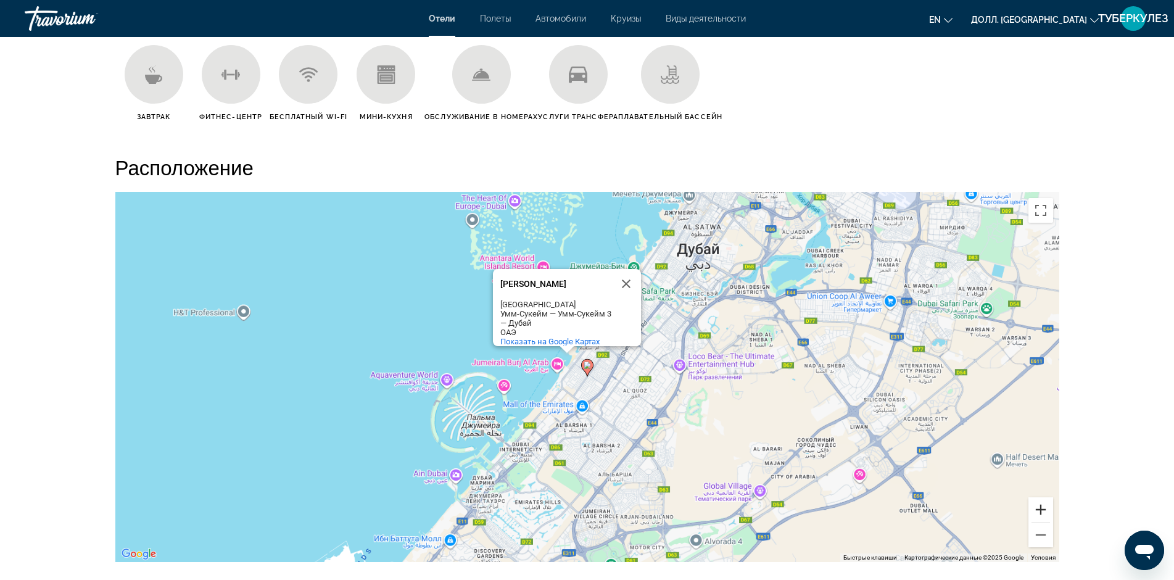
click at [1039, 507] on button "Увеличить" at bounding box center [1041, 509] width 25 height 25
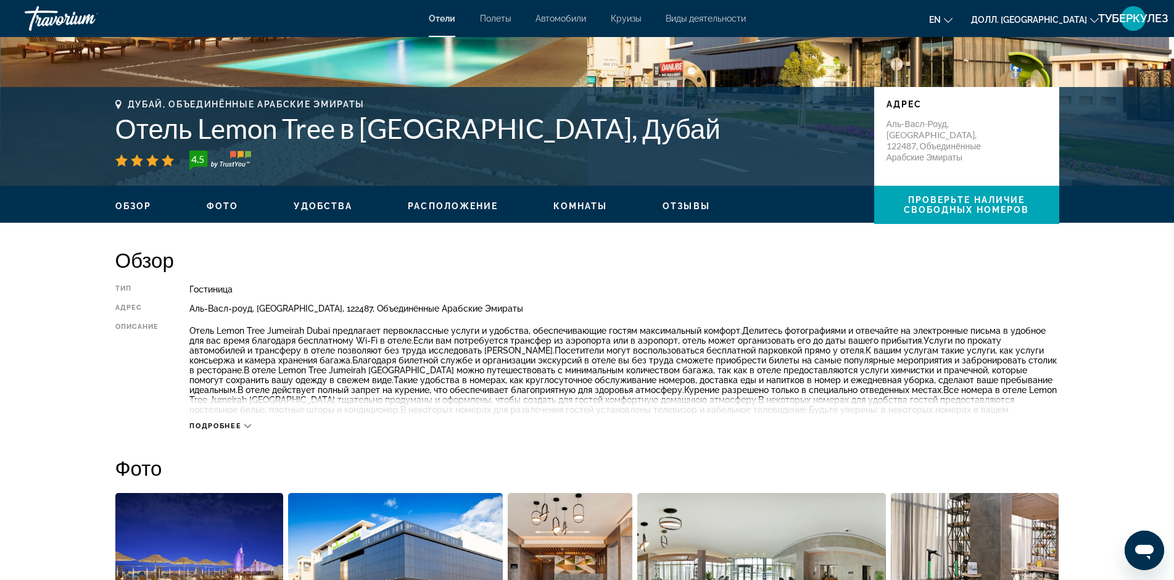
scroll to position [0, 0]
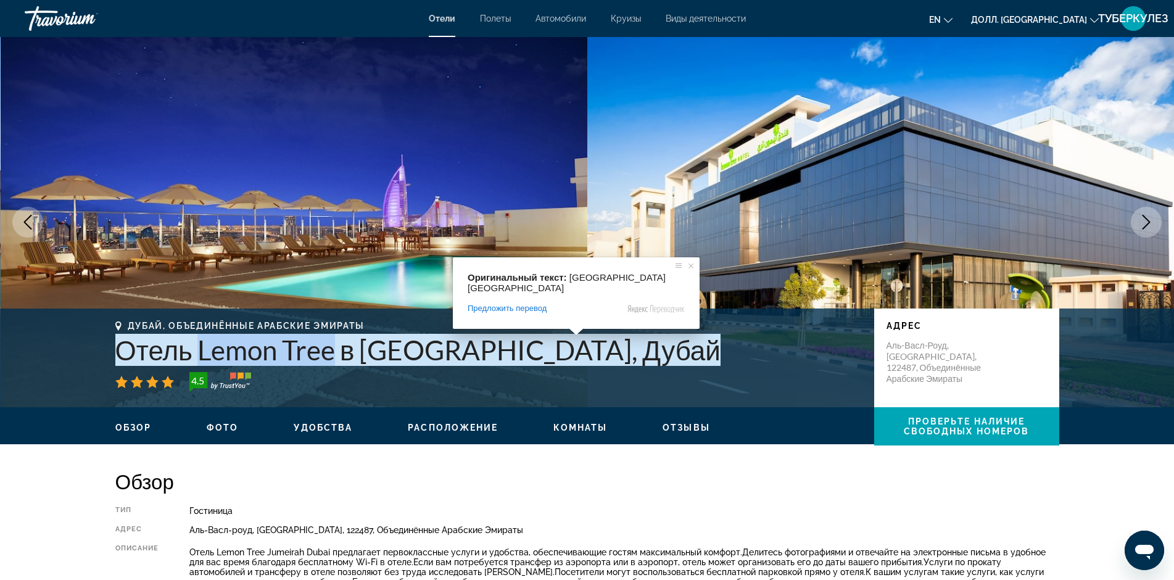
drag, startPoint x: 335, startPoint y: 355, endPoint x: 199, endPoint y: 354, distance: 136.4
click at [199, 354] on ya-tr-span "Отель Lemon Tree в [GEOGRAPHIC_DATA], Дубай" at bounding box center [417, 350] width 605 height 32
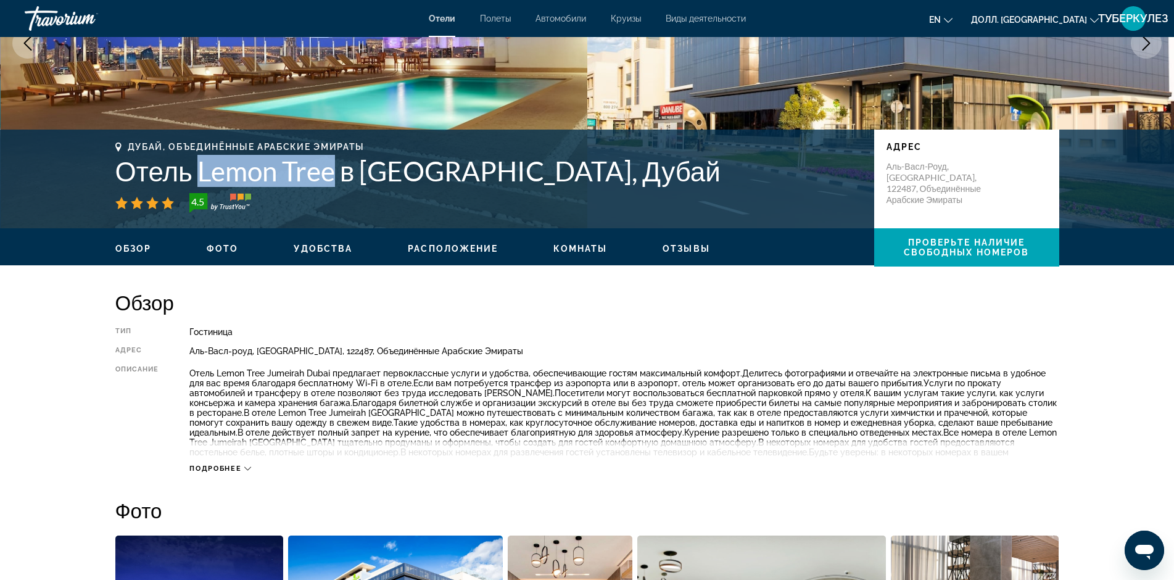
scroll to position [185, 0]
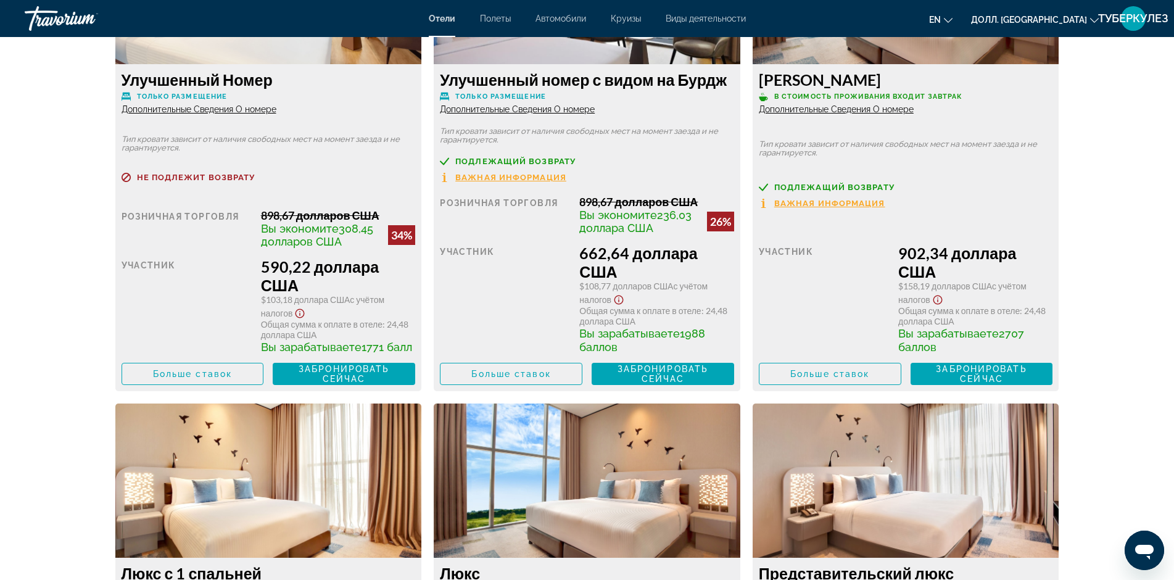
scroll to position [1766, 0]
